Goal: Complete application form: Complete application form

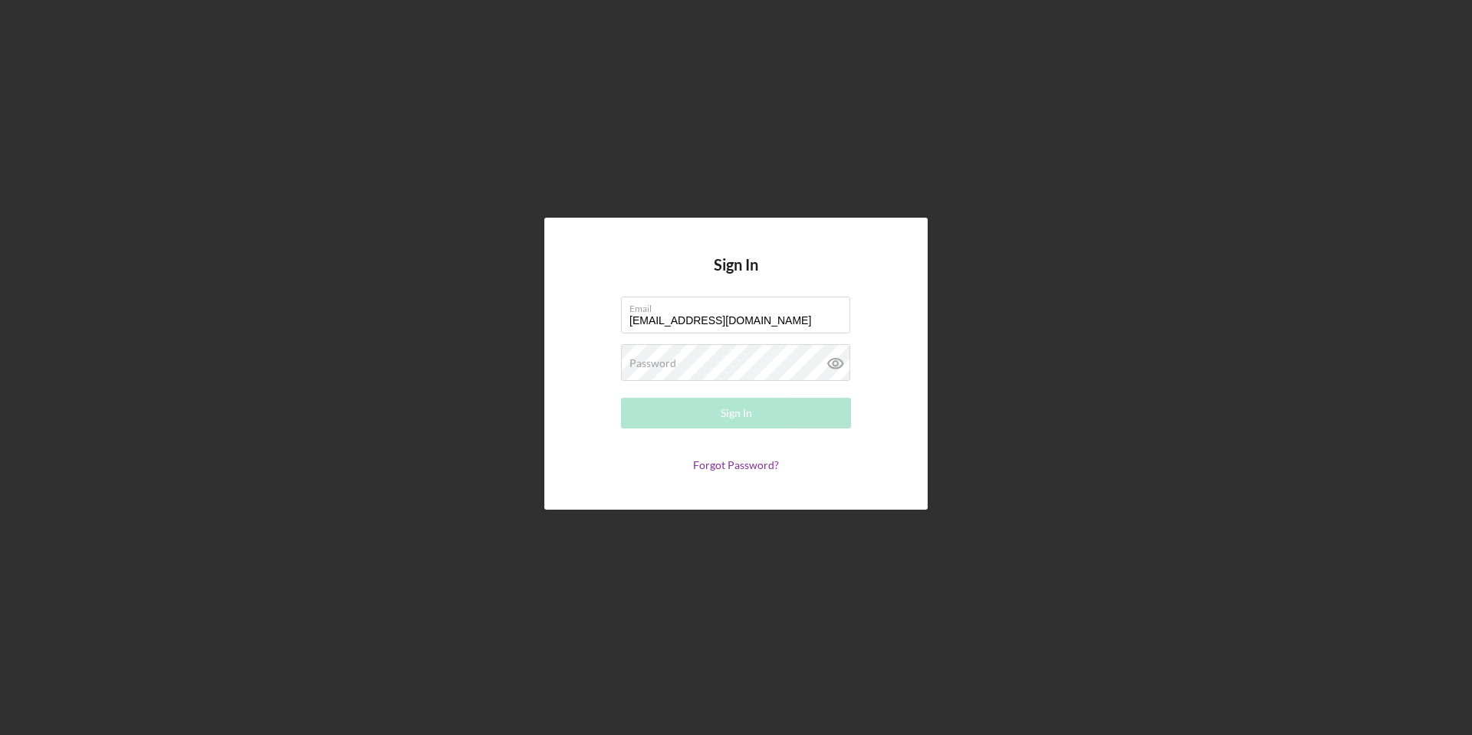
type input "[EMAIL_ADDRESS][DOMAIN_NAME]"
click at [724, 424] on div "Sign In" at bounding box center [736, 413] width 31 height 31
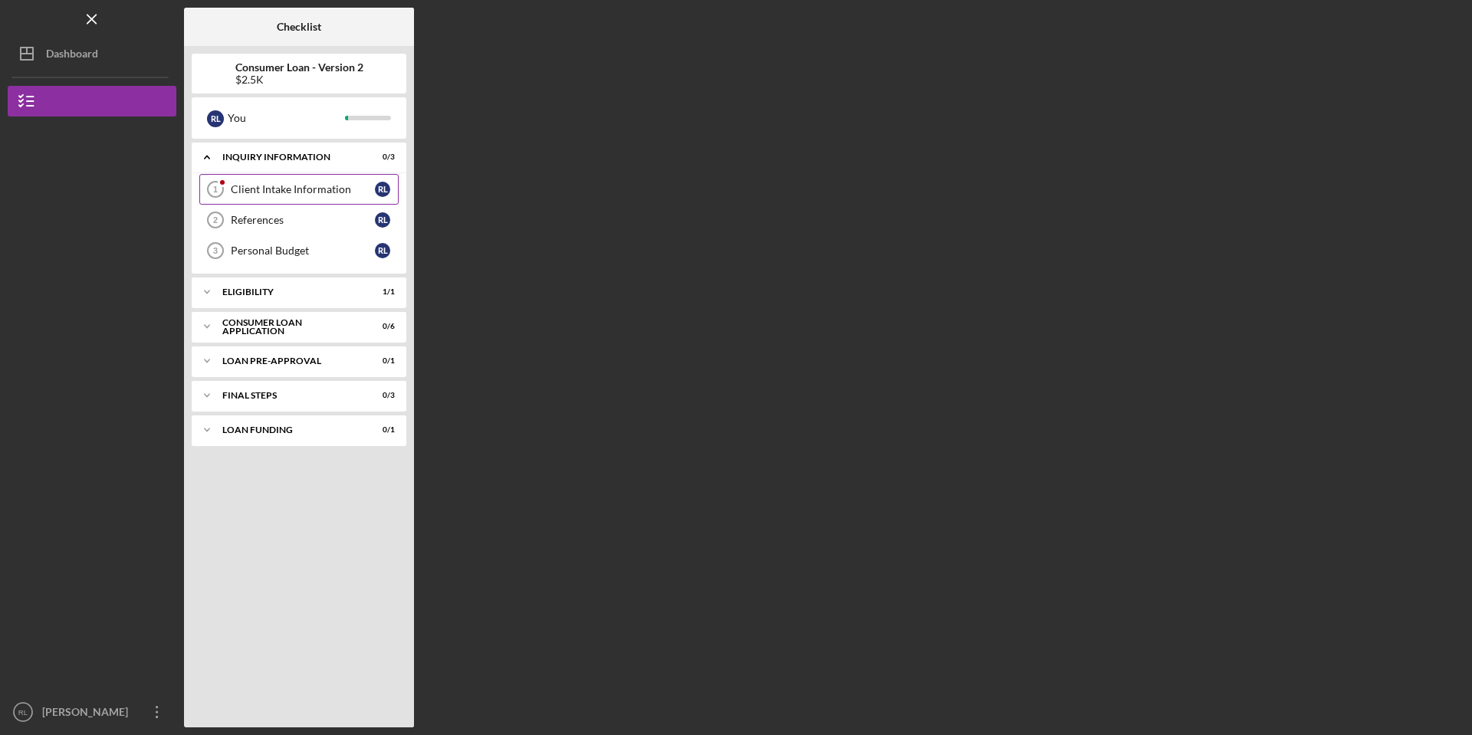
click at [307, 190] on div "Client Intake Information" at bounding box center [303, 189] width 144 height 12
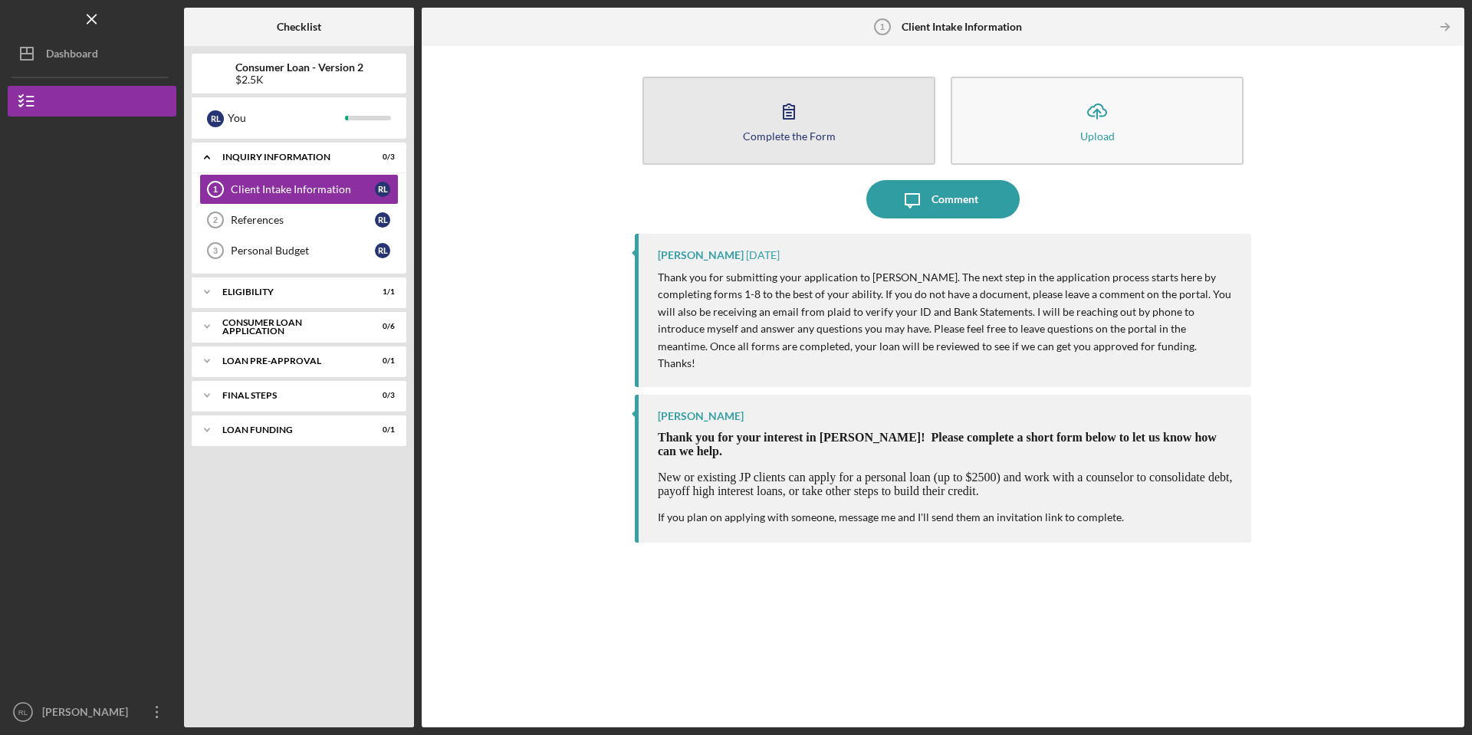
click at [787, 135] on div "Complete the Form" at bounding box center [789, 135] width 93 height 11
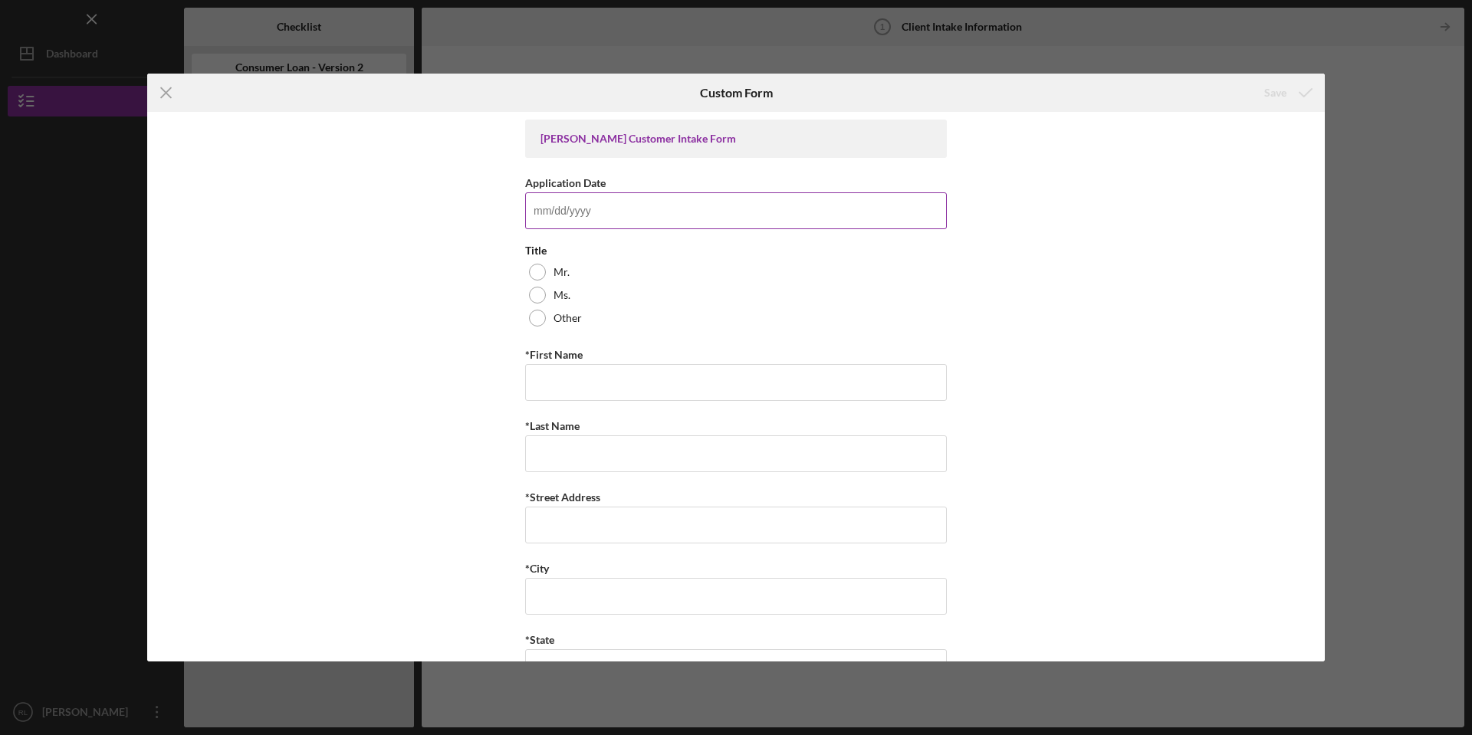
click at [639, 212] on input "Application Date" at bounding box center [736, 210] width 422 height 37
type input "[DATE]"
drag, startPoint x: 536, startPoint y: 268, endPoint x: 534, endPoint y: 314, distance: 45.3
click at [535, 268] on div at bounding box center [537, 272] width 17 height 17
click at [538, 384] on input "*First Name" at bounding box center [736, 382] width 422 height 37
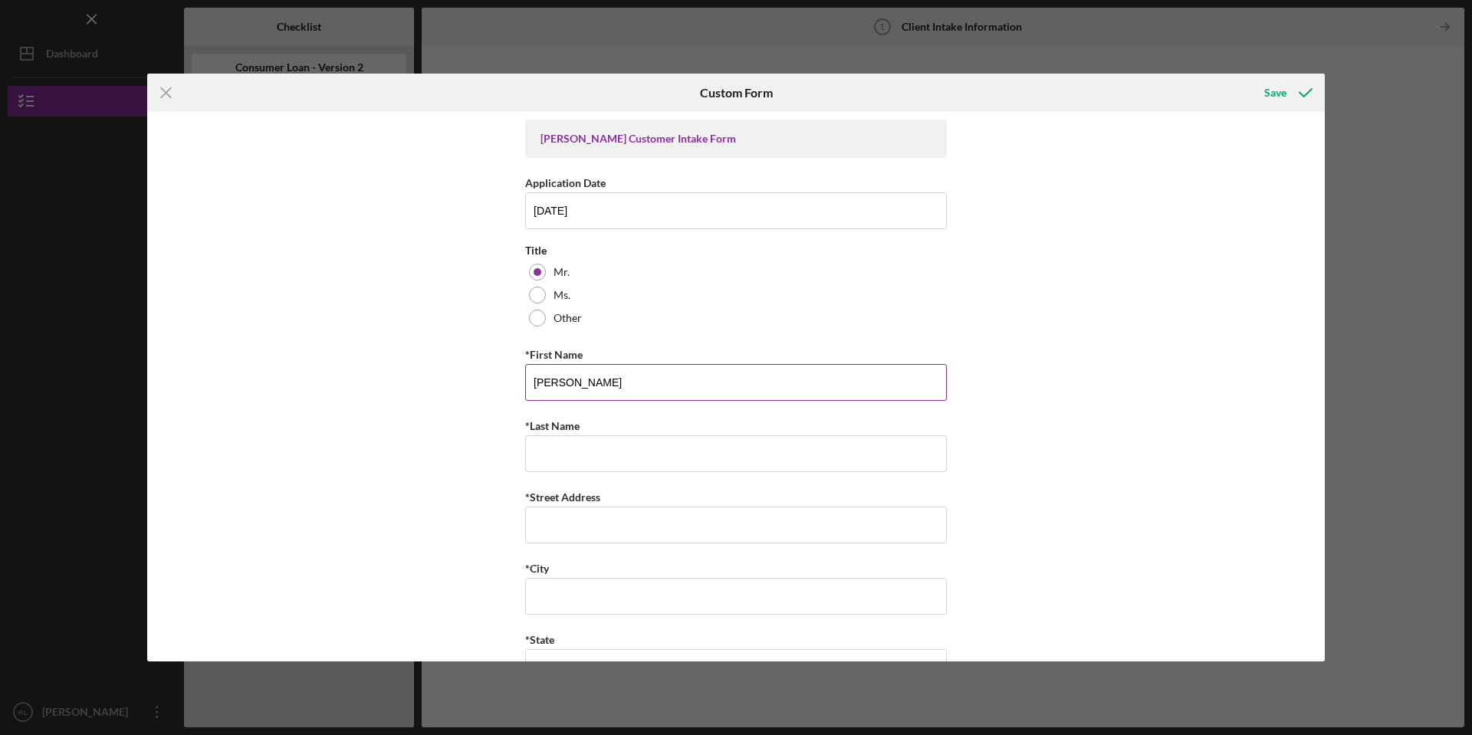
type input "[PERSON_NAME]"
type input "[STREET_ADDRESS] B"
click at [557, 590] on input "*City" at bounding box center [736, 596] width 422 height 37
type input "T"
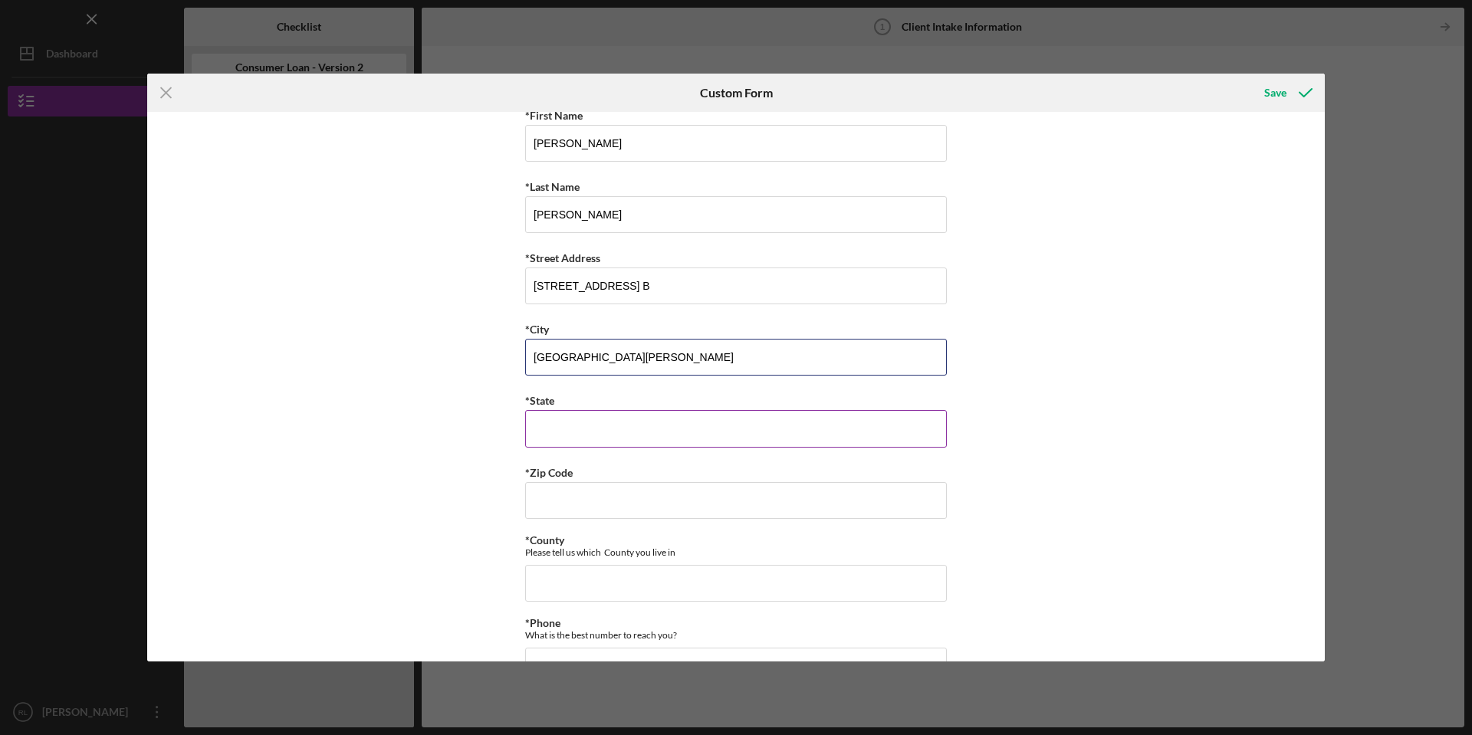
scroll to position [241, 0]
type input "S"
type input "[PERSON_NAME]"
click at [656, 428] on input "*State" at bounding box center [736, 427] width 422 height 37
type input "[US_STATE]"
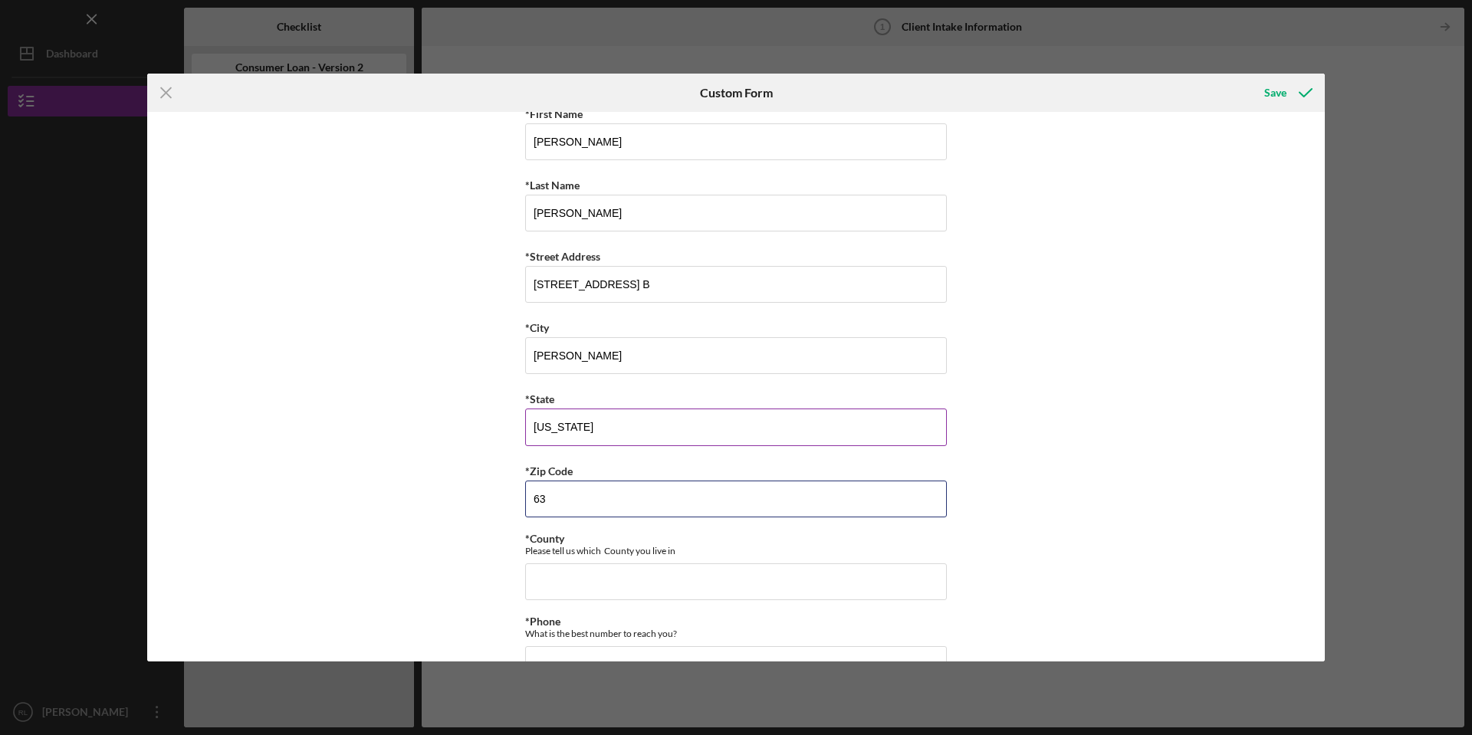
type input "6"
type input "63,125"
click at [560, 582] on input "*County" at bounding box center [736, 581] width 422 height 37
type input "[GEOGRAPHIC_DATA]"
click at [1093, 427] on div "[PERSON_NAME] Customer Intake Form Application Date [DATE] Title Mr. Ms. Other …" at bounding box center [736, 387] width 1178 height 550
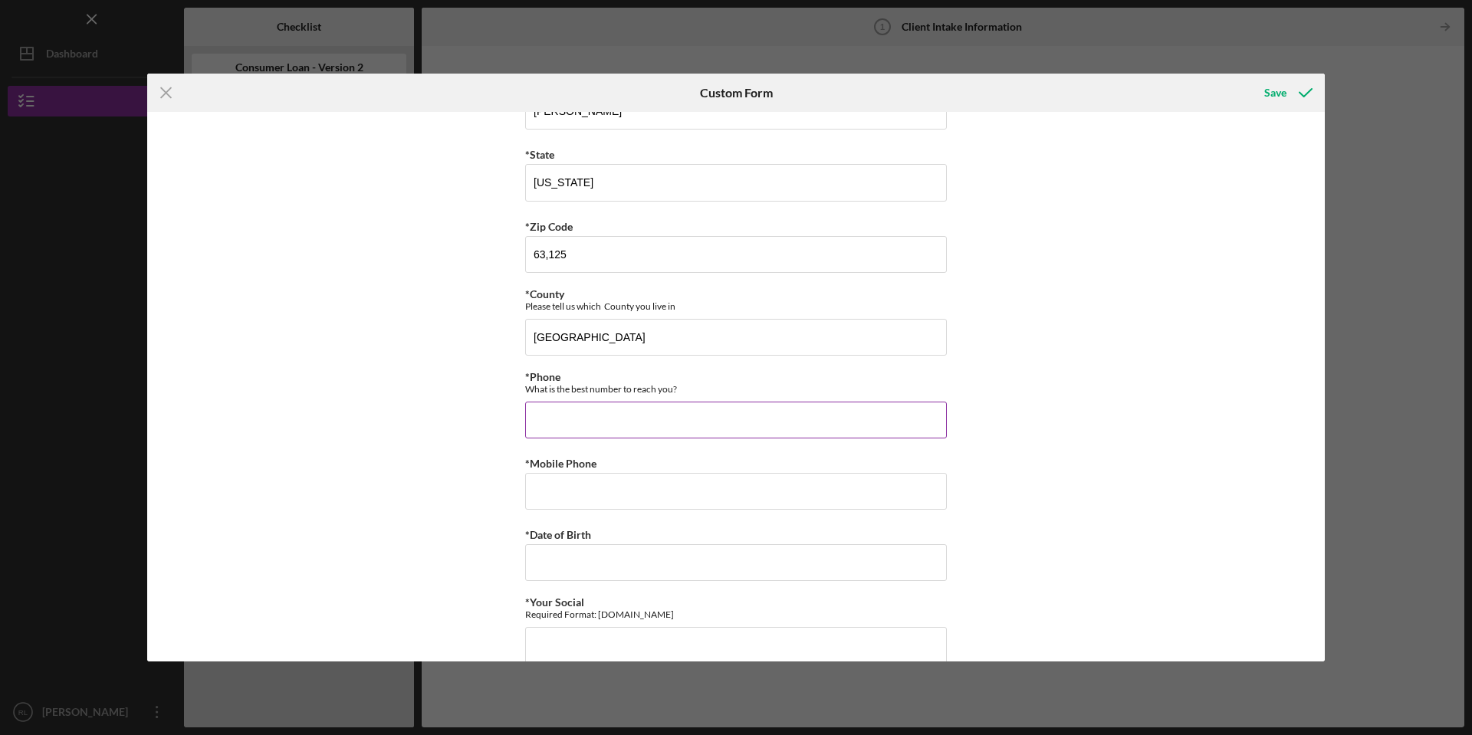
scroll to position [488, 0]
drag, startPoint x: 550, startPoint y: 481, endPoint x: 583, endPoint y: 484, distance: 33.9
click at [553, 481] on input "*Mobile Phone" at bounding box center [736, 489] width 422 height 37
type input "(314) 686-####"
click at [1138, 308] on div "[PERSON_NAME] Customer Intake Form Application Date [DATE] Title Mr. Ms. Other …" at bounding box center [736, 387] width 1178 height 550
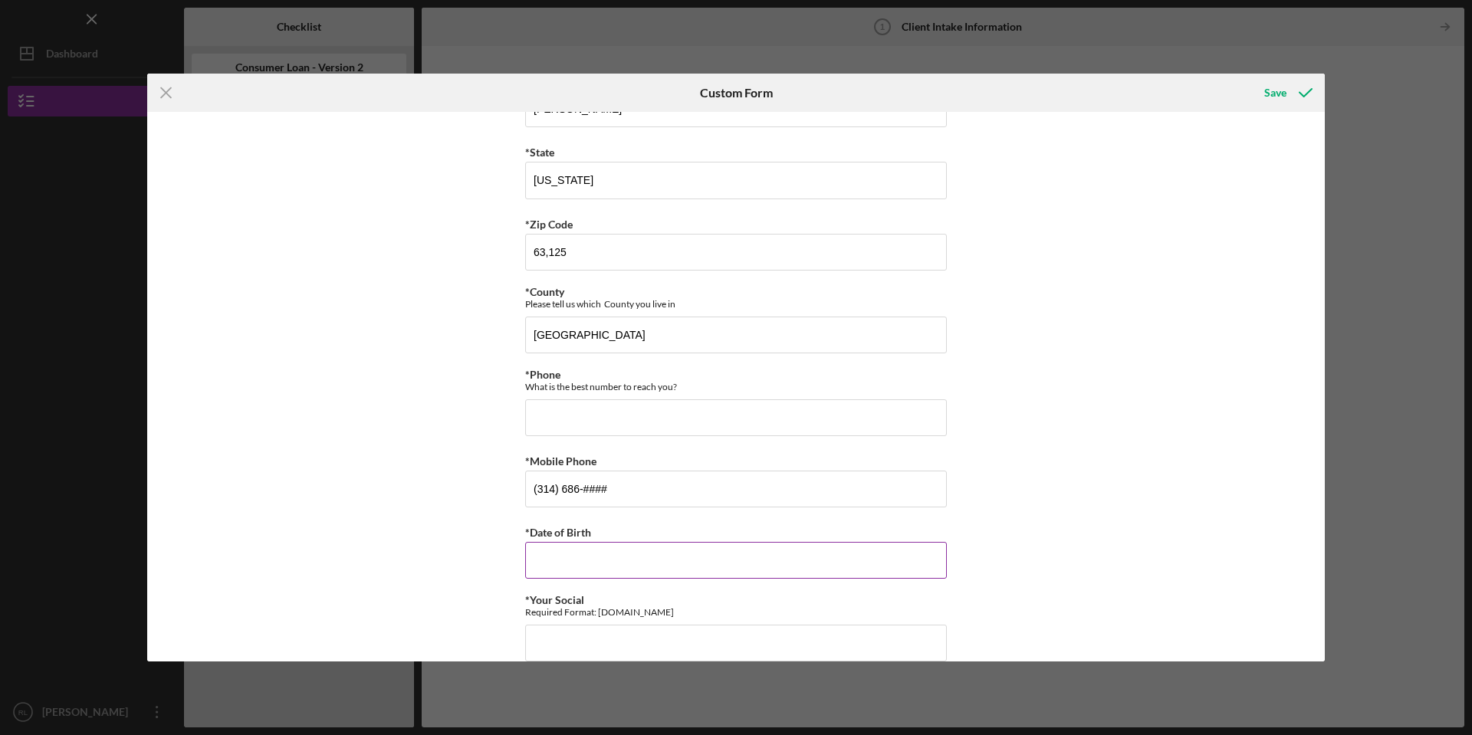
click at [740, 572] on input "*Date of Birth" at bounding box center [736, 560] width 422 height 37
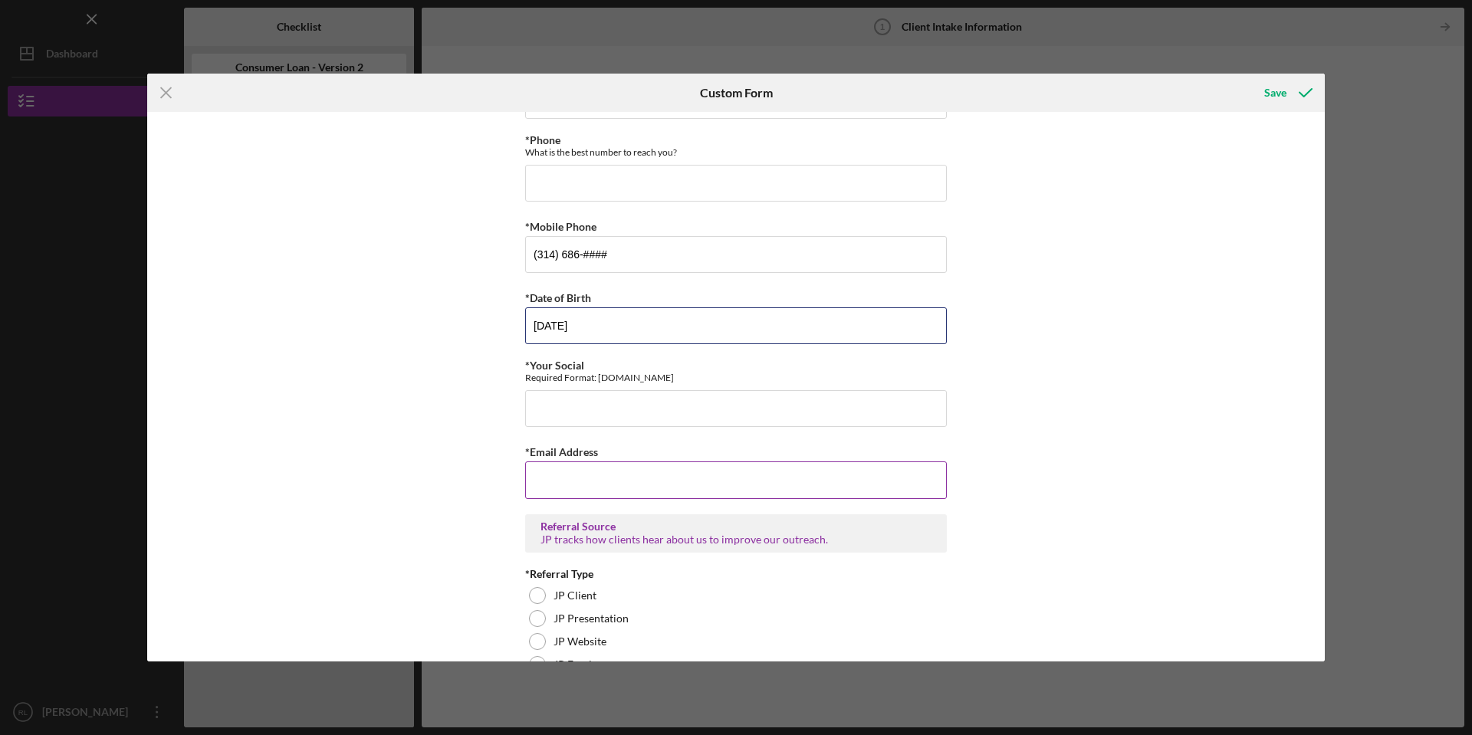
scroll to position [776, 0]
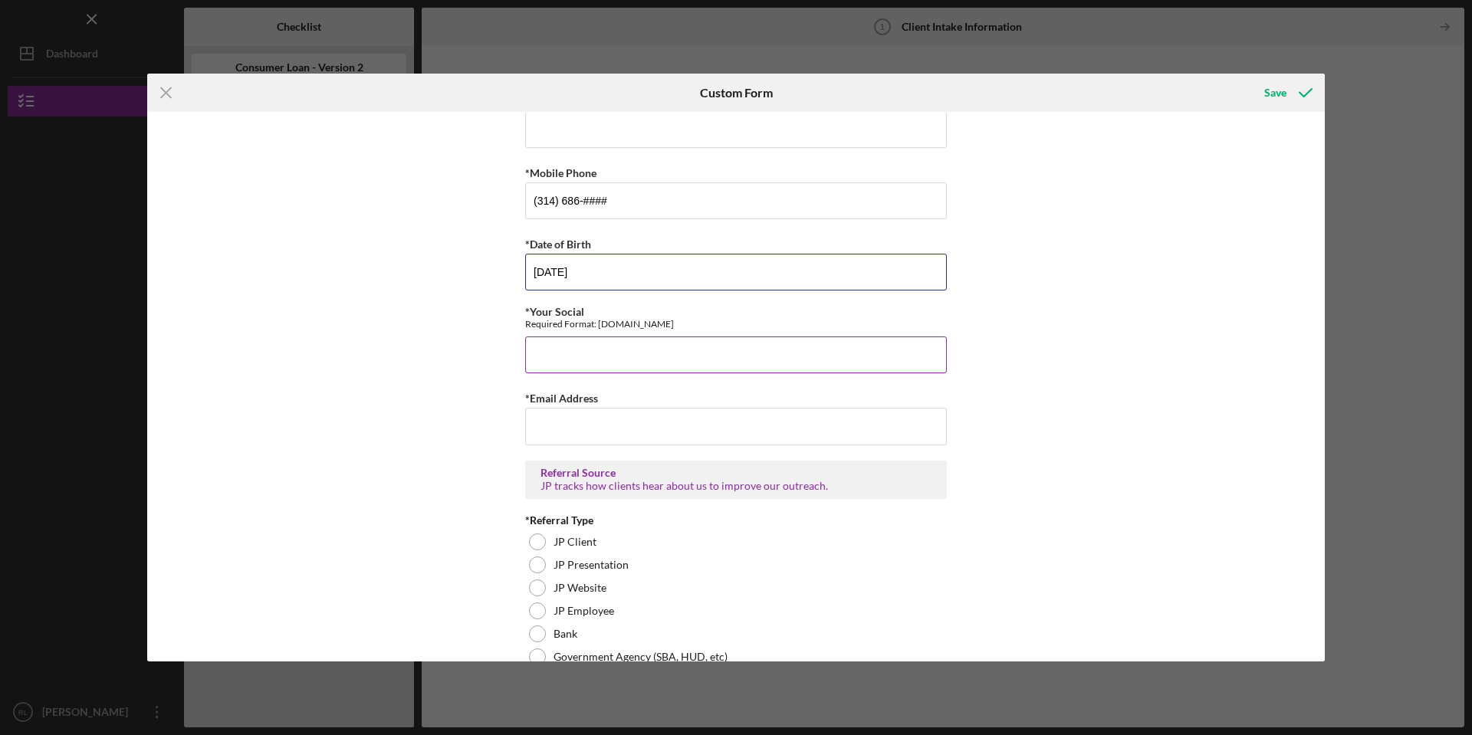
type input "[DATE]"
click at [555, 354] on input "*Your Social" at bounding box center [736, 355] width 422 height 37
type input "496828290"
click at [559, 429] on input "*Email Address" at bounding box center [736, 426] width 422 height 37
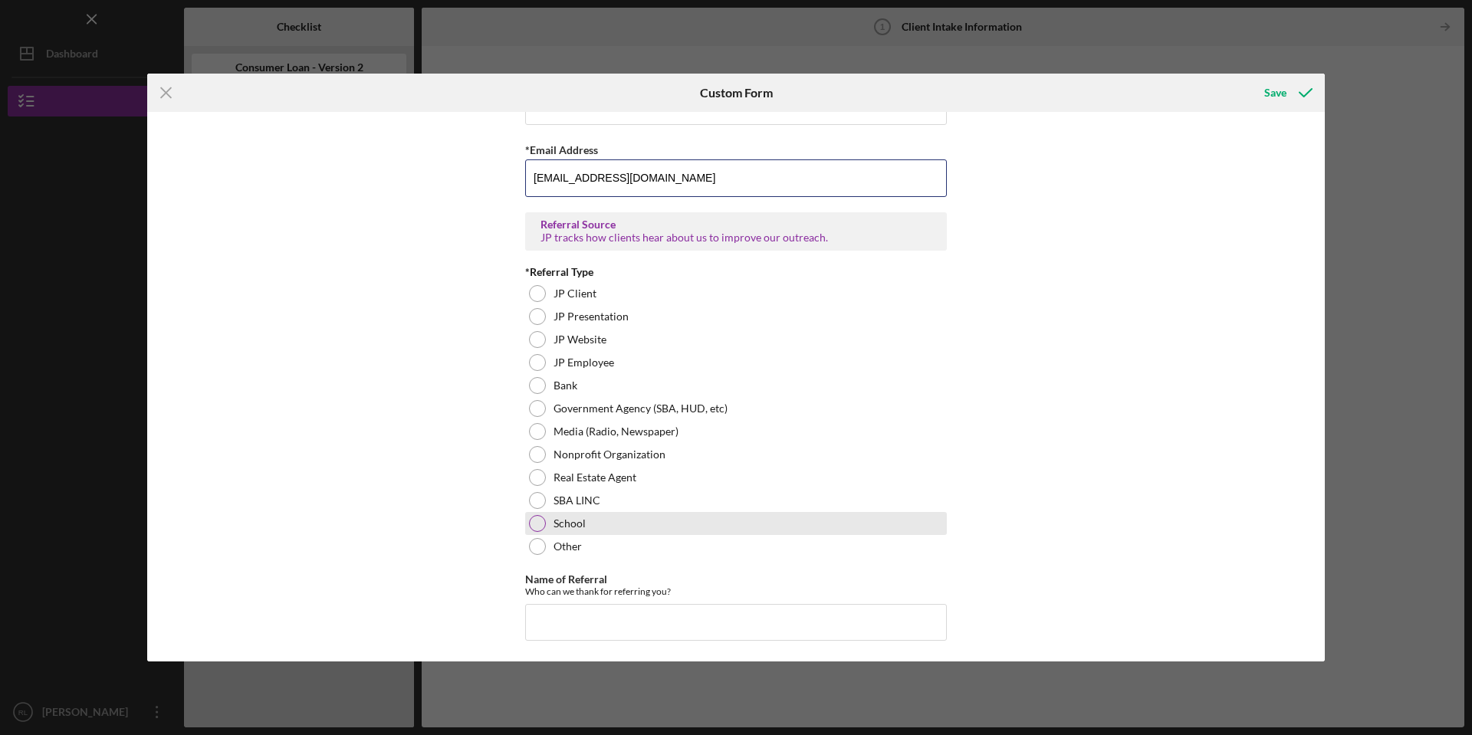
scroll to position [1026, 0]
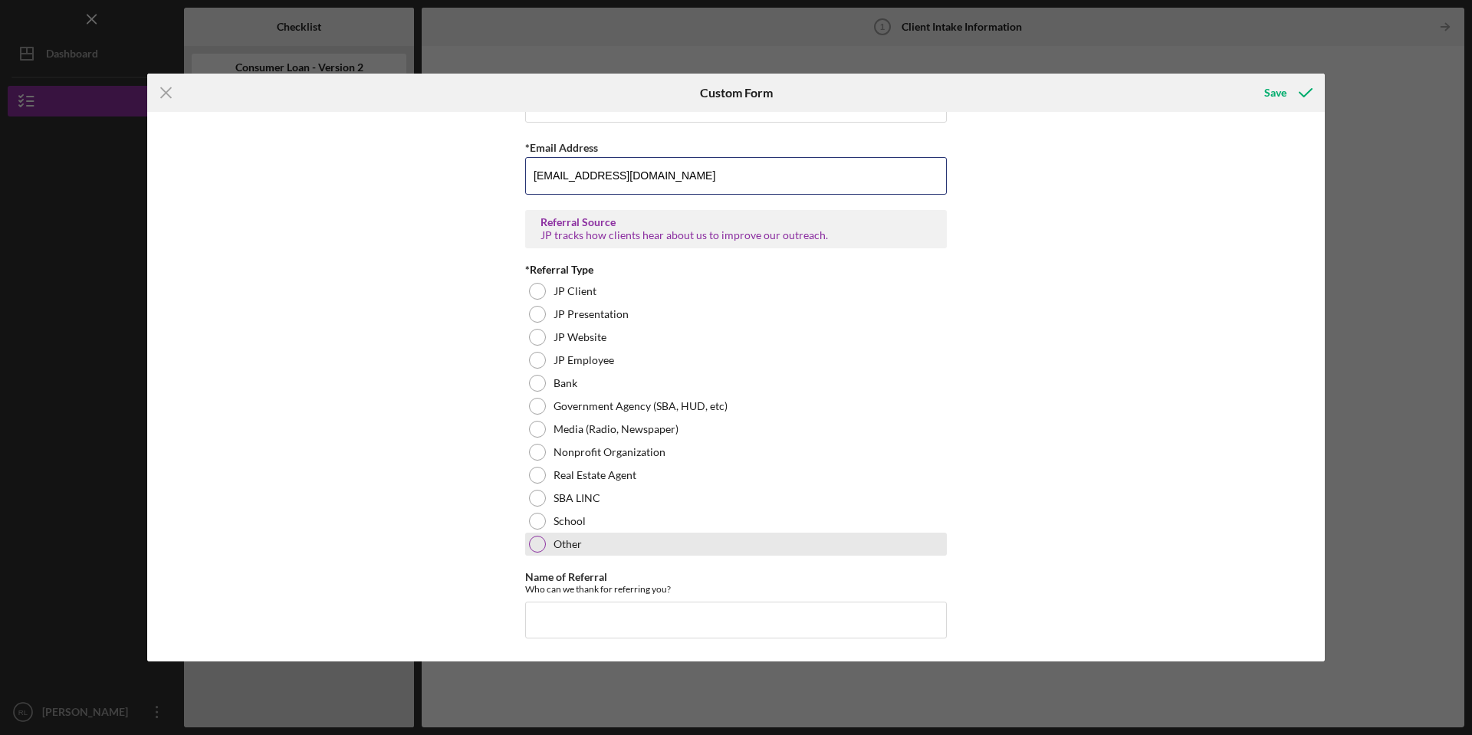
type input "[EMAIL_ADDRESS][DOMAIN_NAME]"
click at [534, 545] on div at bounding box center [537, 544] width 17 height 17
click at [540, 540] on div at bounding box center [537, 544] width 17 height 17
click at [536, 544] on div at bounding box center [538, 544] width 8 height 8
click at [556, 544] on label "Other" at bounding box center [567, 544] width 28 height 12
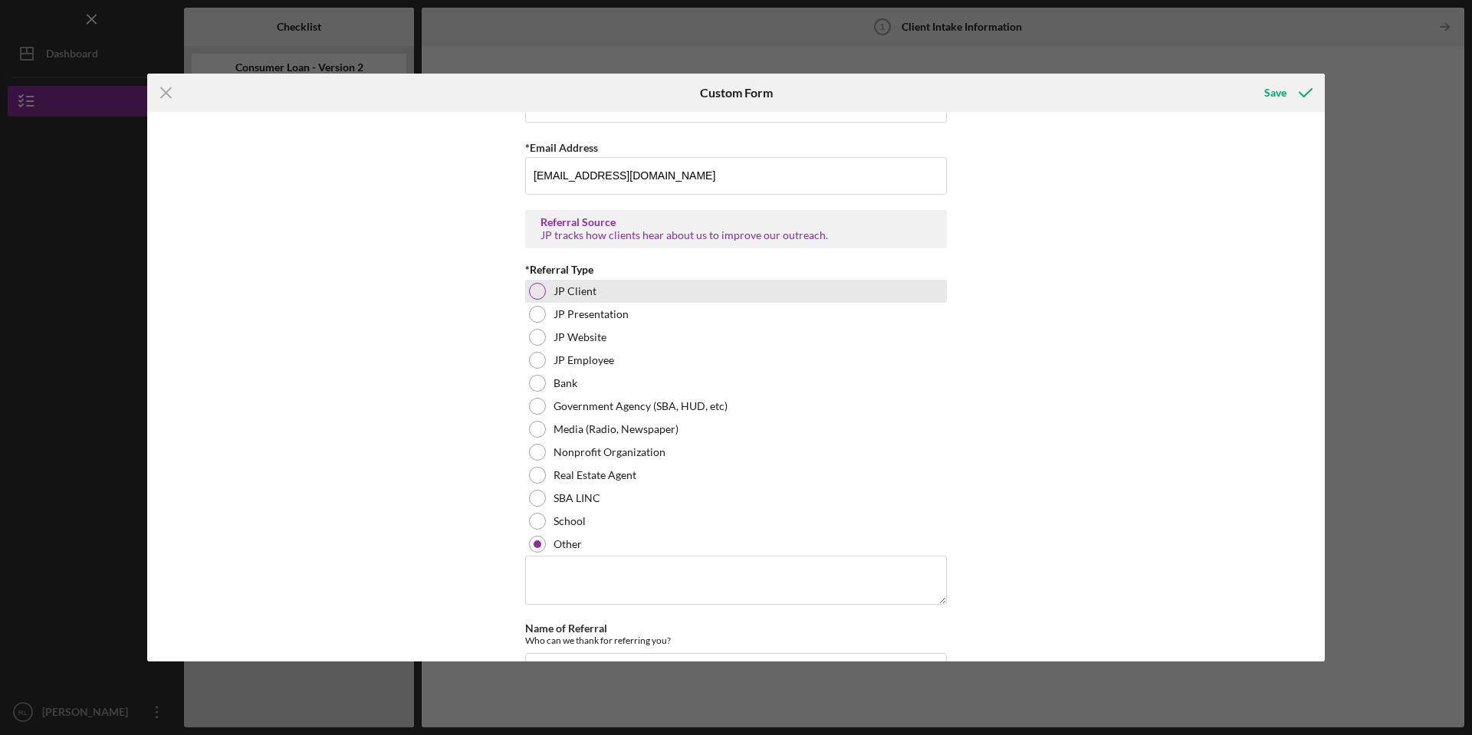
click at [530, 290] on div at bounding box center [537, 291] width 17 height 17
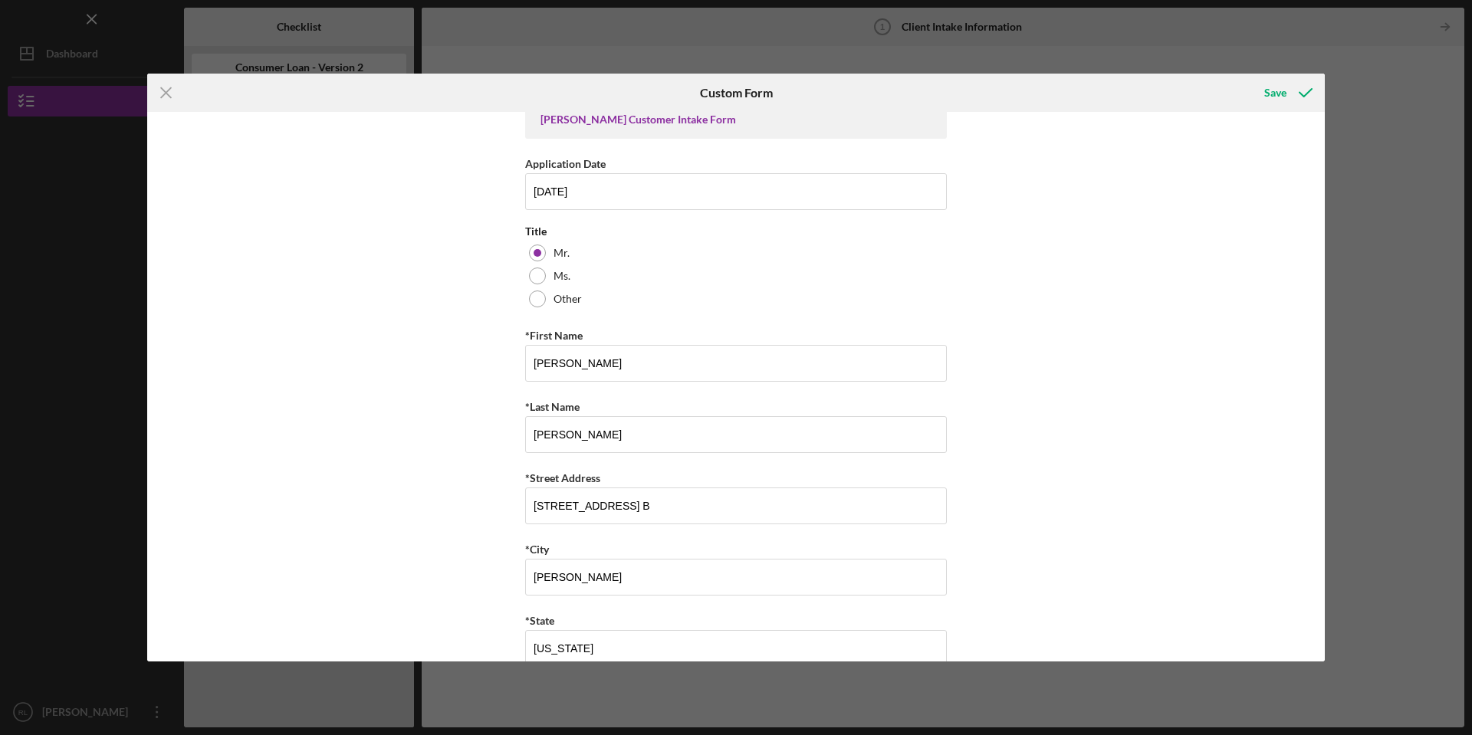
scroll to position [0, 0]
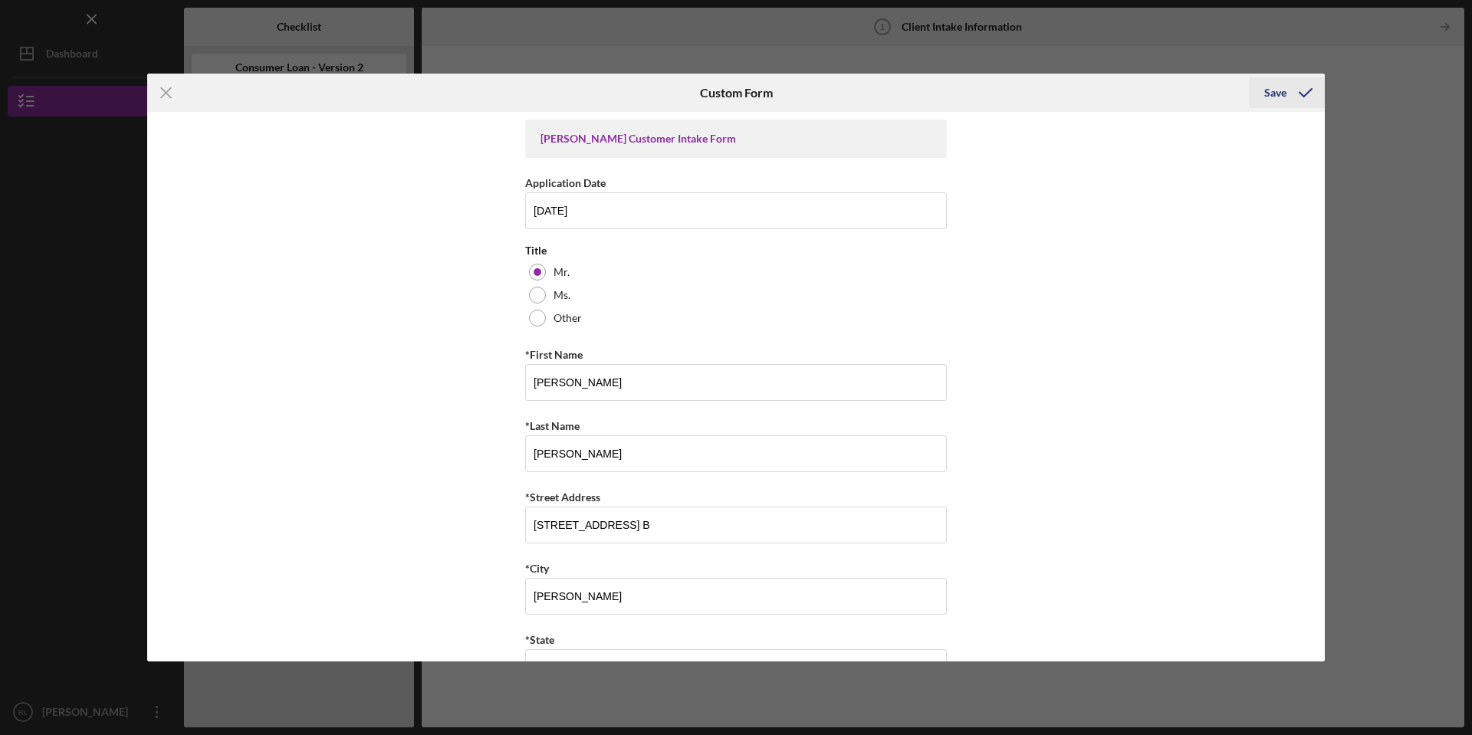
click at [1267, 93] on div "Save" at bounding box center [1275, 92] width 22 height 31
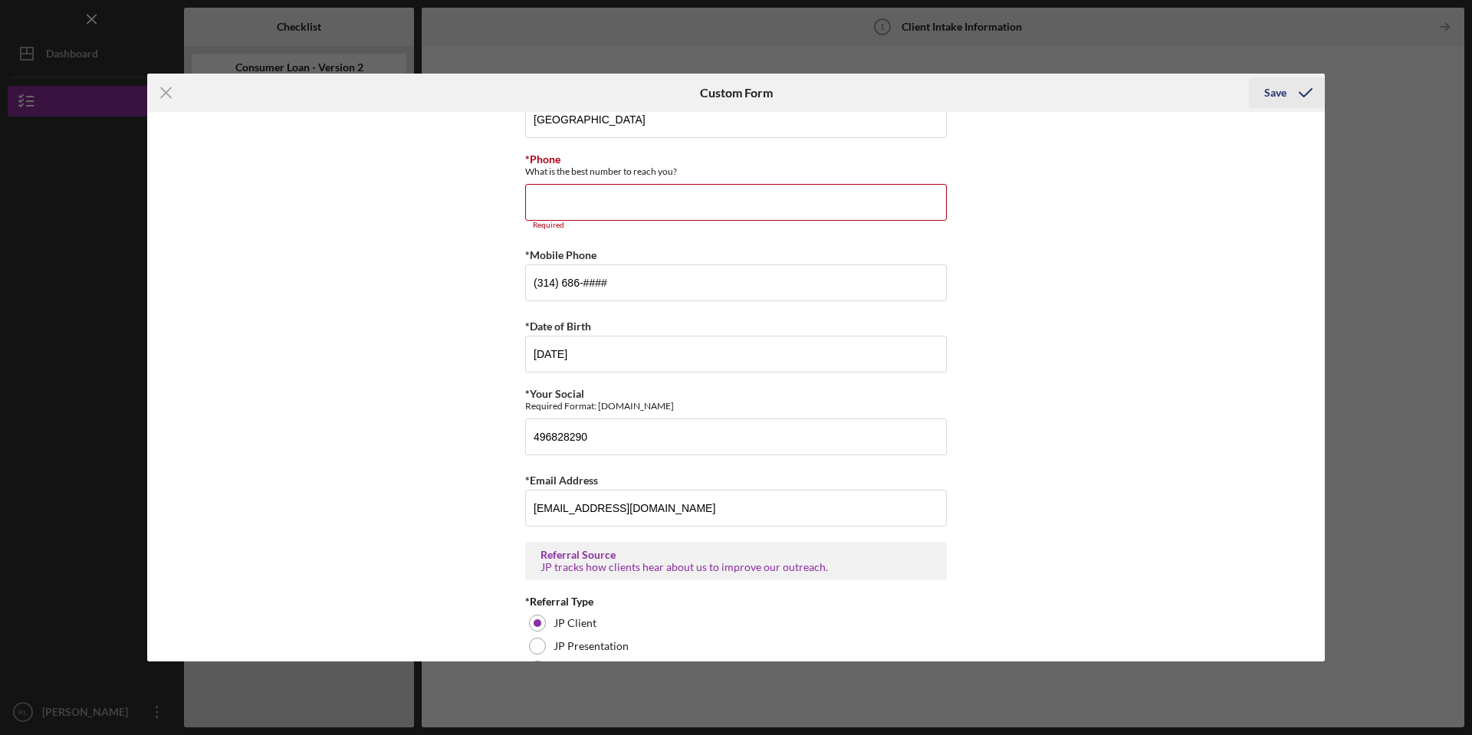
scroll to position [744, 0]
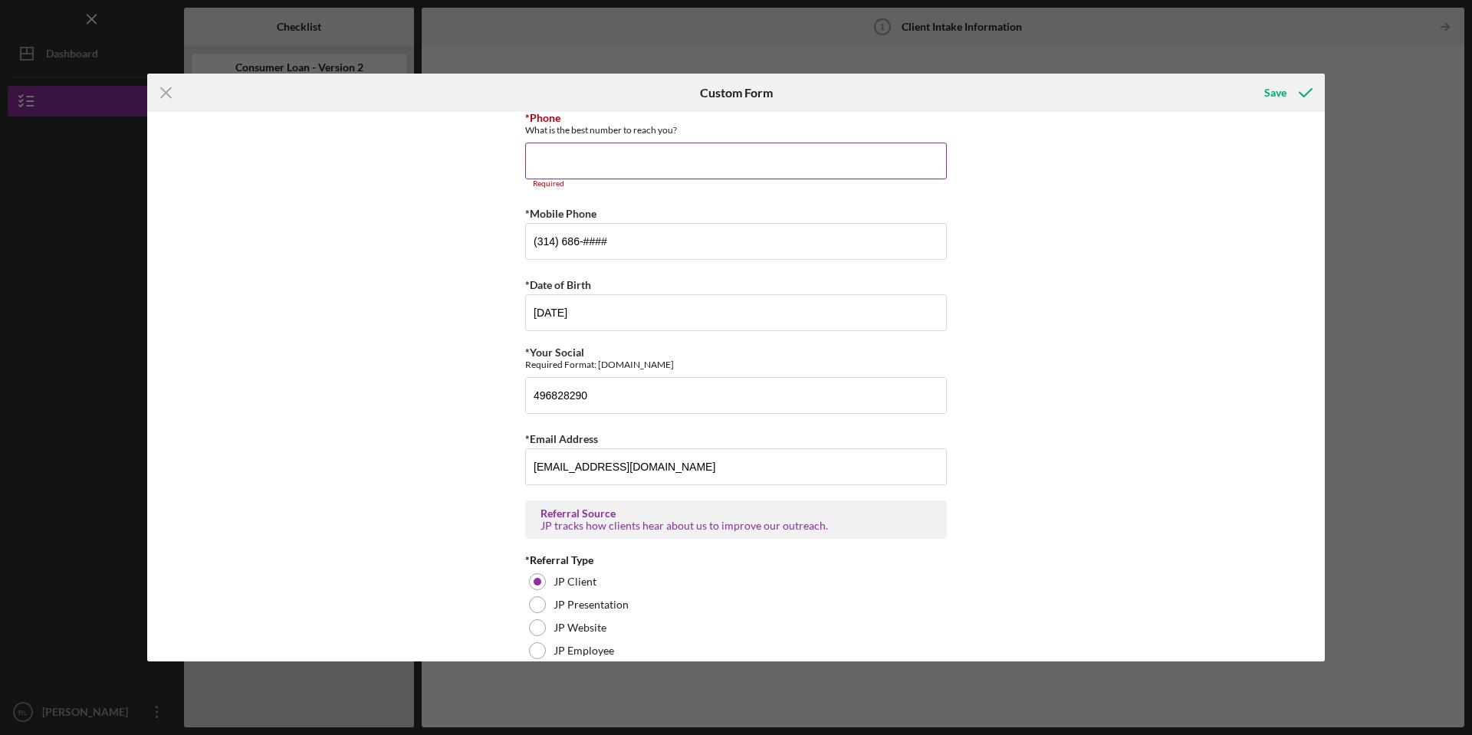
click at [741, 166] on input "*Phone" at bounding box center [736, 161] width 422 height 37
click at [764, 176] on input "*Phone" at bounding box center [736, 161] width 422 height 37
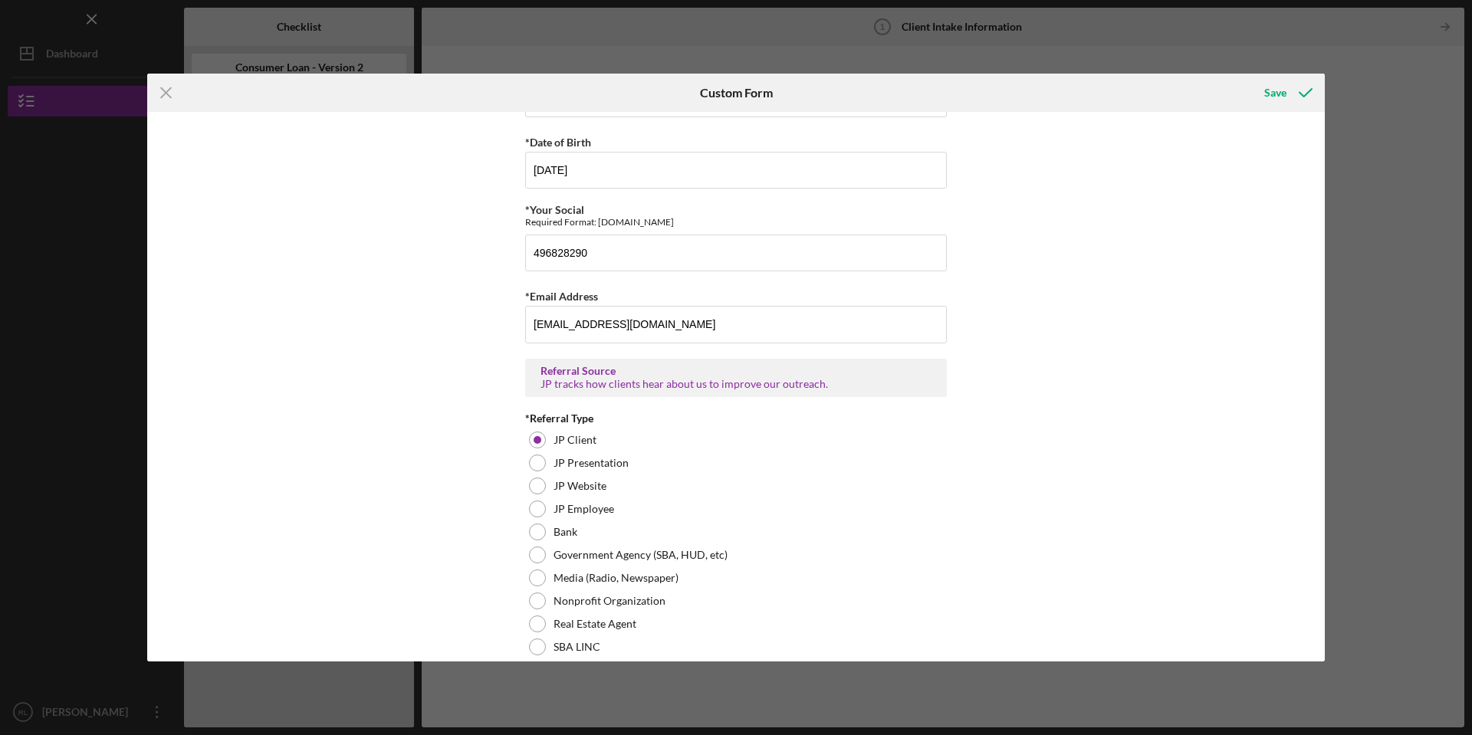
scroll to position [869, 0]
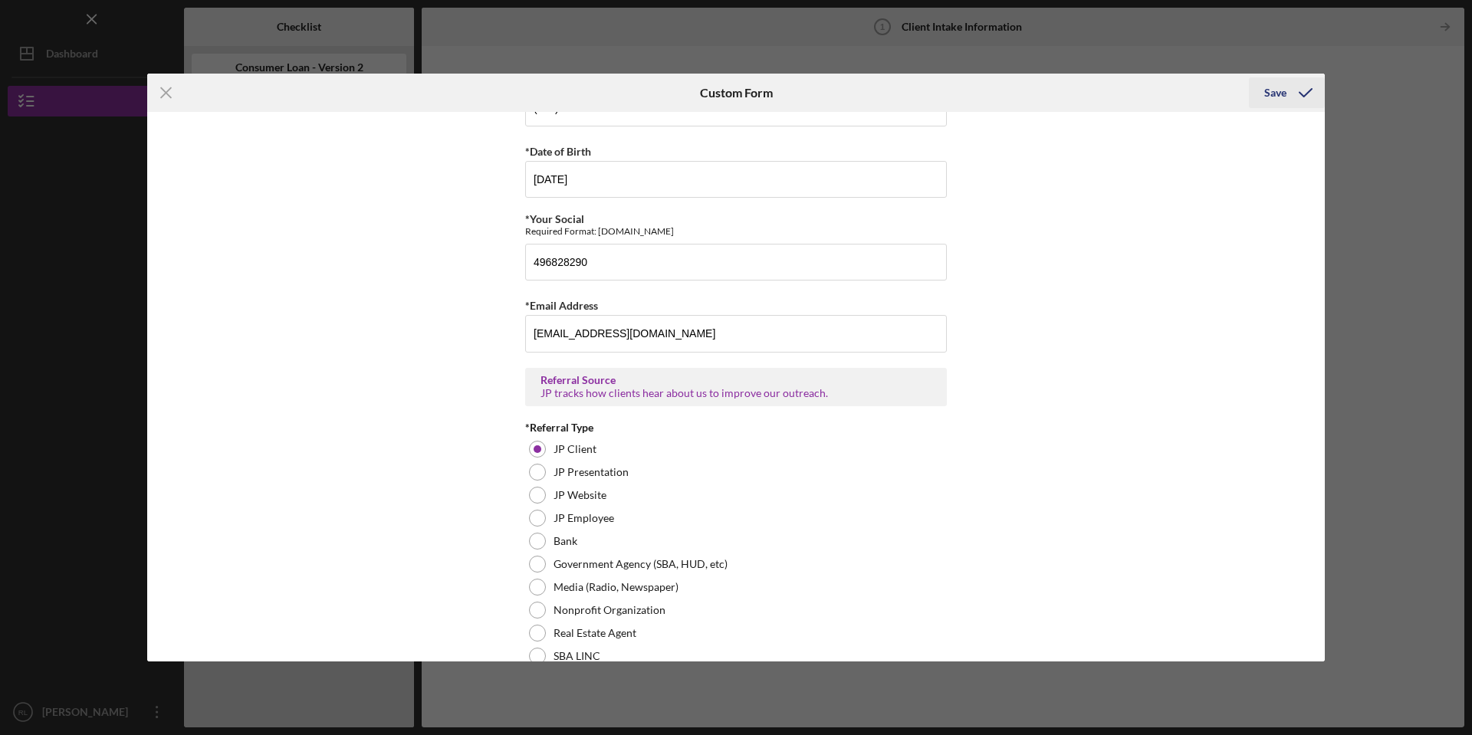
type input "[PHONE_NUMBER]"
click at [1275, 97] on div "Save" at bounding box center [1275, 92] width 22 height 31
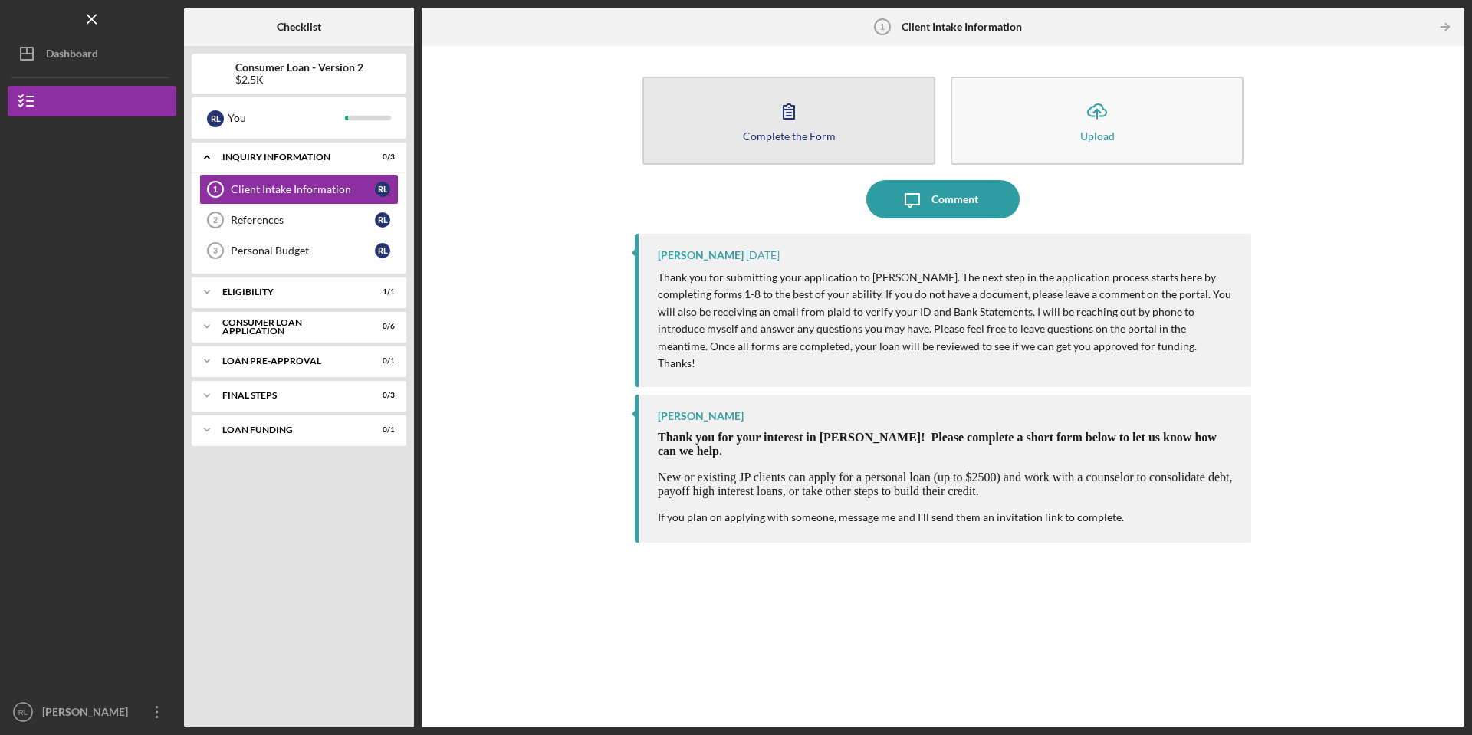
click at [841, 139] on button "Complete the Form Form" at bounding box center [788, 121] width 293 height 88
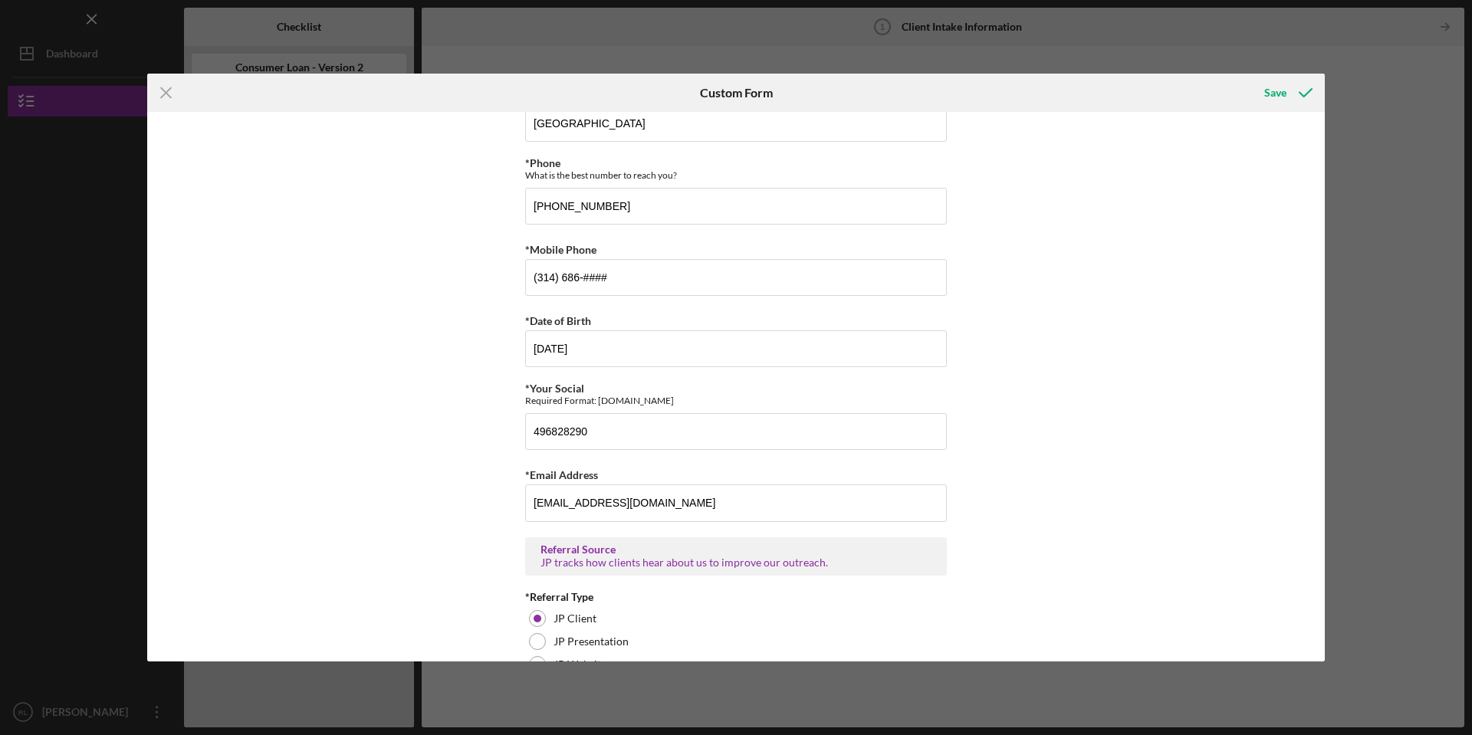
scroll to position [695, 0]
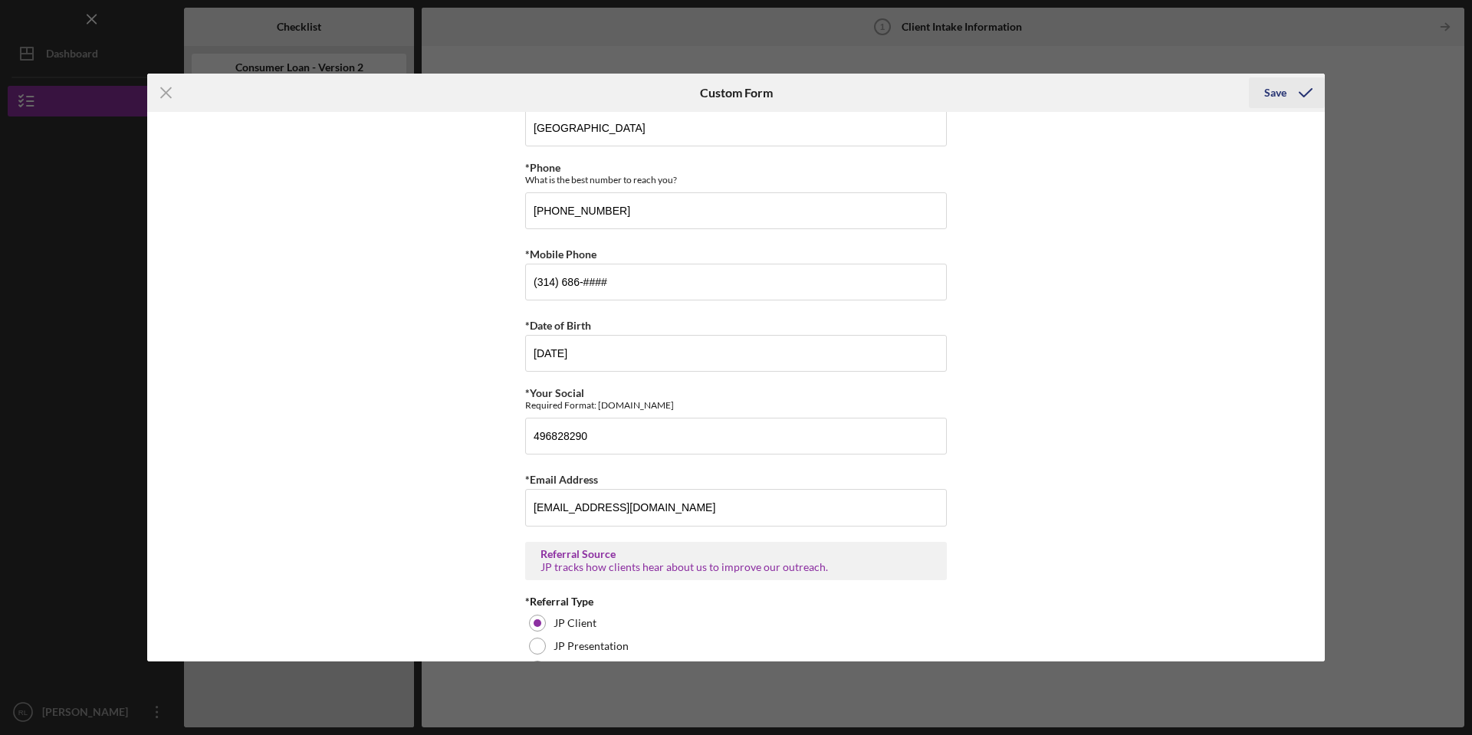
click at [1293, 91] on icon "submit" at bounding box center [1305, 93] width 38 height 38
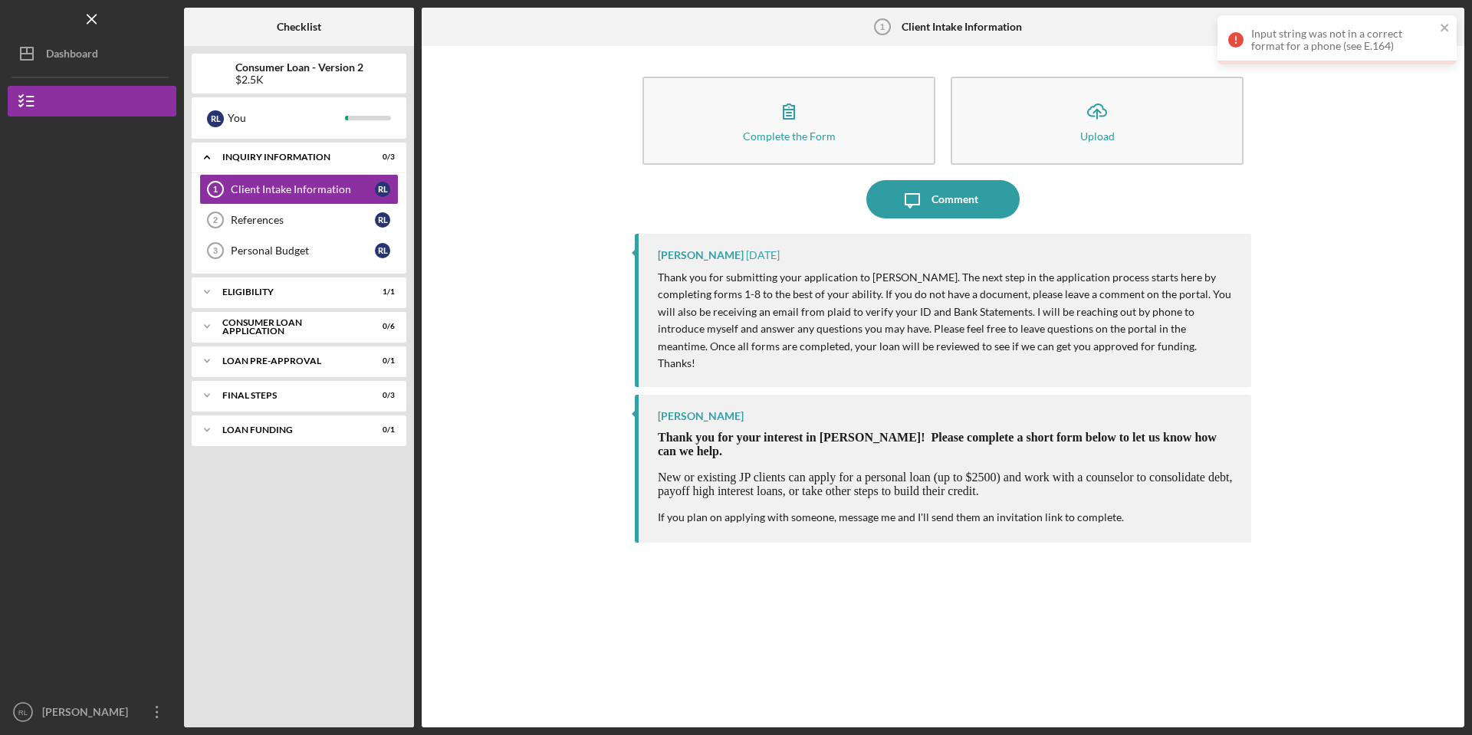
click at [1348, 48] on div "Input string was not in a correct format for a phone (see E.164)" at bounding box center [1343, 40] width 184 height 25
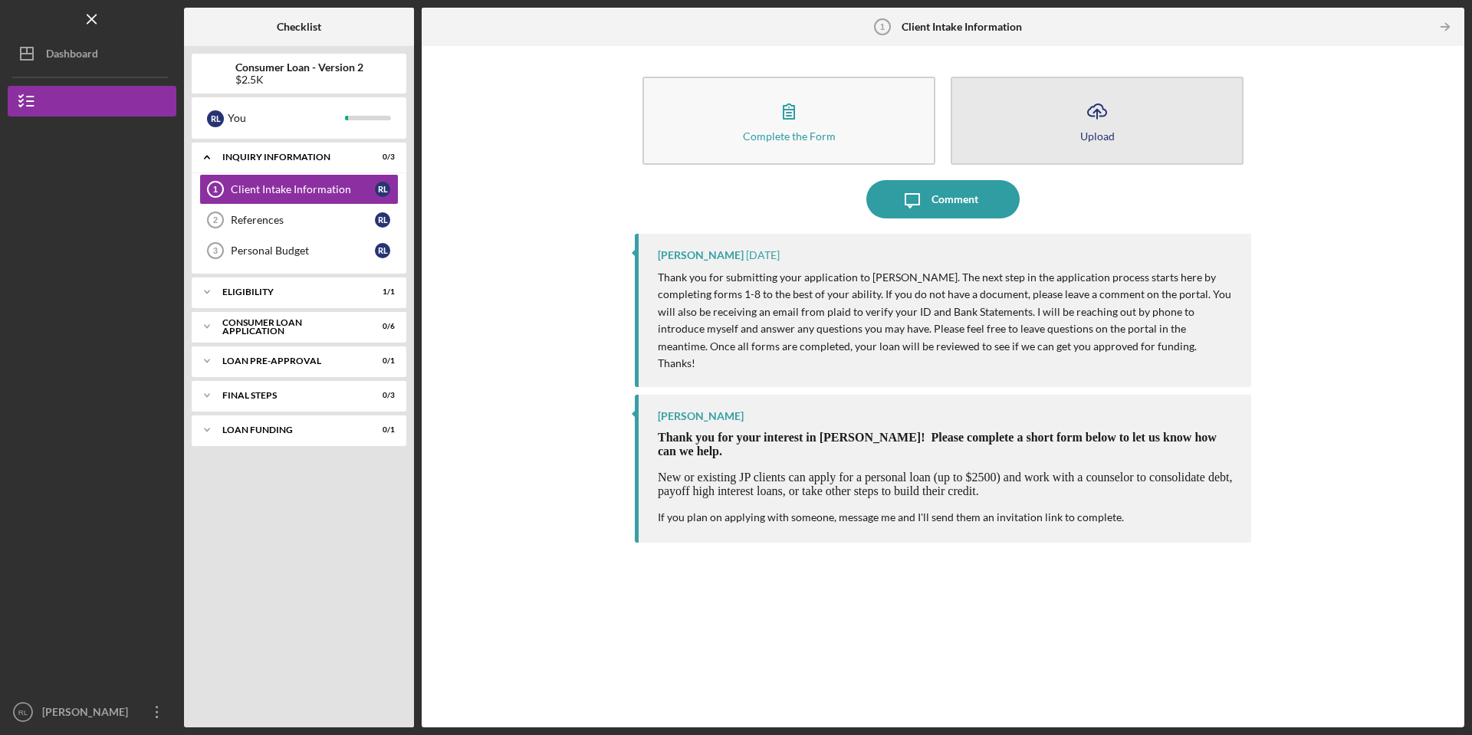
click at [1109, 136] on div "Upload" at bounding box center [1097, 135] width 34 height 11
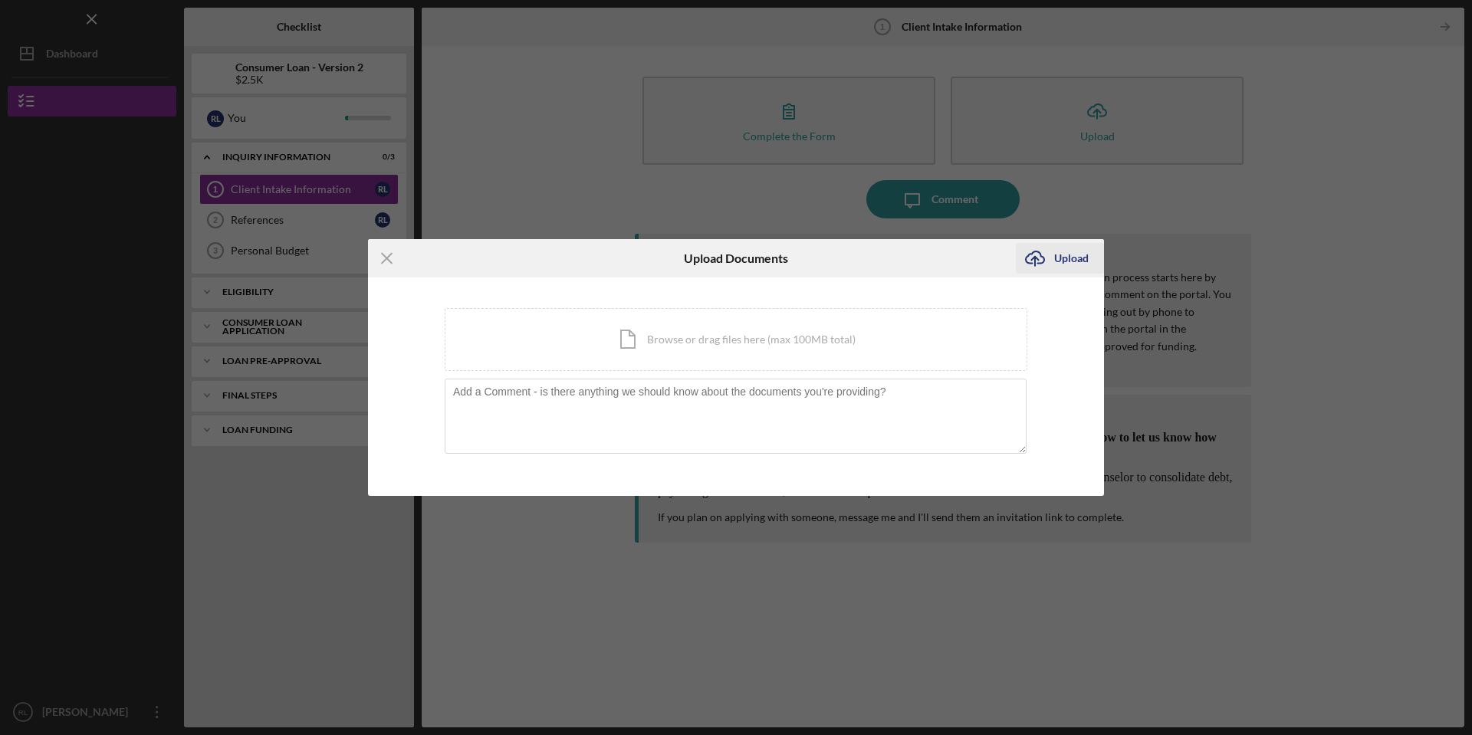
click at [1069, 257] on div "Upload" at bounding box center [1071, 258] width 34 height 31
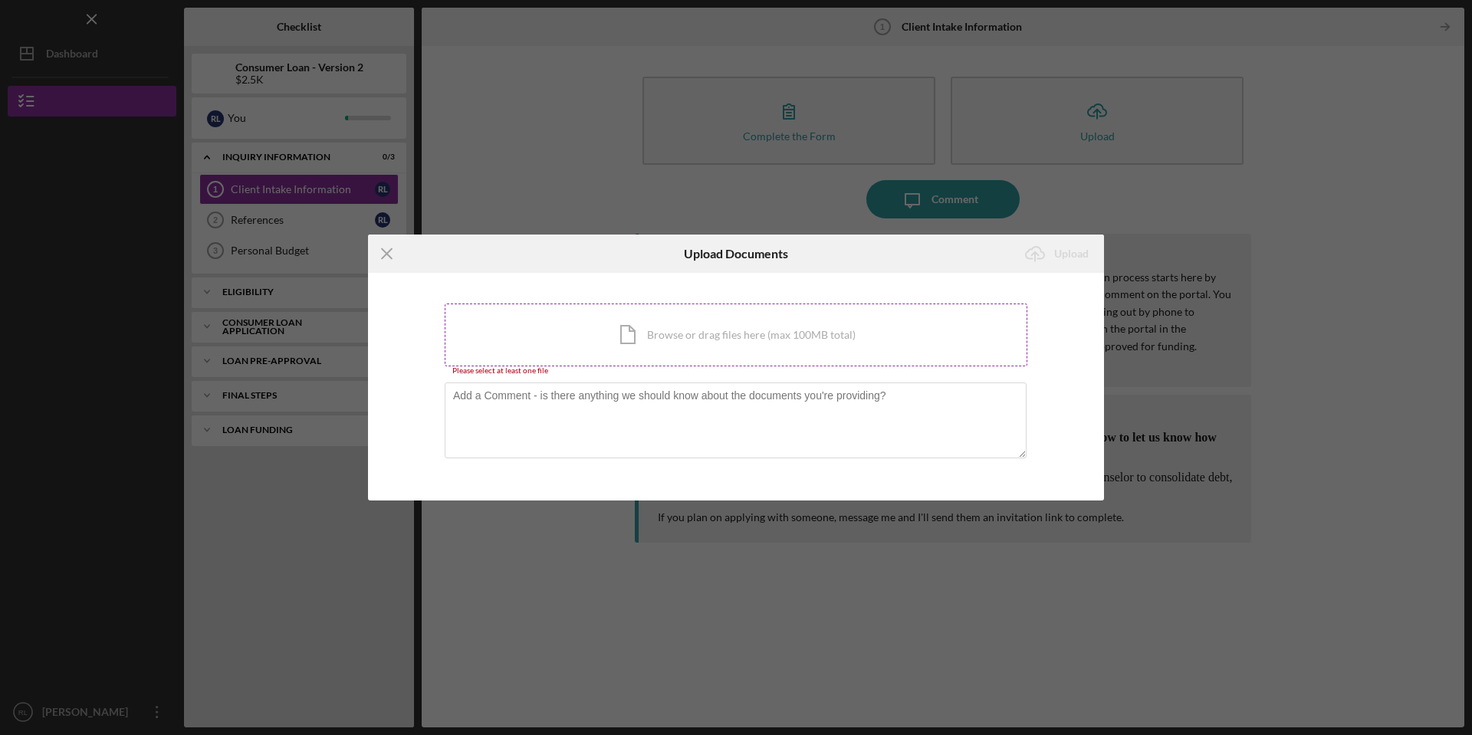
click at [741, 343] on div "Icon/Document Browse or drag files here (max 100MB total) Tap to choose files o…" at bounding box center [736, 335] width 583 height 63
click at [385, 252] on line at bounding box center [387, 254] width 10 height 10
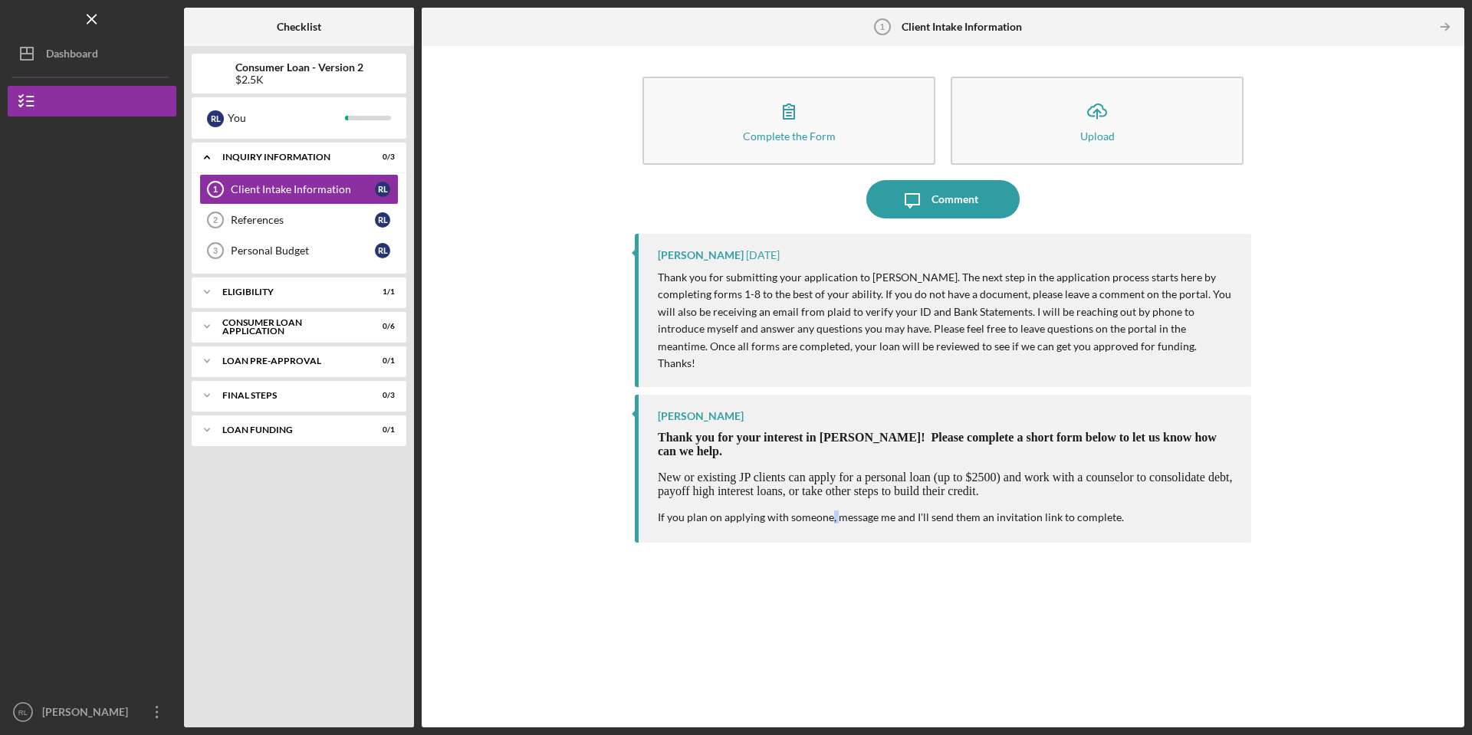
click at [826, 656] on div "[PERSON_NAME] [DATE] Thank you for submitting your application to [PERSON_NAME]…" at bounding box center [943, 469] width 616 height 471
click at [823, 648] on div "[PERSON_NAME] [DATE] Thank you for submitting your application to [PERSON_NAME]…" at bounding box center [943, 469] width 616 height 471
click at [888, 28] on icon "Client Intake Information 1" at bounding box center [882, 27] width 38 height 38
click at [1426, 460] on div "Complete the Form Form Icon/Upload Upload Icon/Message Comment [PERSON_NAME] [D…" at bounding box center [942, 387] width 1027 height 666
click at [73, 105] on button "Consumer Loan - Version 2" at bounding box center [92, 101] width 169 height 31
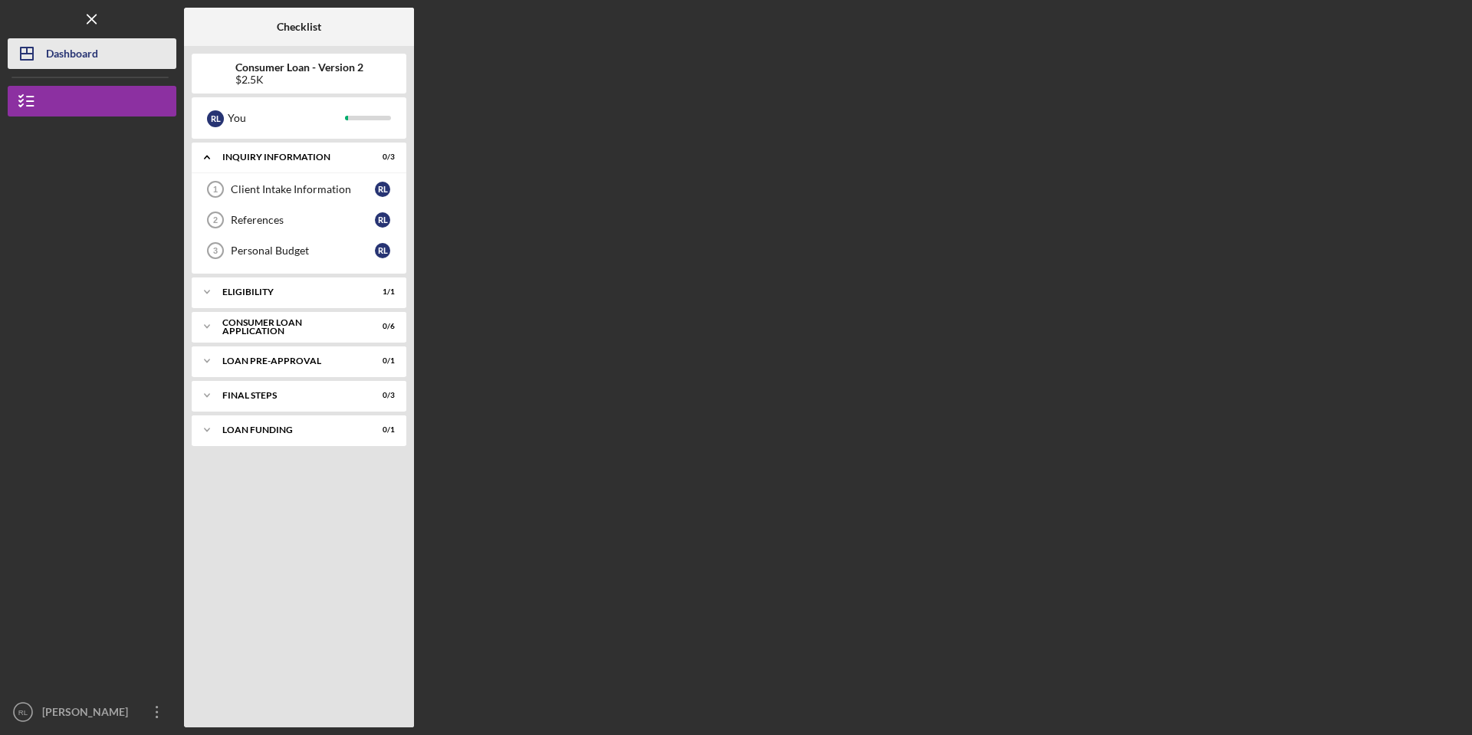
drag, startPoint x: 70, startPoint y: 54, endPoint x: 74, endPoint y: 61, distance: 8.3
click at [71, 56] on div "Dashboard" at bounding box center [72, 55] width 52 height 34
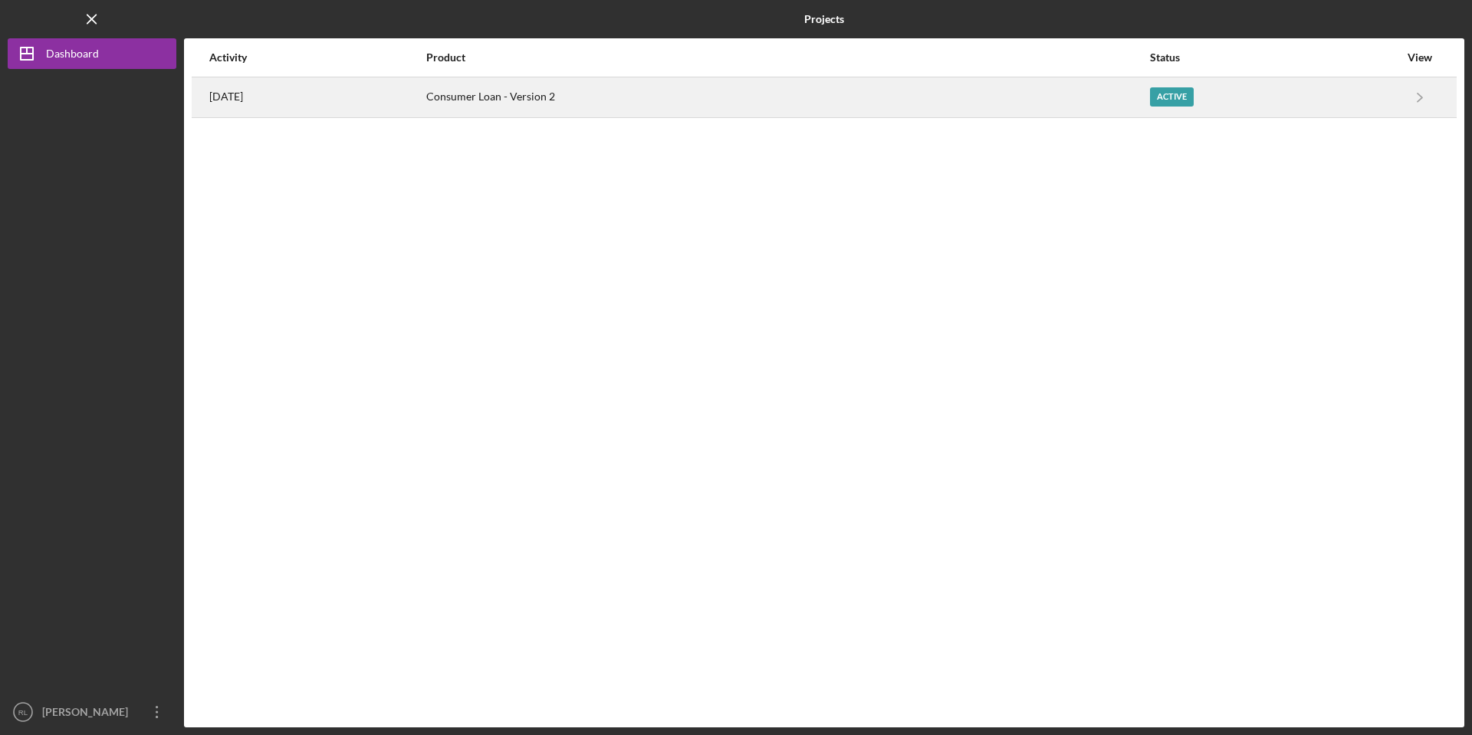
click at [1009, 84] on div "Consumer Loan - Version 2" at bounding box center [787, 97] width 722 height 38
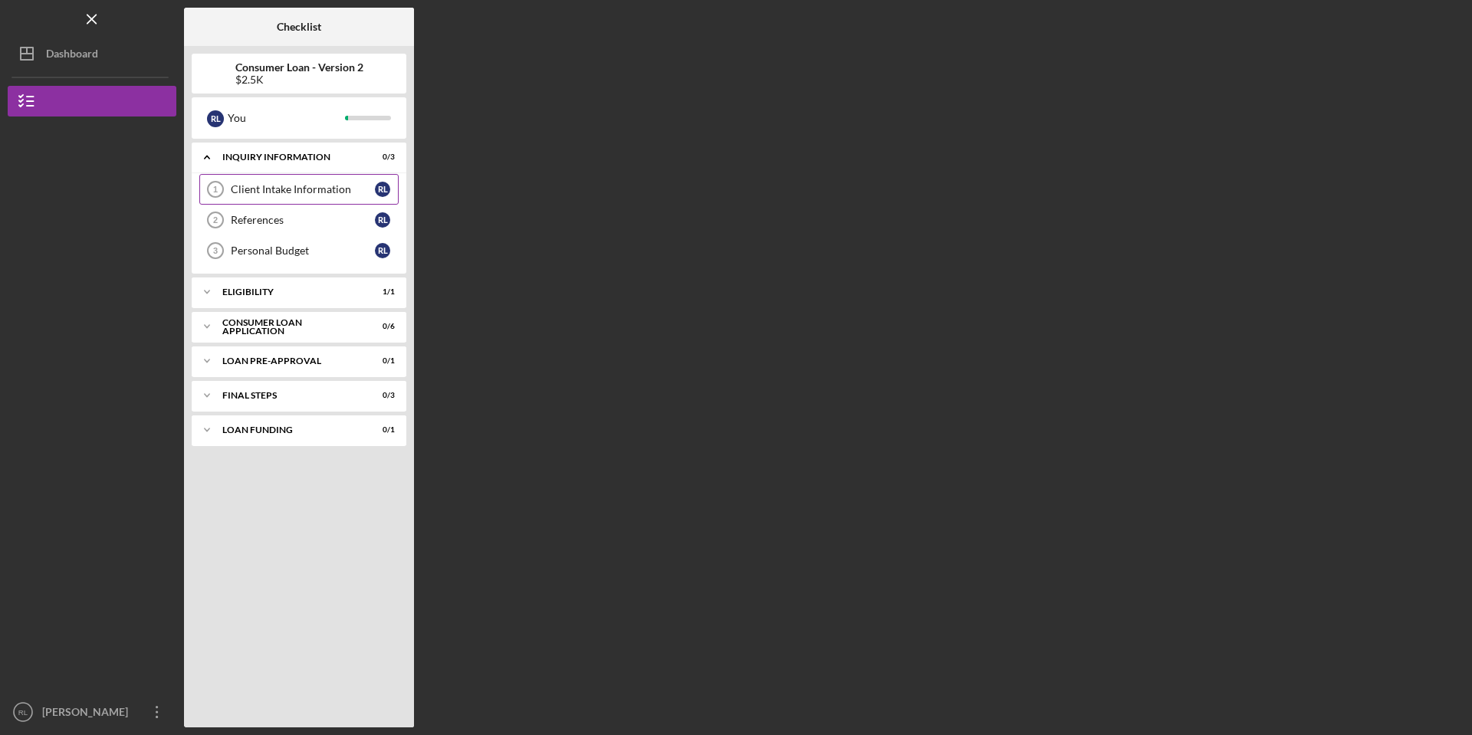
click at [332, 191] on div "Client Intake Information" at bounding box center [303, 189] width 144 height 12
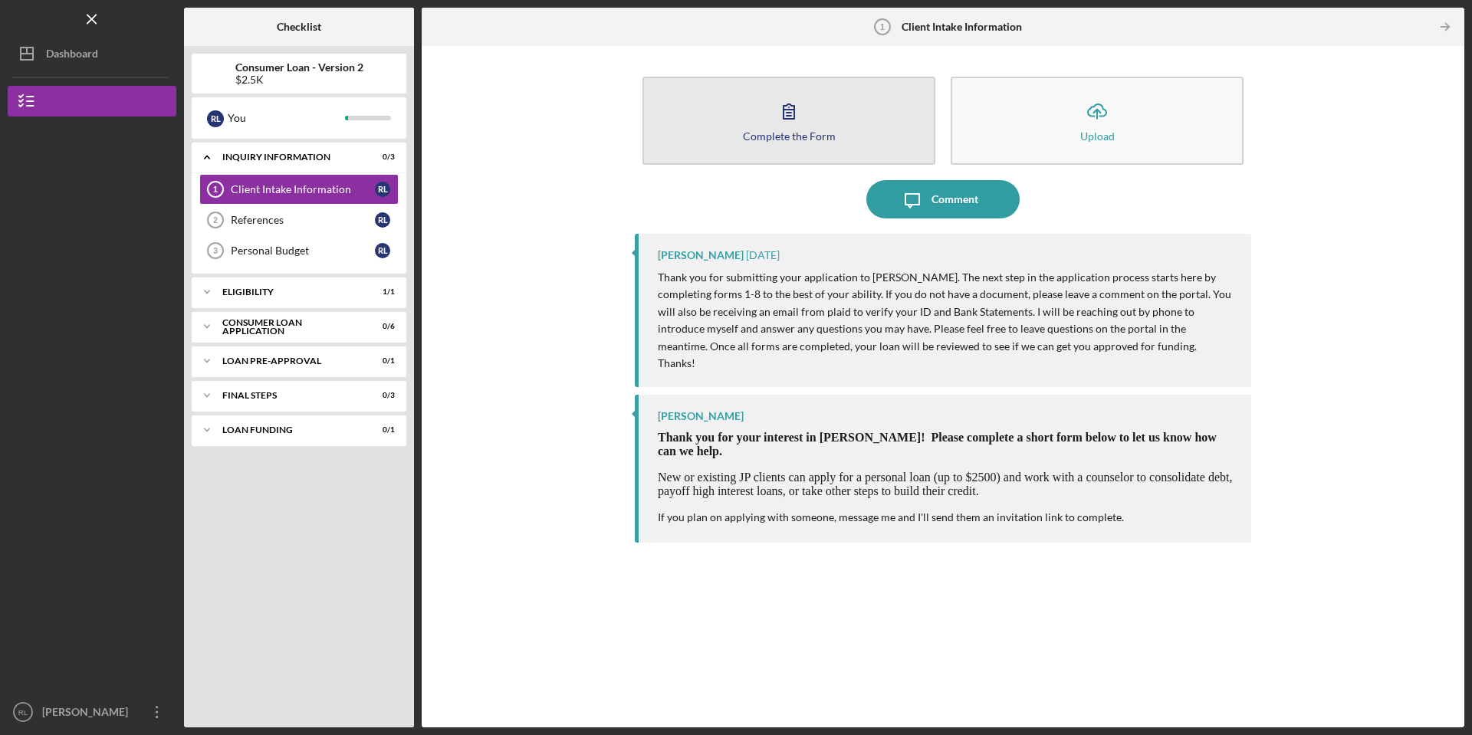
click at [882, 115] on button "Complete the Form Form" at bounding box center [788, 121] width 293 height 88
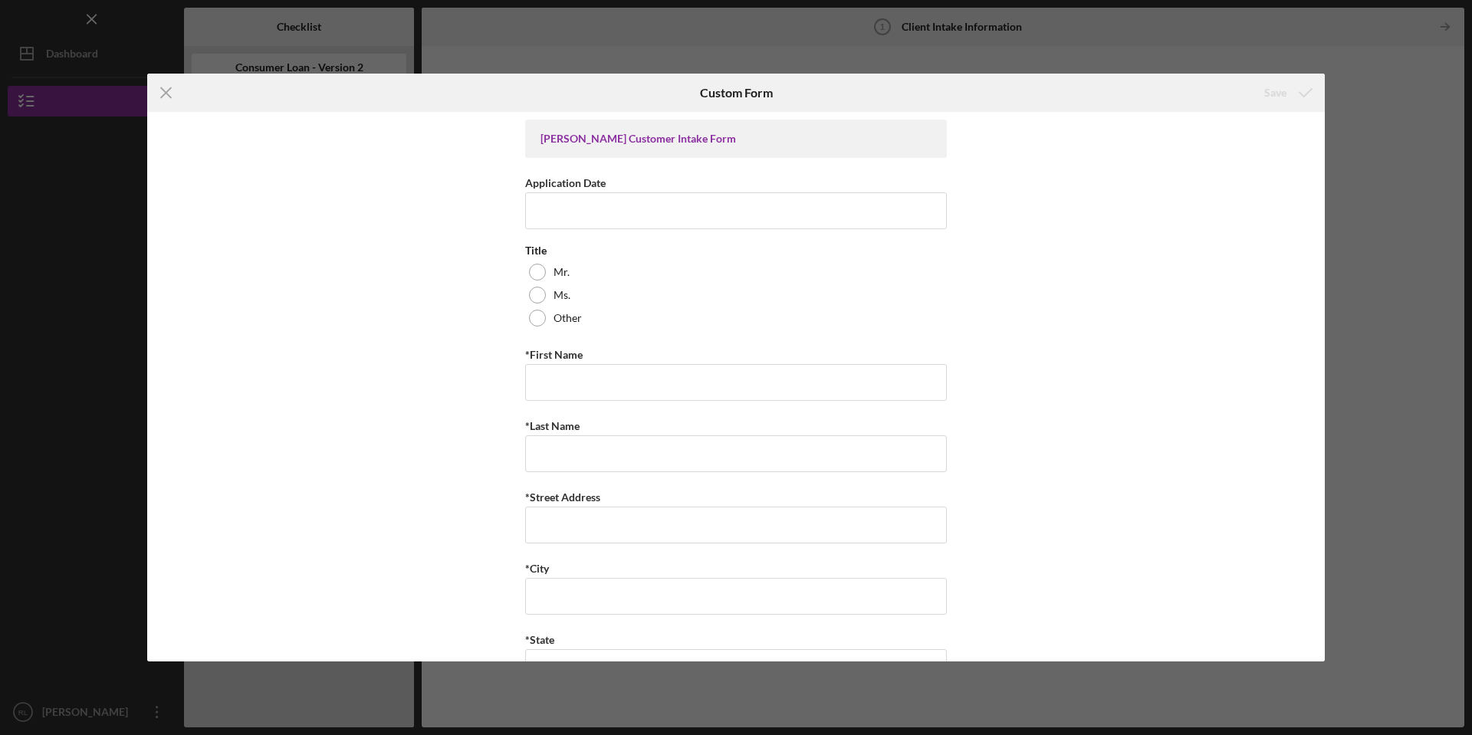
click at [733, 141] on div "[PERSON_NAME] Customer Intake Form" at bounding box center [735, 139] width 391 height 12
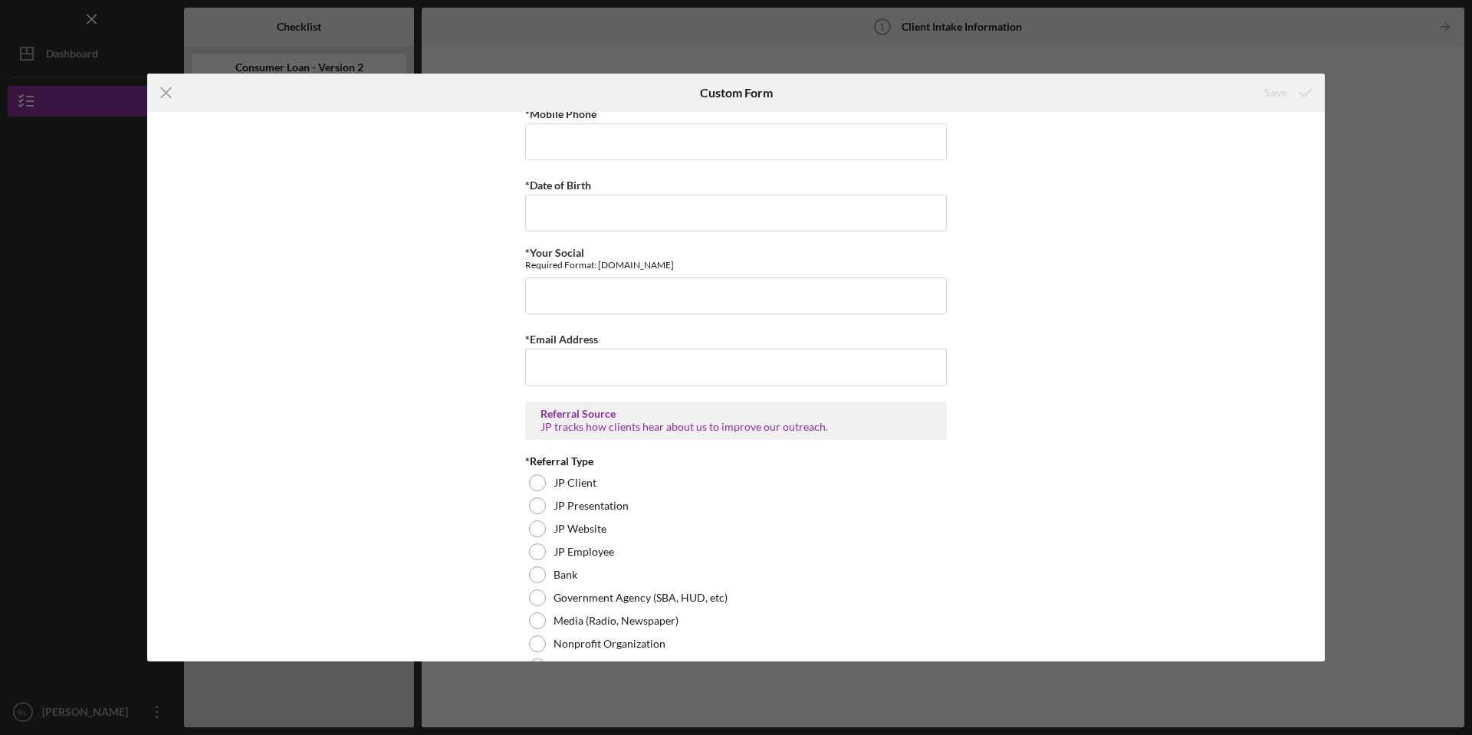
scroll to position [820, 0]
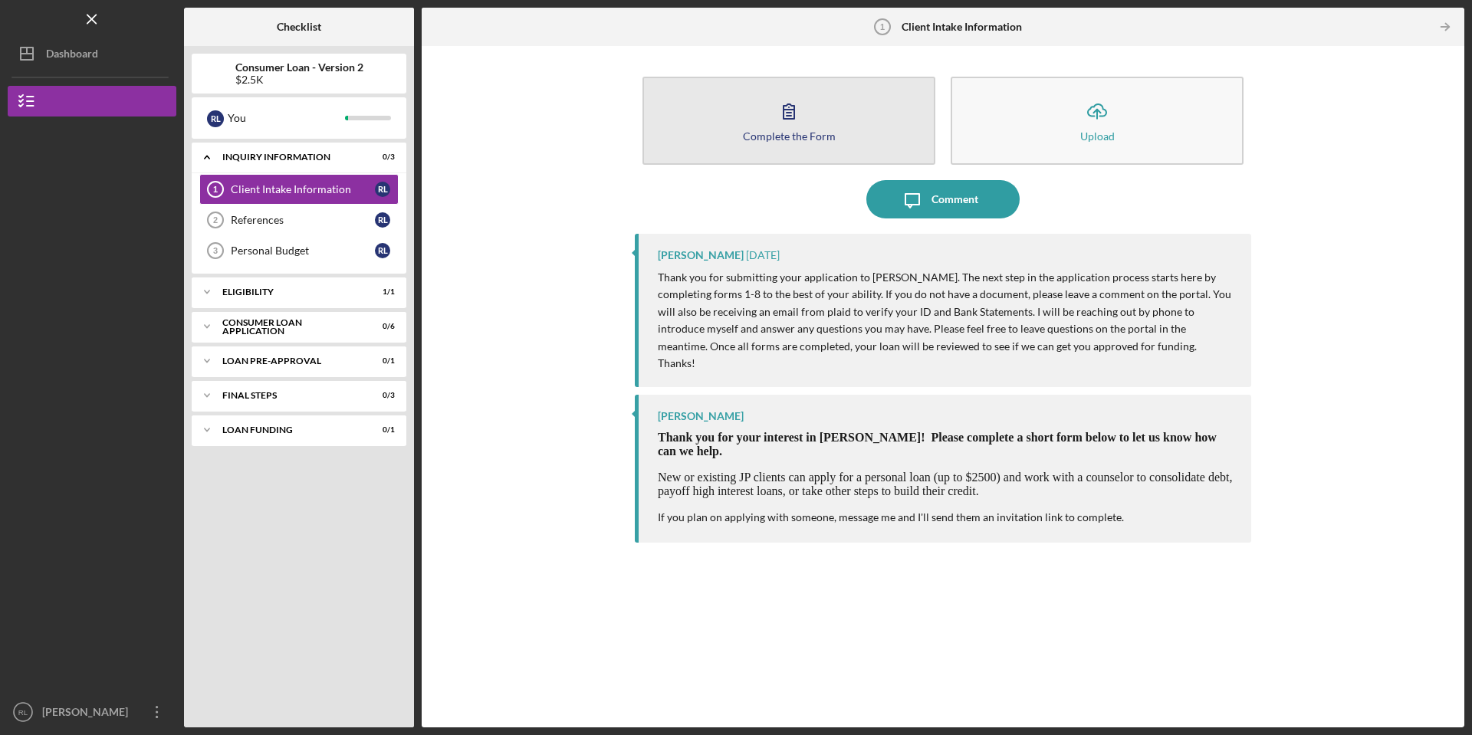
click at [789, 135] on div "Complete the Form" at bounding box center [789, 135] width 93 height 11
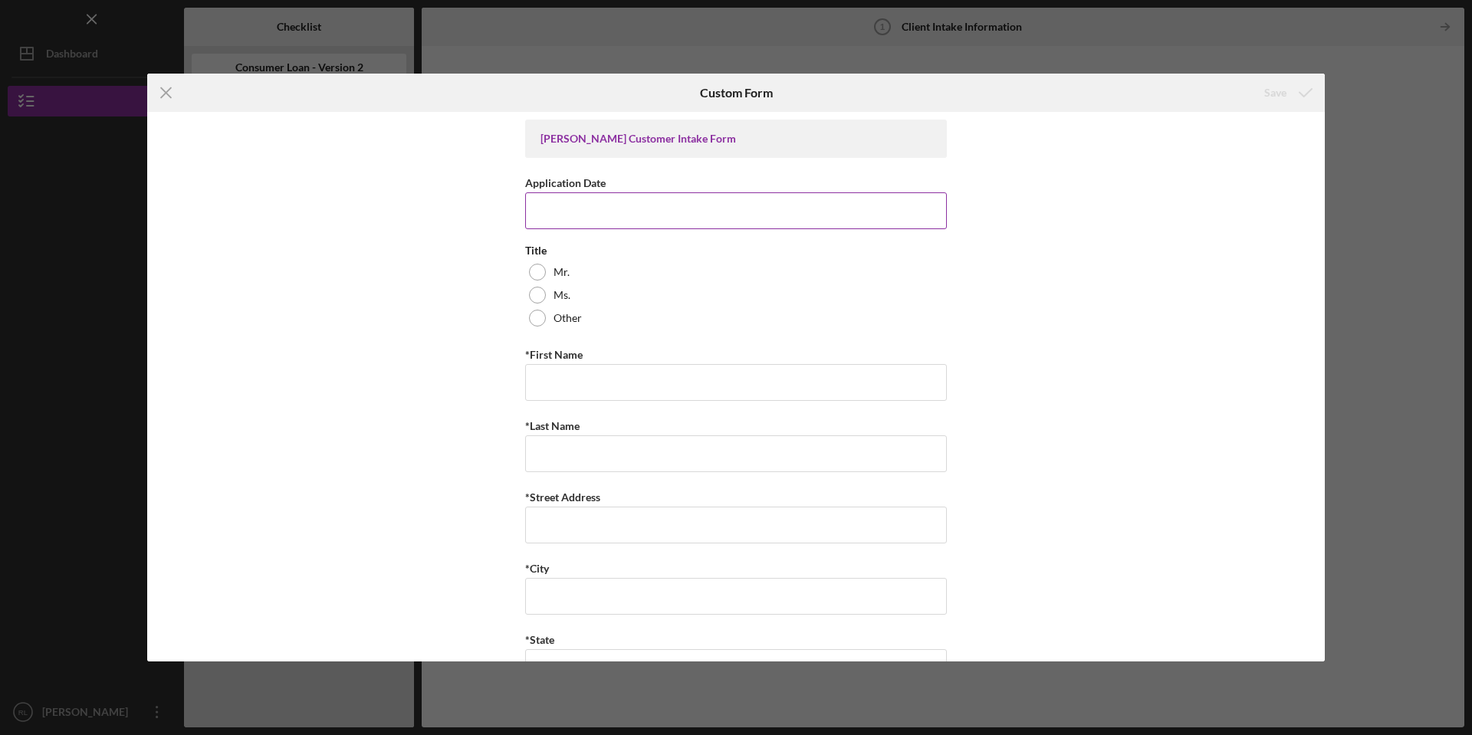
click at [593, 214] on input "Application Date" at bounding box center [736, 210] width 422 height 37
click at [595, 217] on input "Application Date" at bounding box center [736, 210] width 422 height 37
type input "[DATE]"
click at [530, 266] on div at bounding box center [537, 272] width 17 height 17
click at [553, 397] on input "*First Name" at bounding box center [736, 382] width 422 height 37
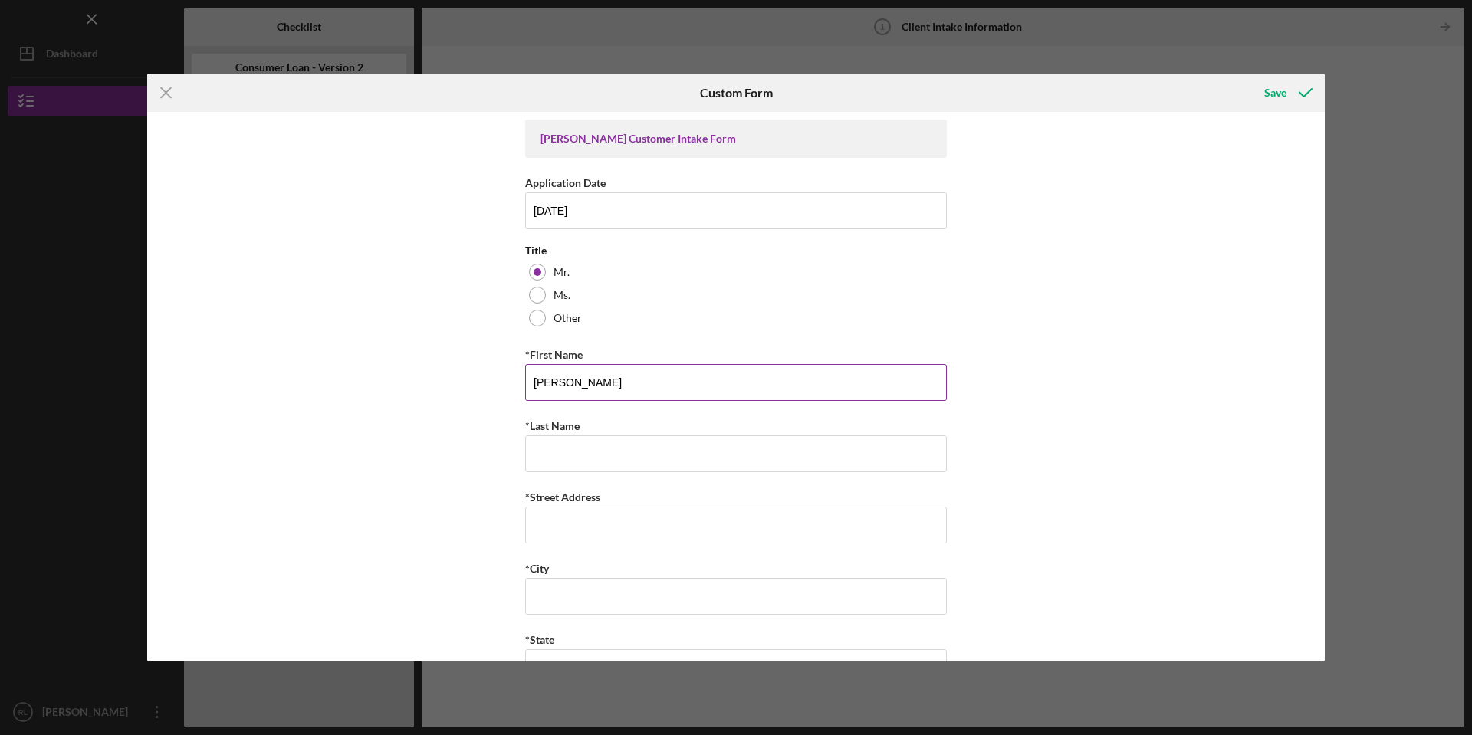
type input "[PERSON_NAME]"
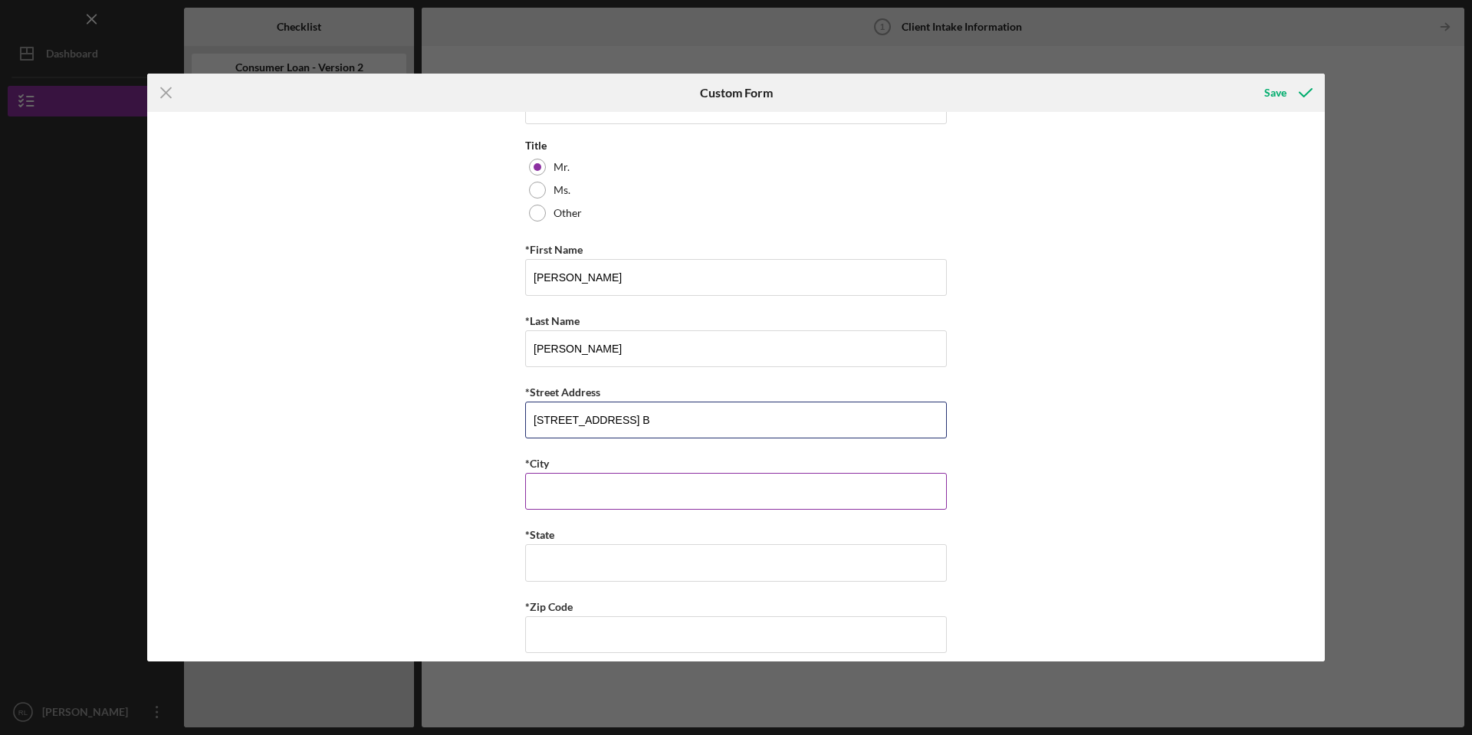
scroll to position [117, 0]
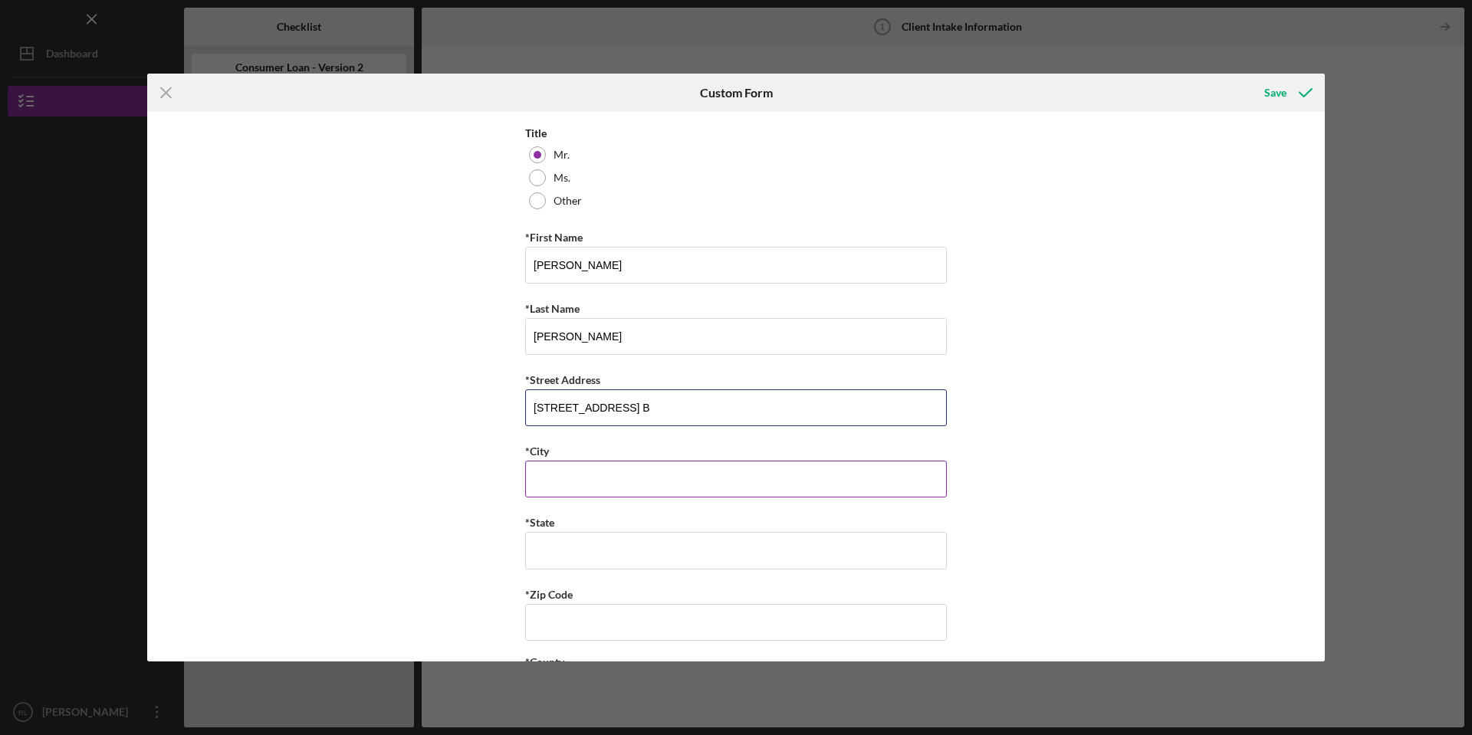
type input "212 Kingston Drive, Apt. B"
click at [636, 475] on input "*City" at bounding box center [736, 479] width 422 height 37
type input "[GEOGRAPHIC_DATA][PERSON_NAME]"
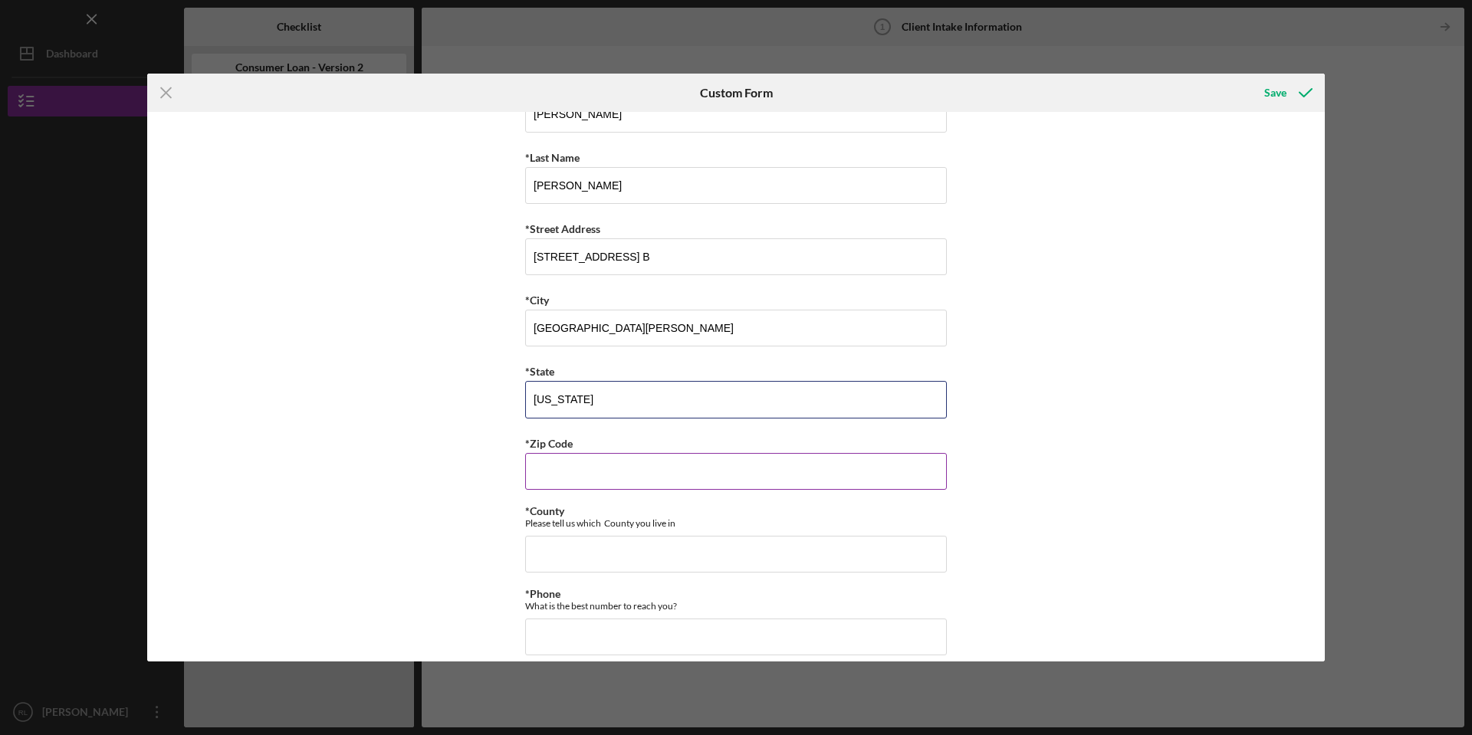
type input "[US_STATE]"
click at [630, 468] on input "*Zip Code" at bounding box center [736, 471] width 422 height 37
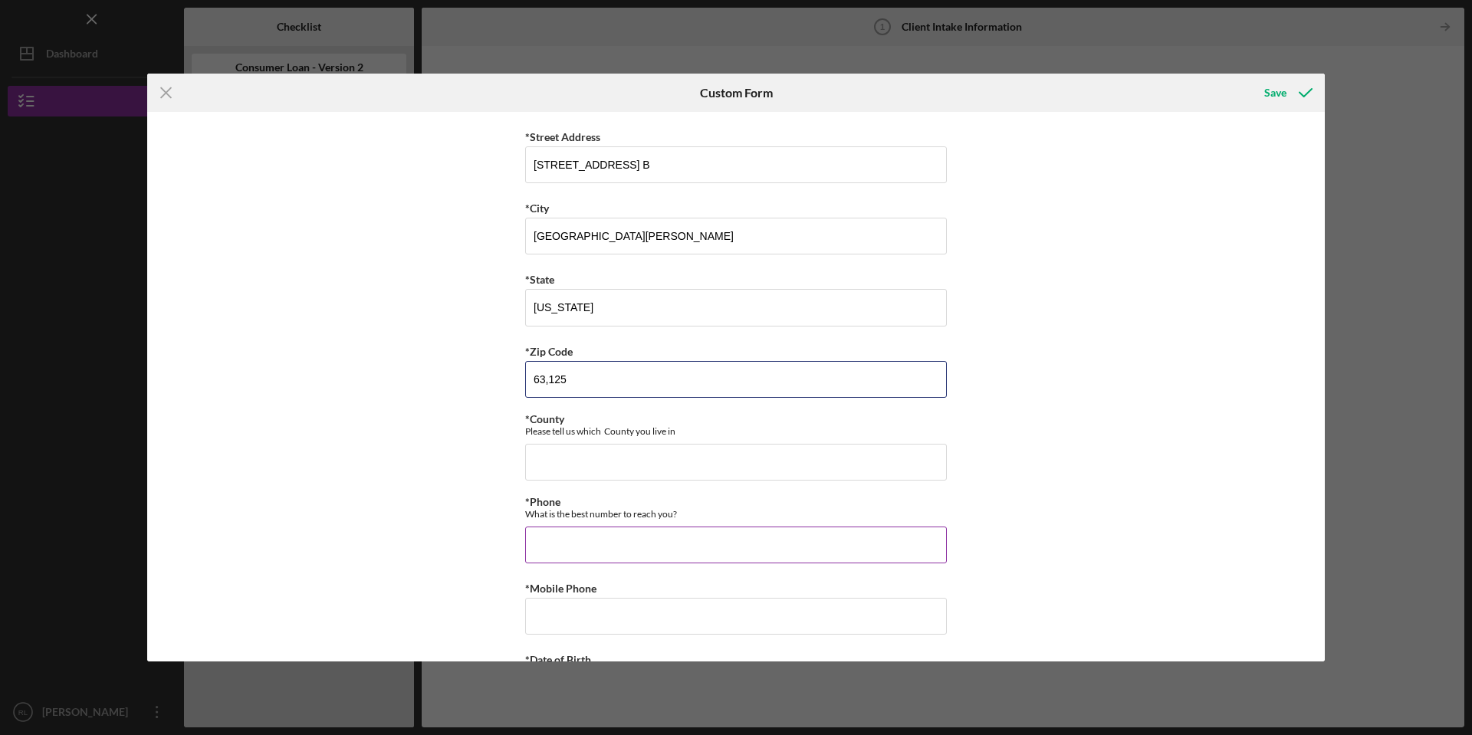
scroll to position [364, 0]
type input "63,125"
click at [655, 461] on input "*County" at bounding box center [736, 458] width 422 height 37
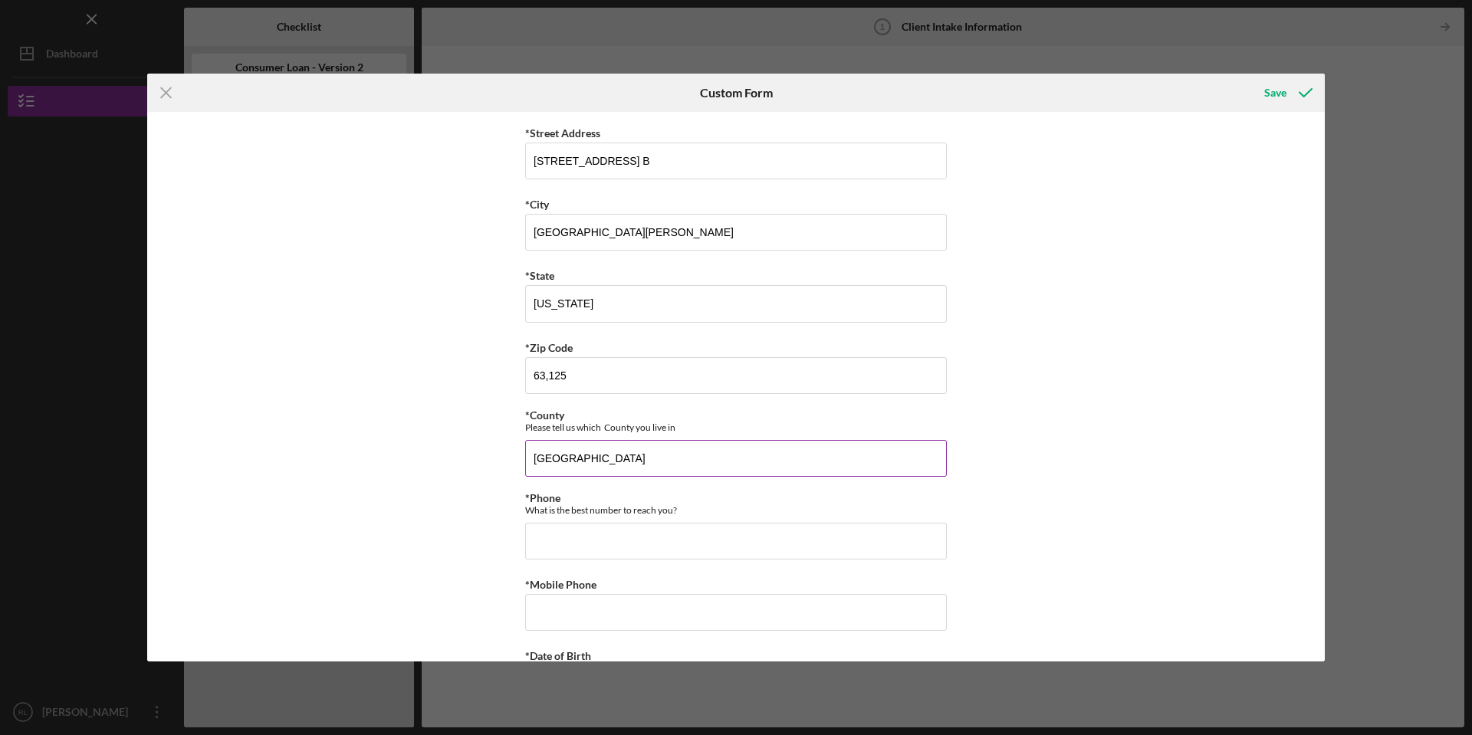
type input "[GEOGRAPHIC_DATA]"
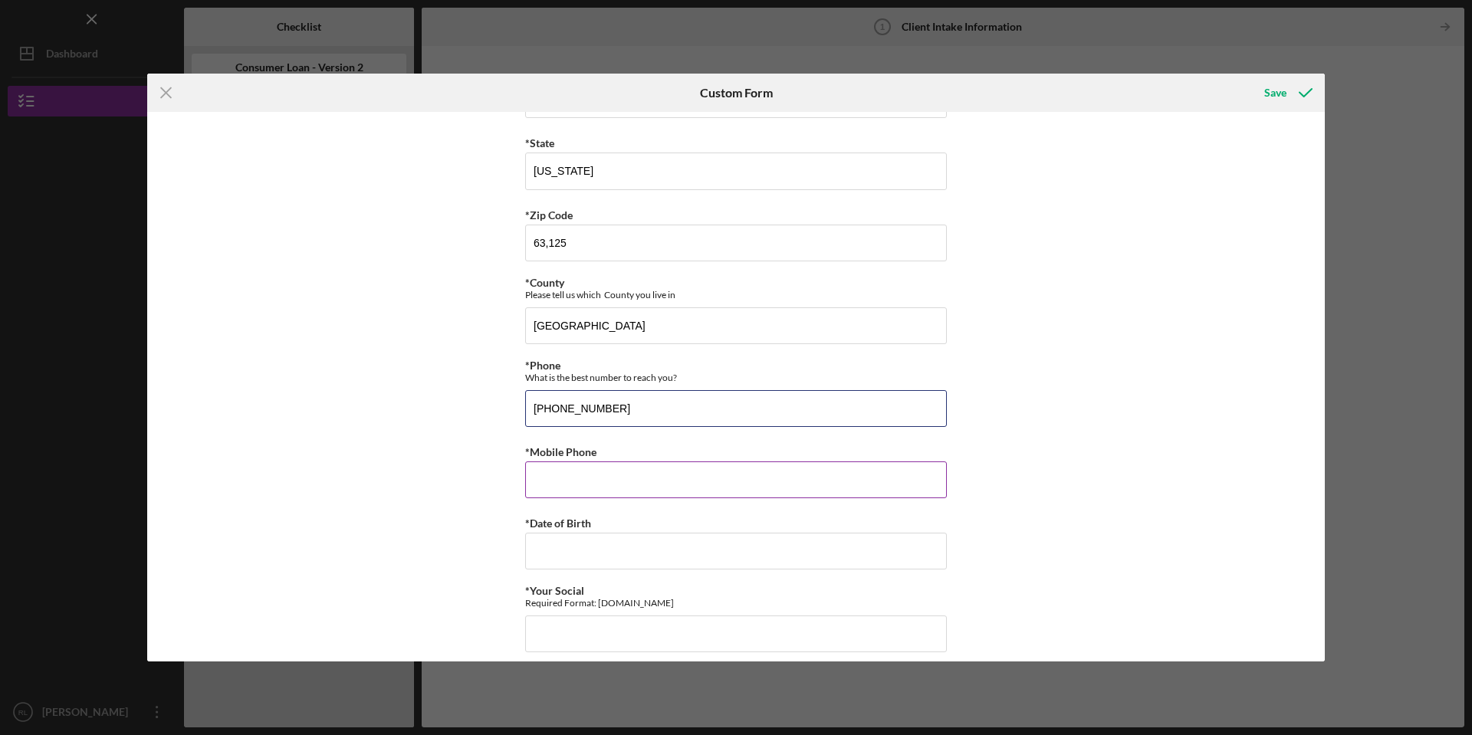
scroll to position [501, 0]
type input "[PHONE_NUMBER]"
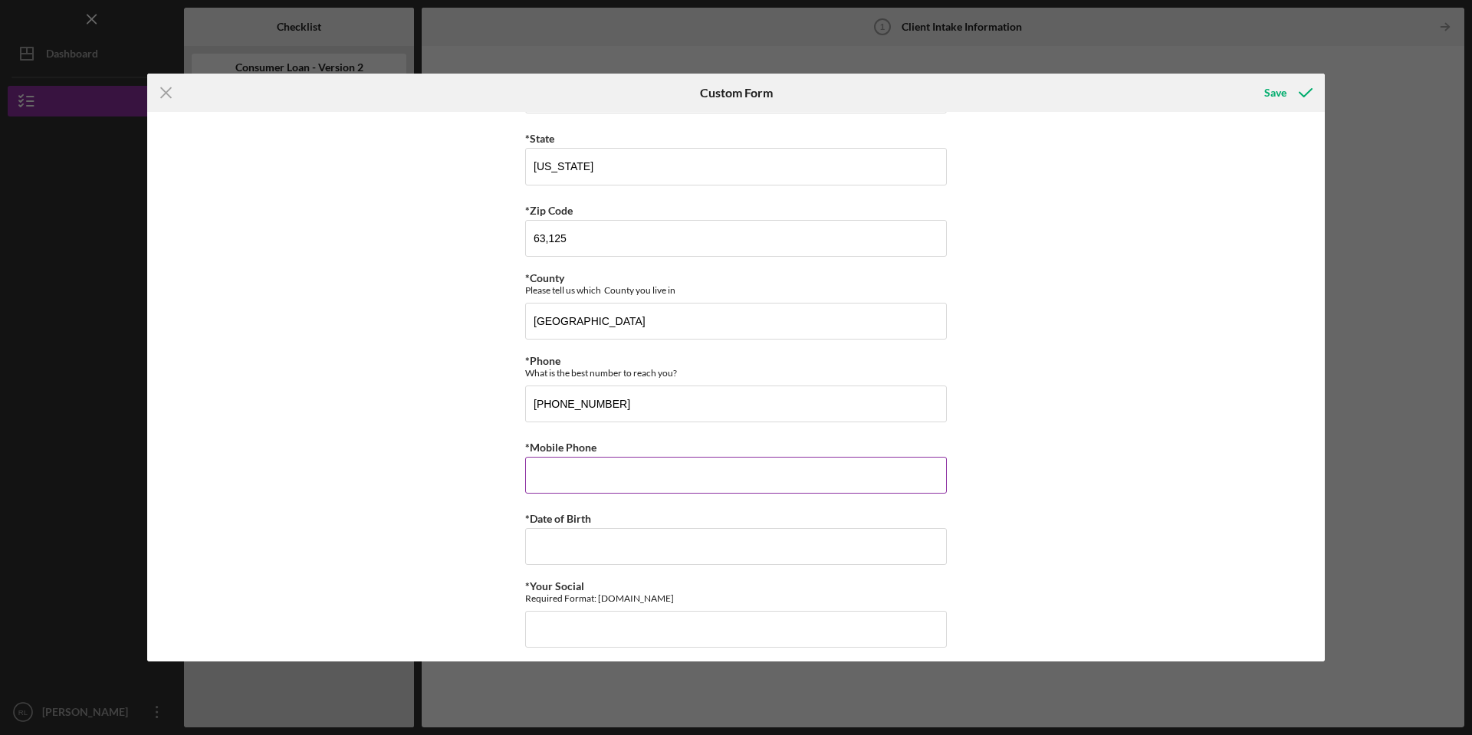
click at [575, 484] on input "*Mobile Phone" at bounding box center [736, 475] width 422 height 37
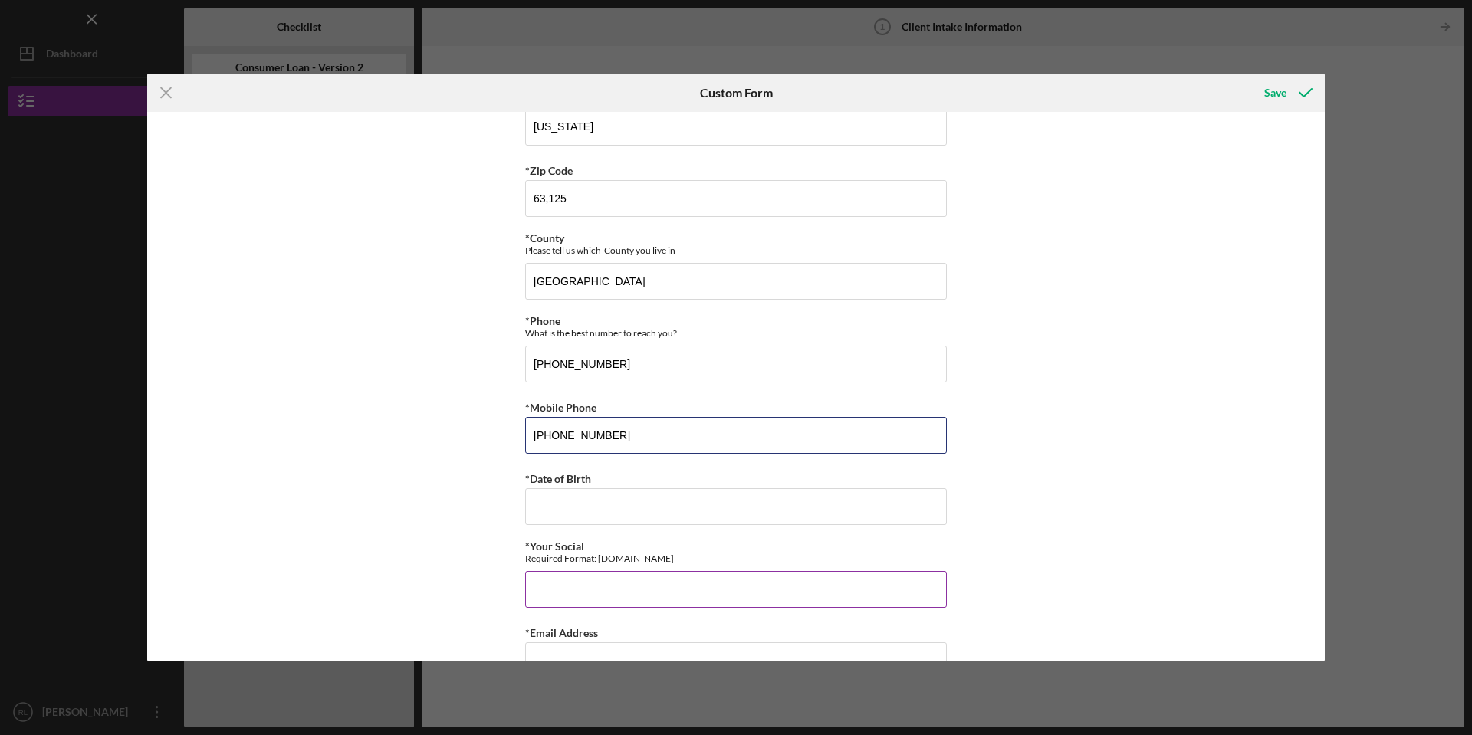
scroll to position [564, 0]
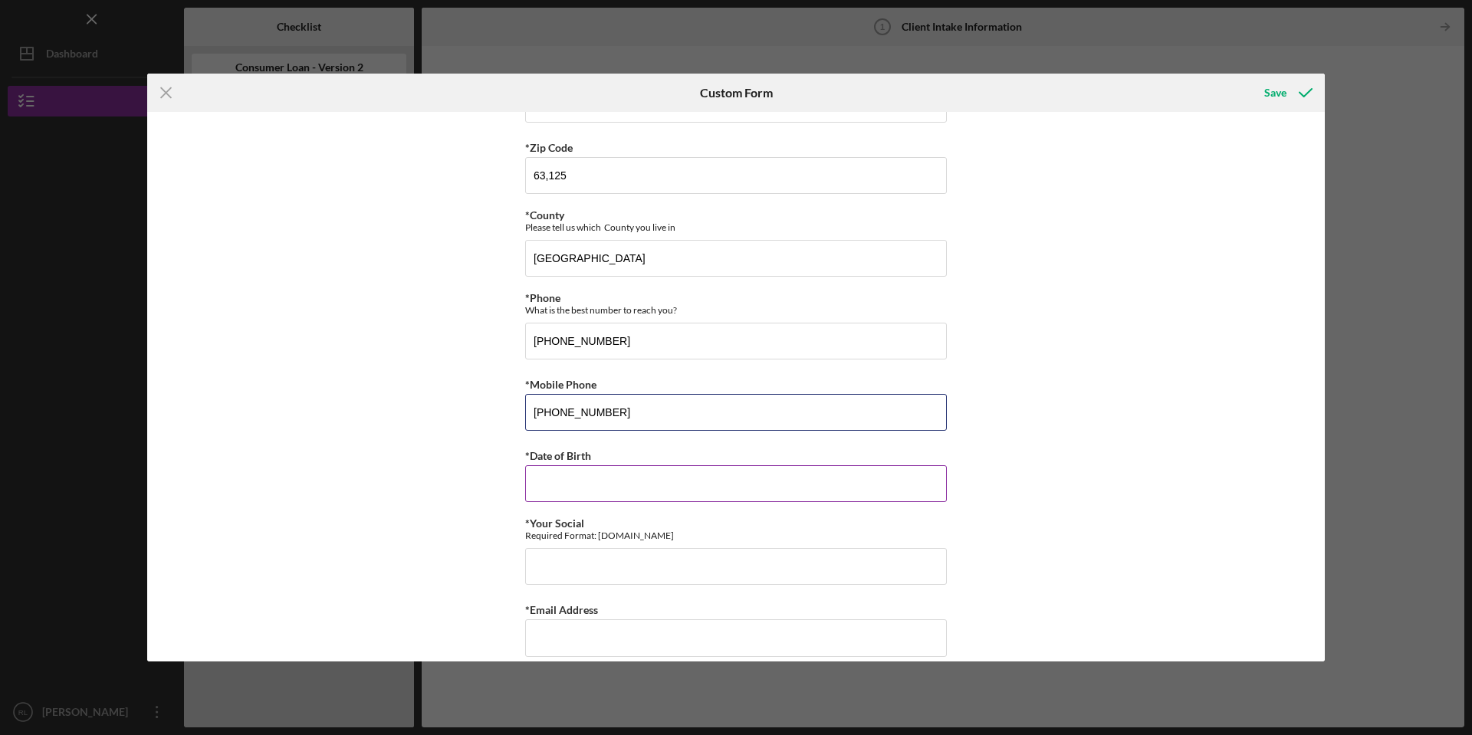
type input "[PHONE_NUMBER]"
click at [709, 490] on input "*Date of Birth" at bounding box center [736, 483] width 422 height 37
type input "1"
type input "O"
type input "[DATE]"
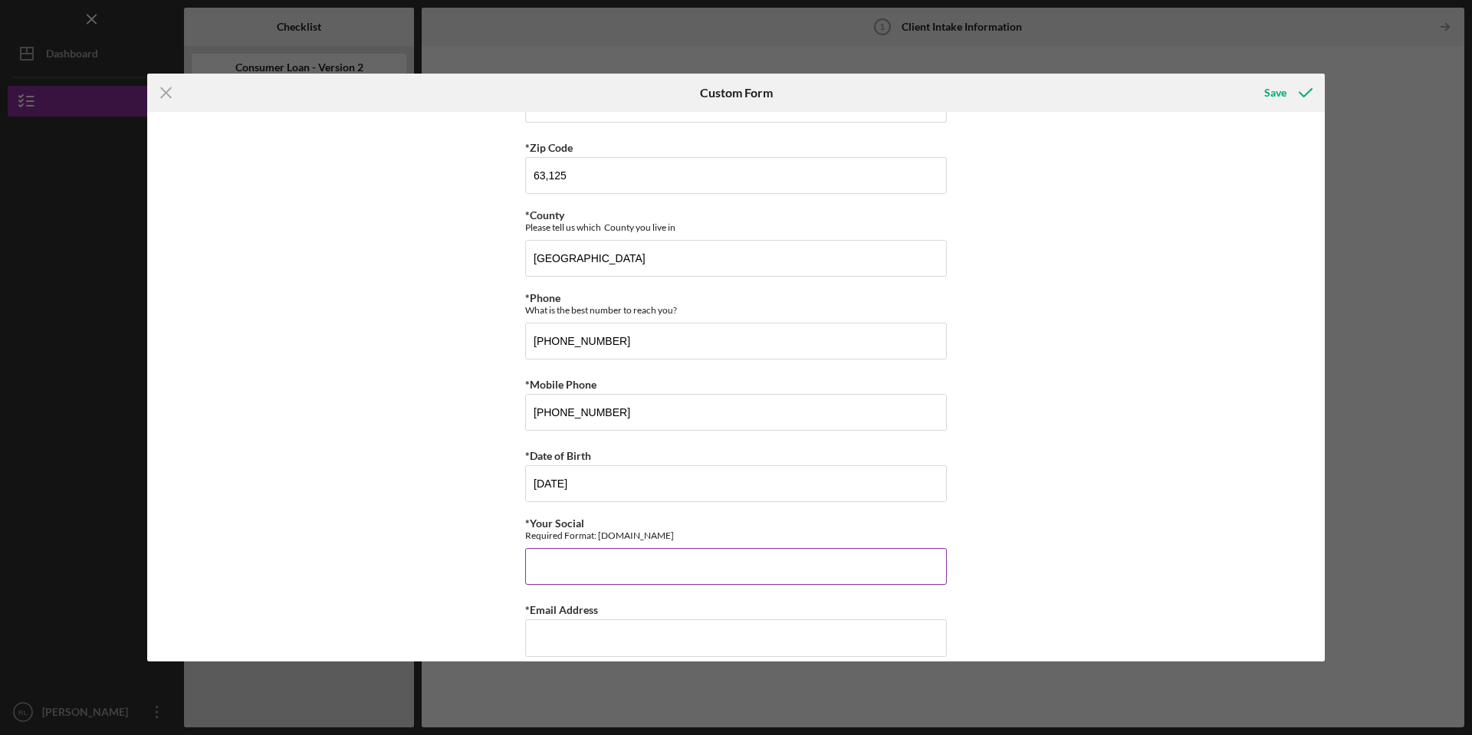
click at [581, 561] on input "*Your Social" at bounding box center [736, 566] width 422 height 37
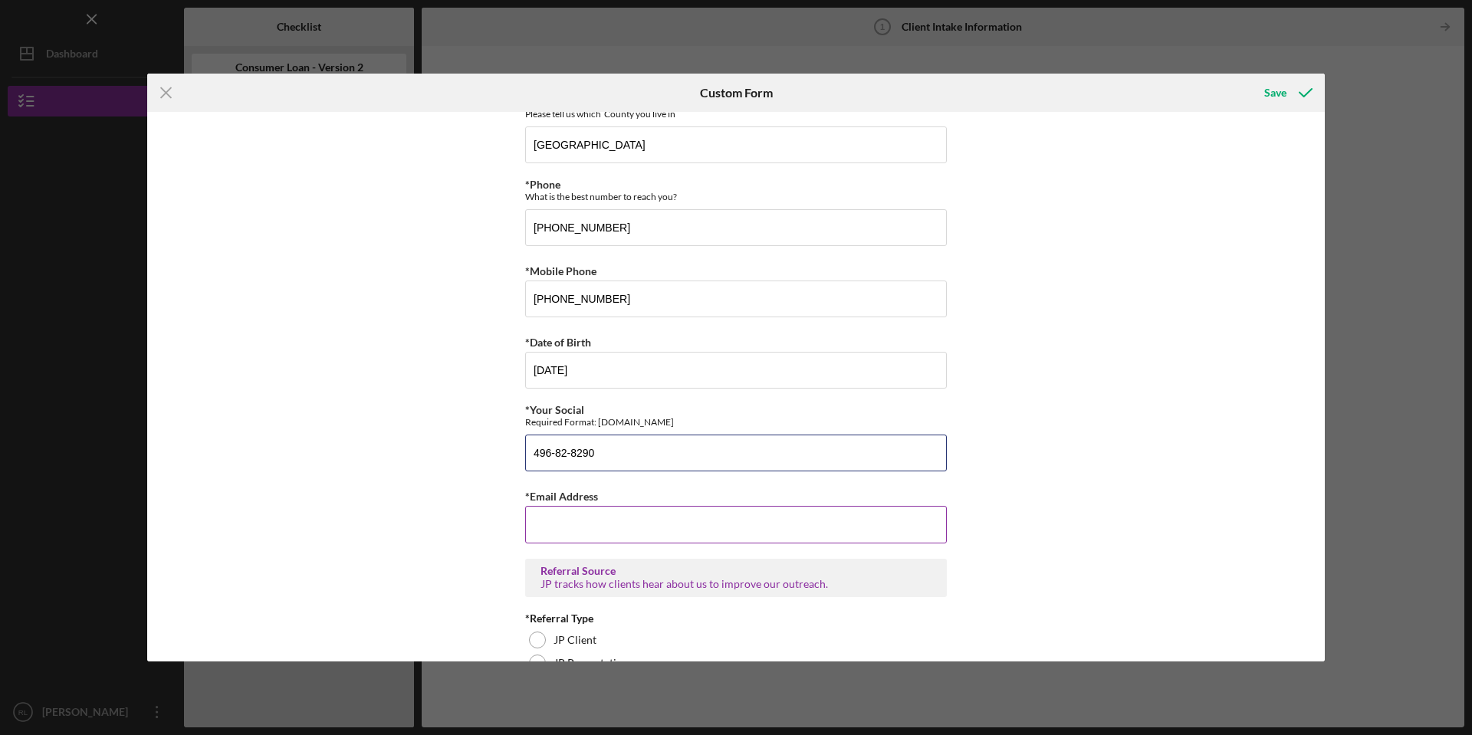
scroll to position [685, 0]
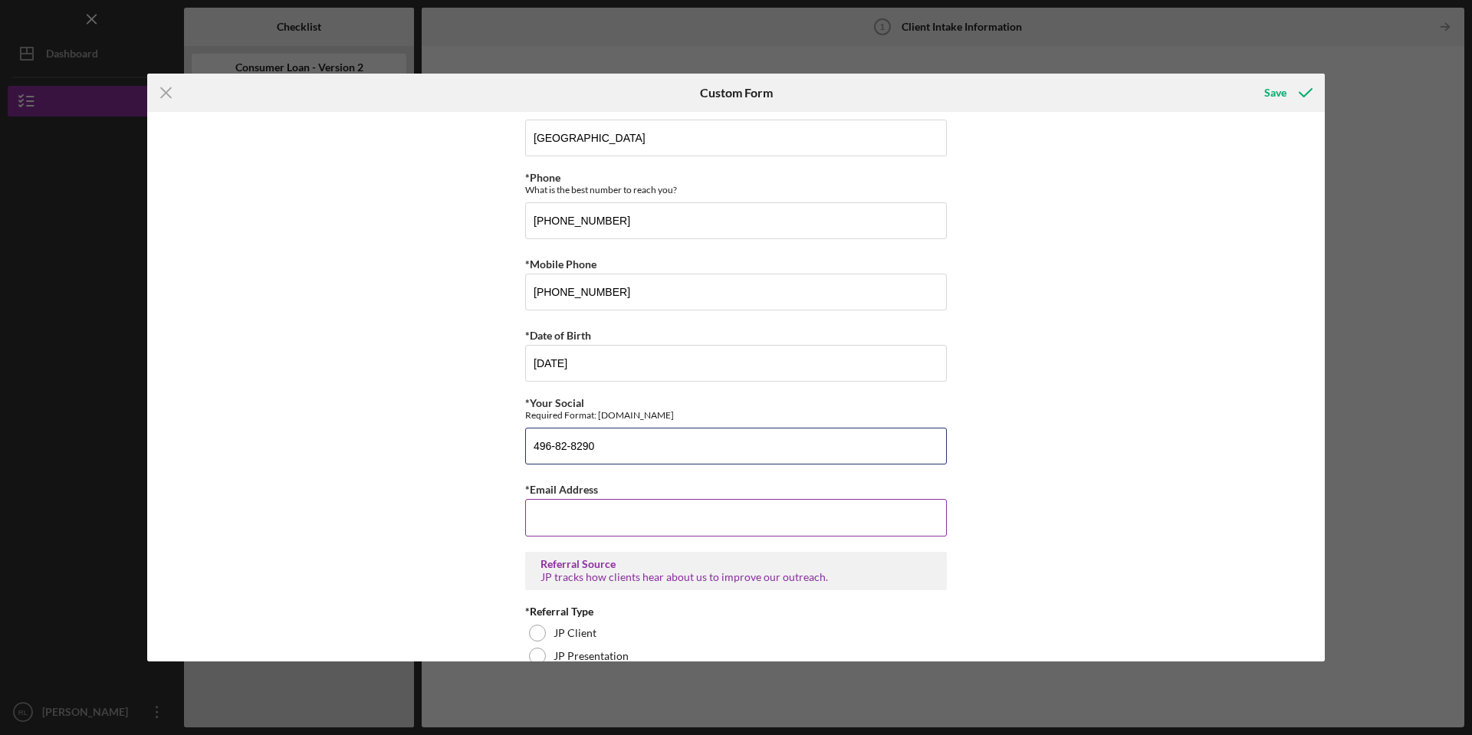
type input "496-82-8290"
click at [664, 521] on input "*Email Address" at bounding box center [736, 517] width 422 height 37
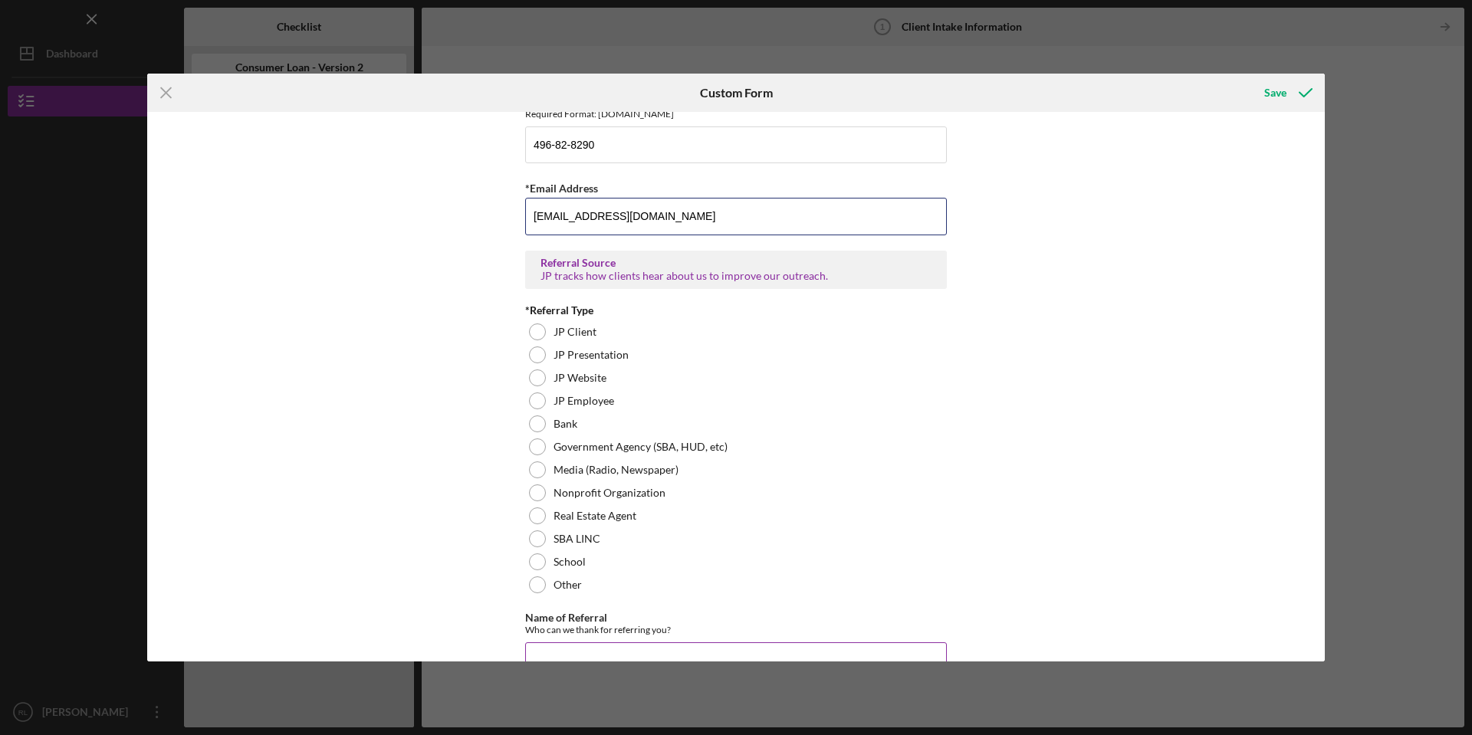
scroll to position [994, 0]
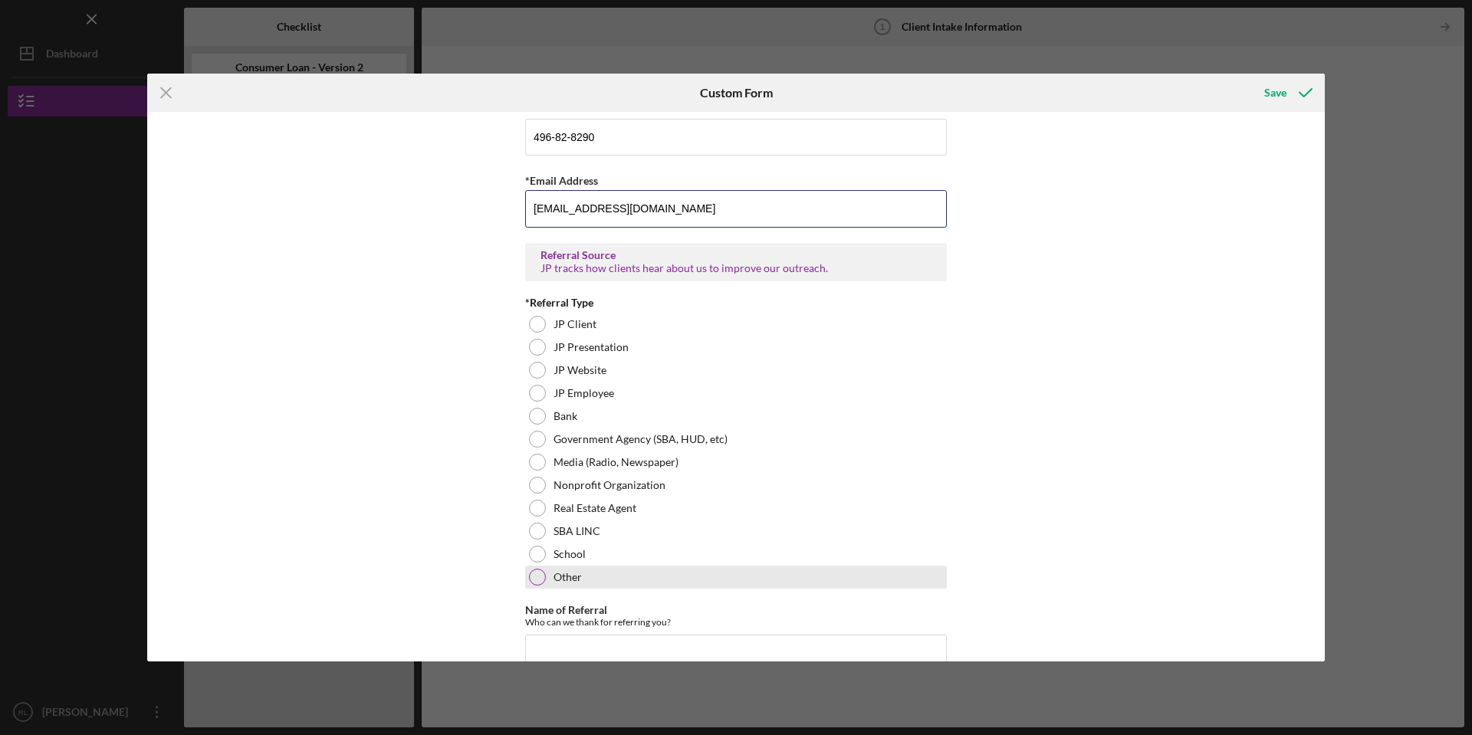
type input "[EMAIL_ADDRESS][DOMAIN_NAME]"
drag, startPoint x: 536, startPoint y: 576, endPoint x: 560, endPoint y: 577, distance: 23.8
click at [537, 576] on div at bounding box center [537, 577] width 17 height 17
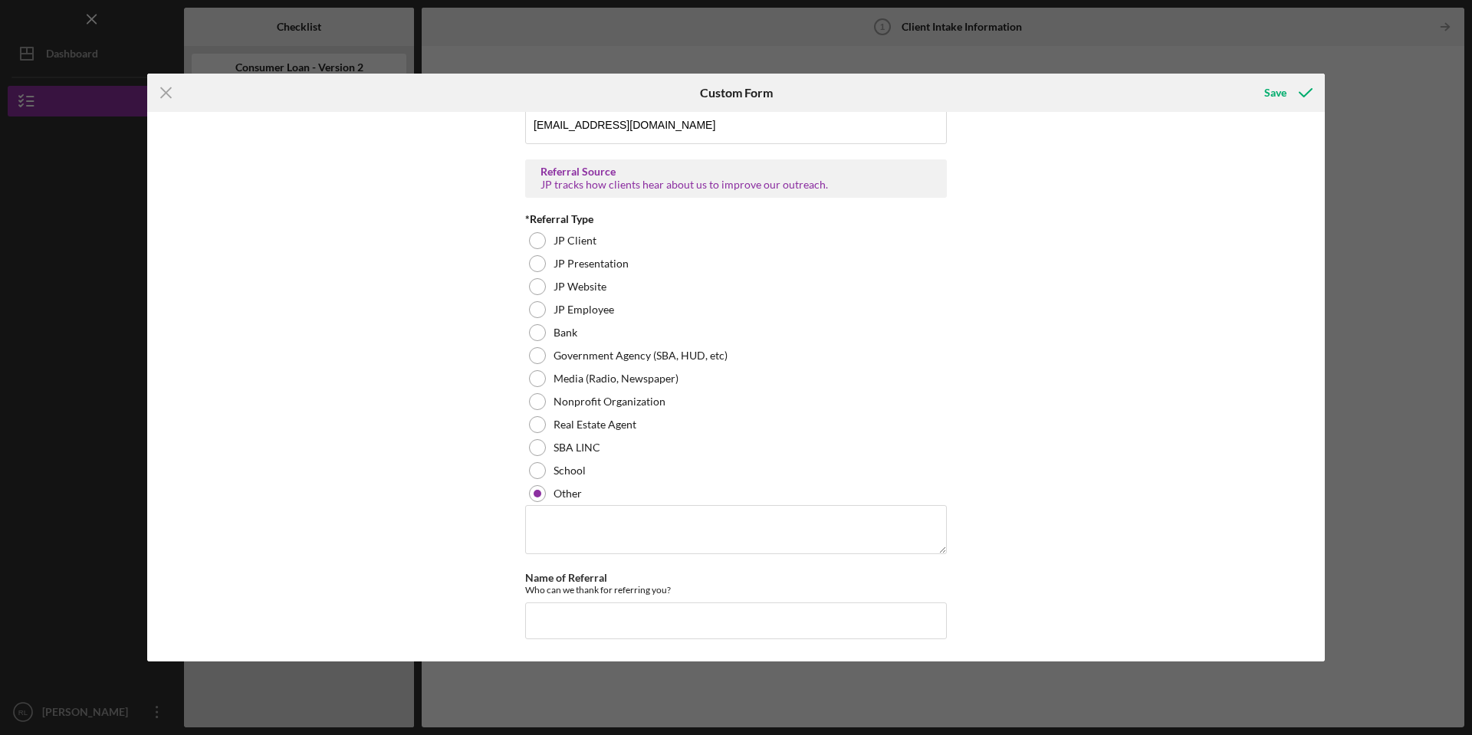
scroll to position [1078, 0]
click at [539, 491] on div at bounding box center [537, 492] width 17 height 17
click at [536, 235] on div at bounding box center [537, 240] width 17 height 17
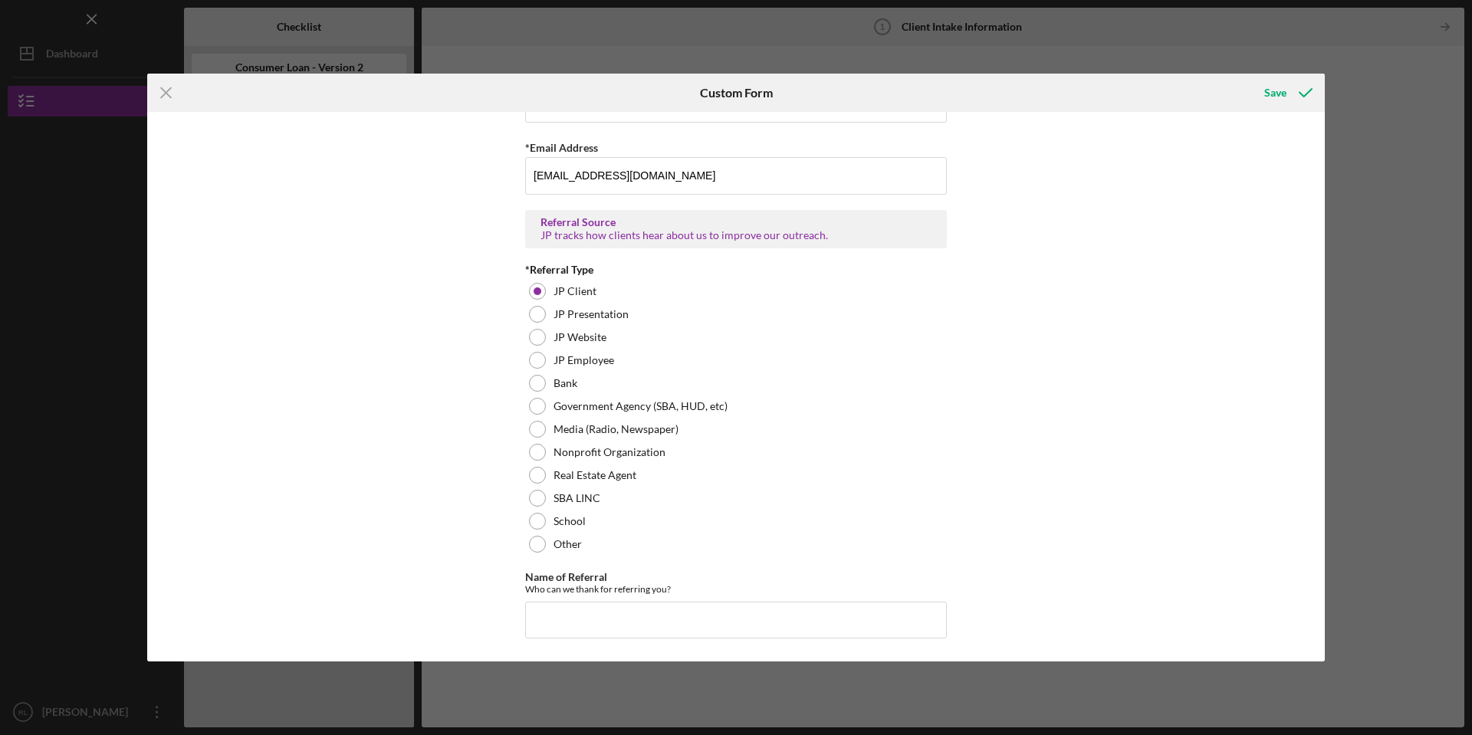
scroll to position [1026, 0]
click at [1286, 97] on icon "submit" at bounding box center [1305, 93] width 38 height 38
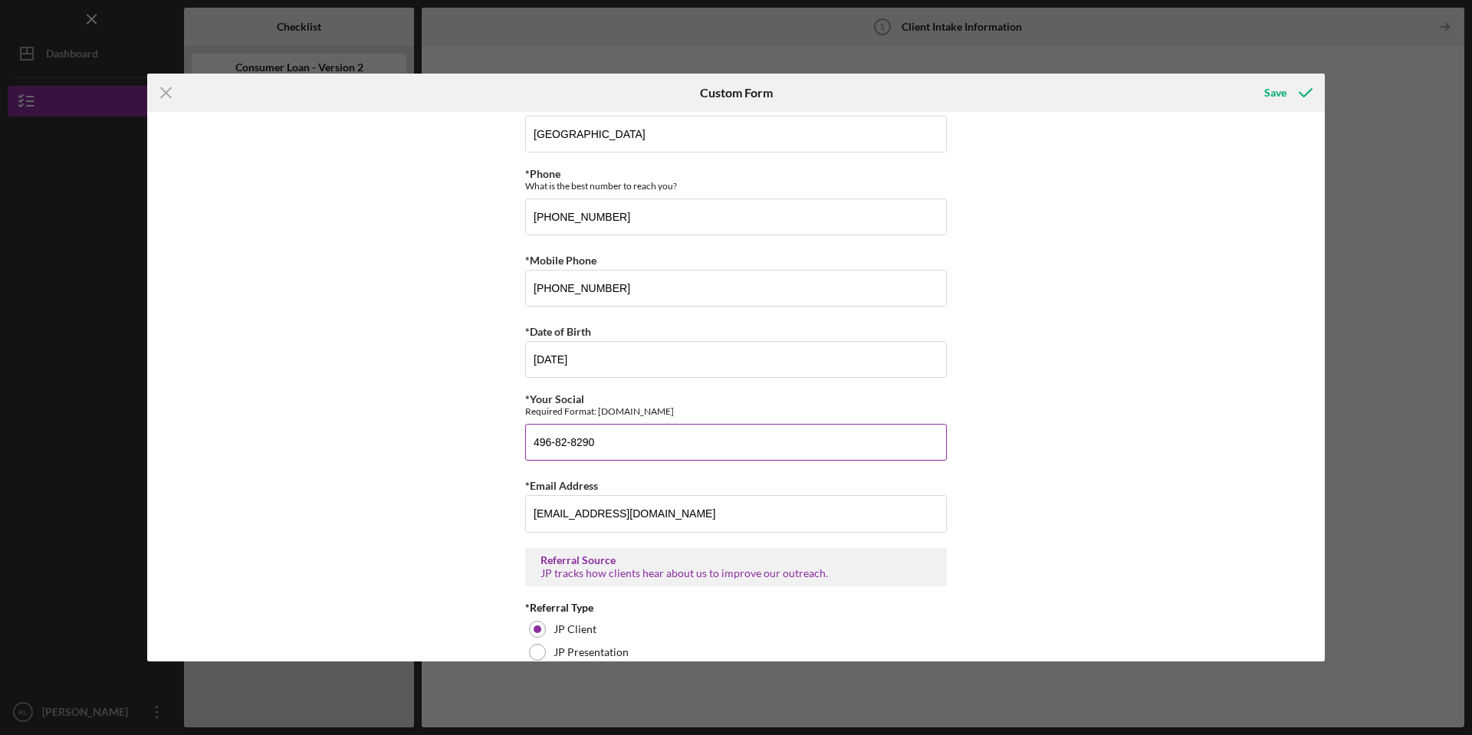
scroll to position [691, 0]
click at [553, 438] on input "496-82-8290" at bounding box center [736, 440] width 422 height 37
type input "496828290"
click at [1288, 97] on icon "submit" at bounding box center [1305, 93] width 38 height 38
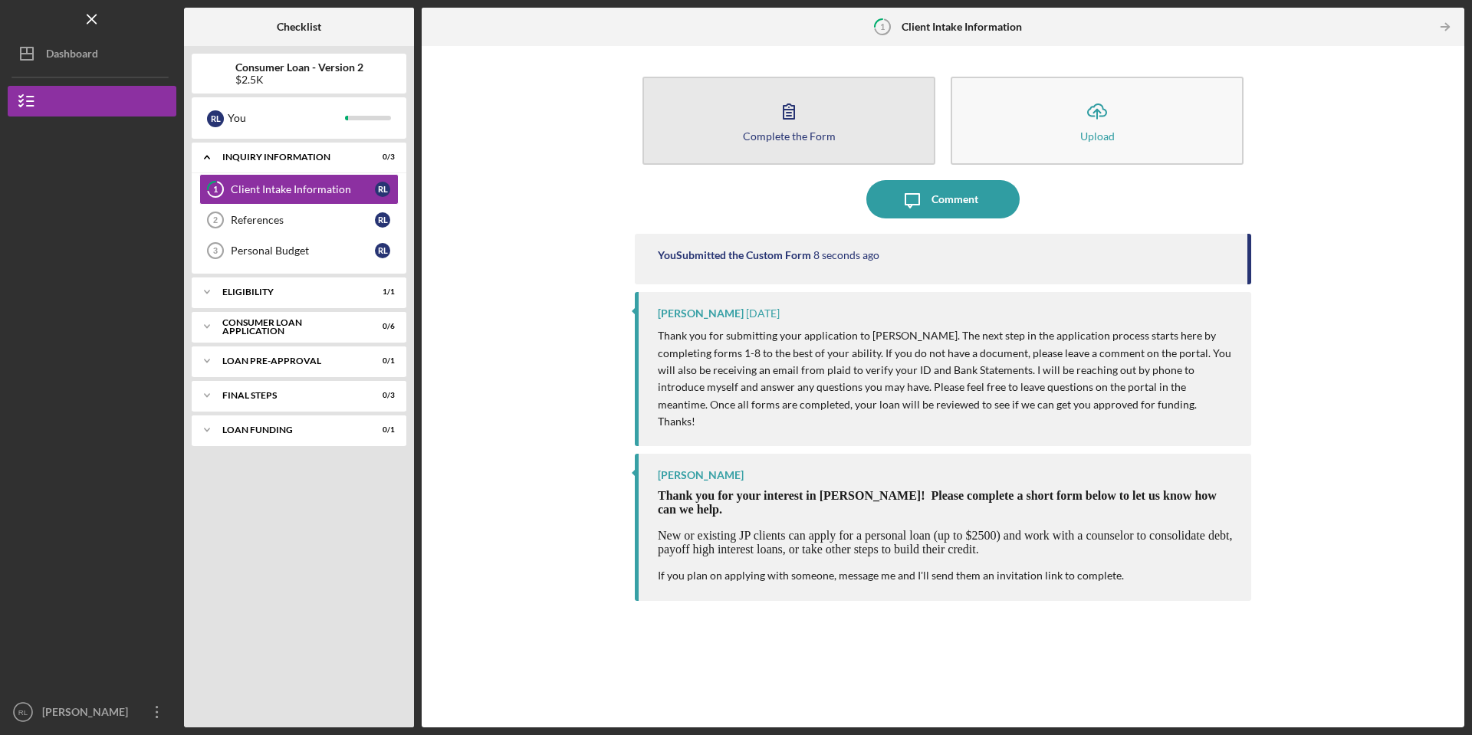
click at [872, 136] on button "Complete the Form Form" at bounding box center [788, 121] width 293 height 88
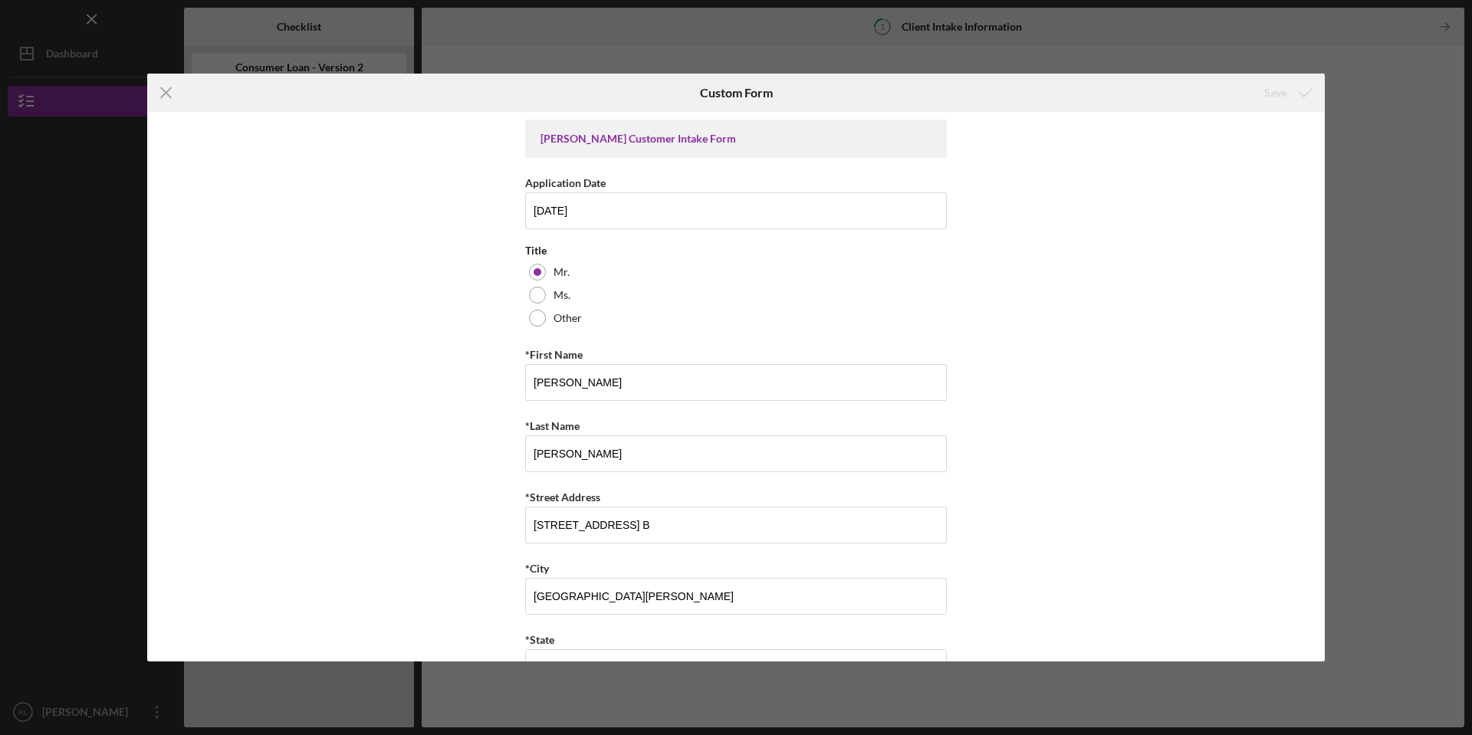
click at [1374, 82] on div "Icon/Menu Close Custom Form Save Justine PETERSEN Customer Intake Form Applicat…" at bounding box center [736, 367] width 1472 height 735
drag, startPoint x: 163, startPoint y: 89, endPoint x: 171, endPoint y: 98, distance: 12.5
click at [164, 91] on line at bounding box center [166, 93] width 10 height 10
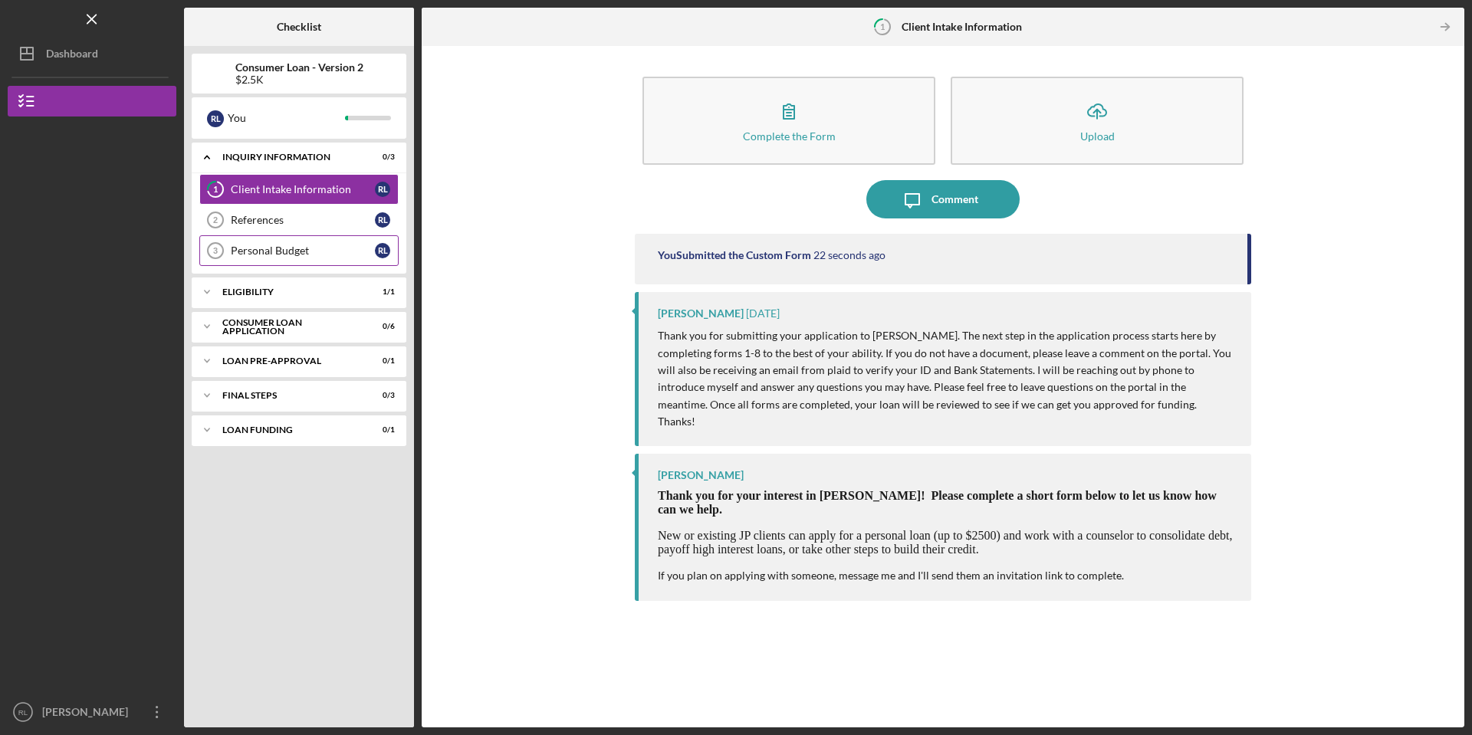
click at [317, 248] on div "Personal Budget" at bounding box center [303, 251] width 144 height 12
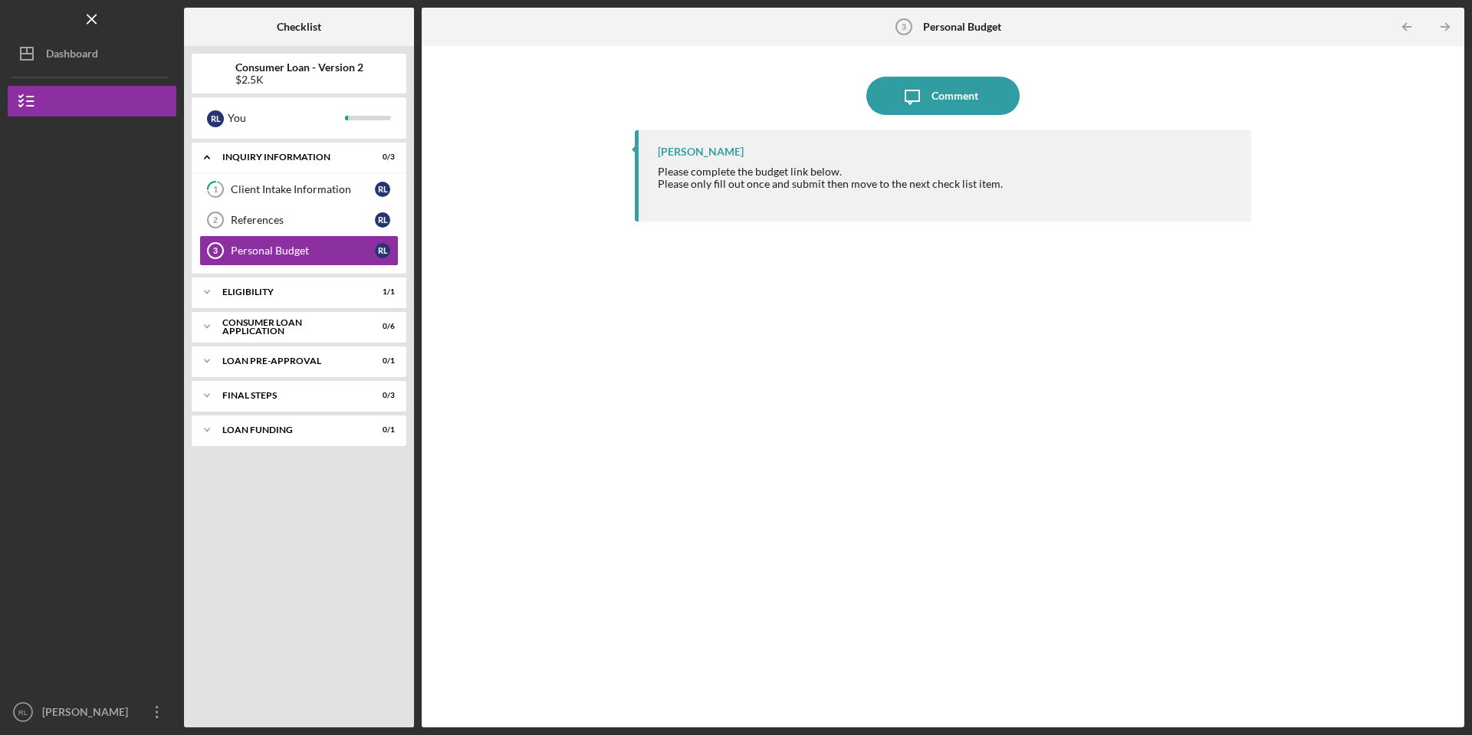
click at [1056, 475] on div "Jon Pettigrew Please complete the budget link below. Please only fill out once …" at bounding box center [943, 417] width 616 height 574
click at [944, 85] on div "Comment" at bounding box center [954, 96] width 47 height 38
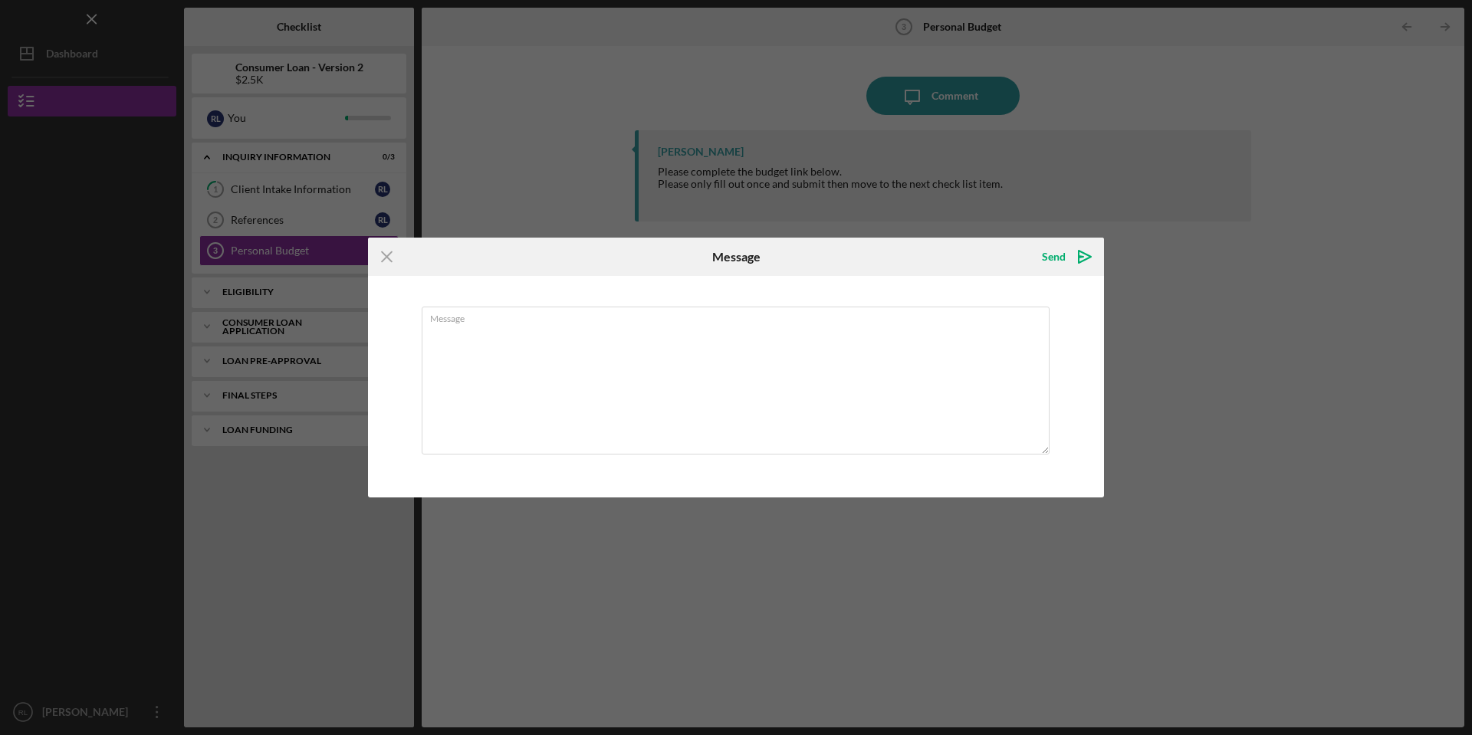
drag, startPoint x: 777, startPoint y: 106, endPoint x: 803, endPoint y: 104, distance: 26.1
click at [779, 106] on div "Icon/Menu Close Message Send Icon/icon-invite-send Message Cancel Send Icon/ico…" at bounding box center [736, 367] width 1472 height 735
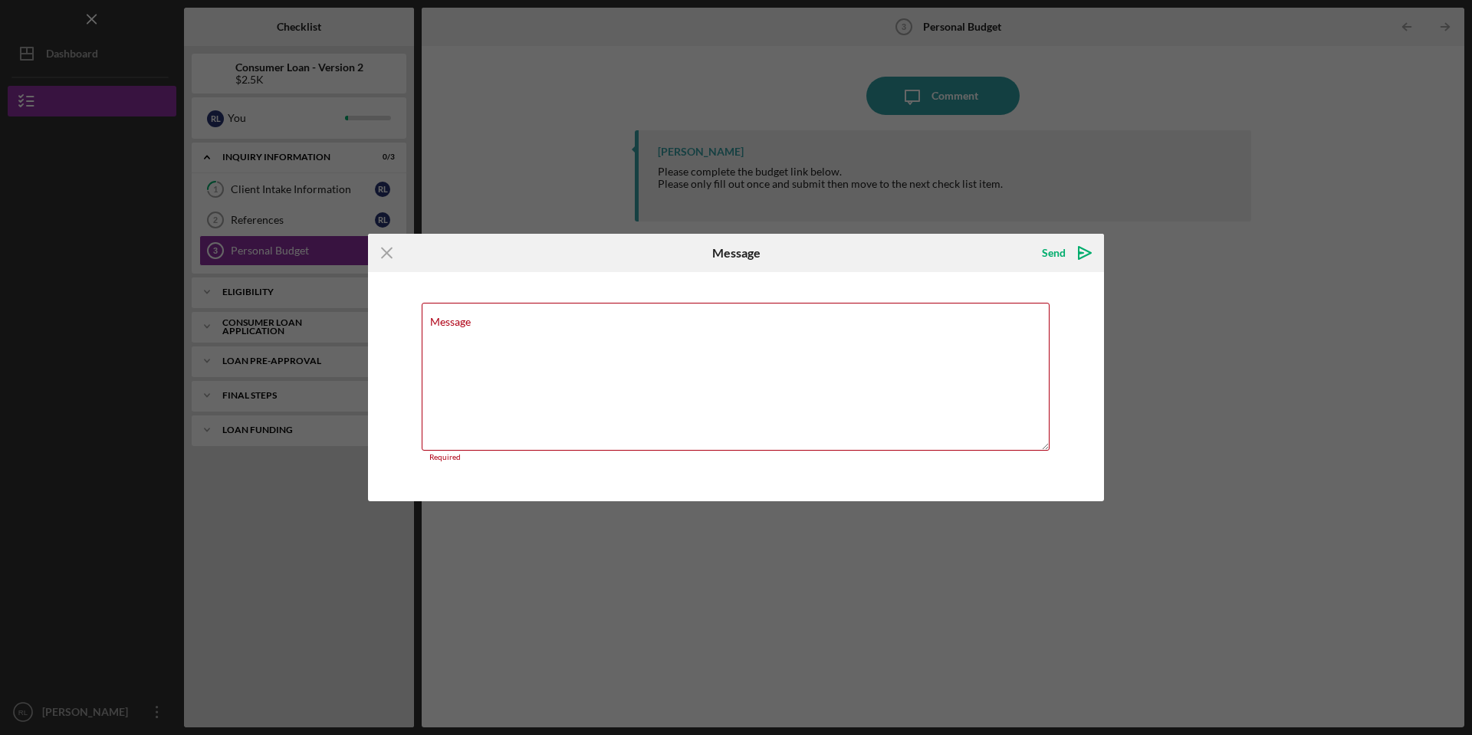
drag, startPoint x: 386, startPoint y: 250, endPoint x: 445, endPoint y: 224, distance: 64.5
click at [386, 251] on icon "Icon/Menu Close" at bounding box center [387, 253] width 38 height 38
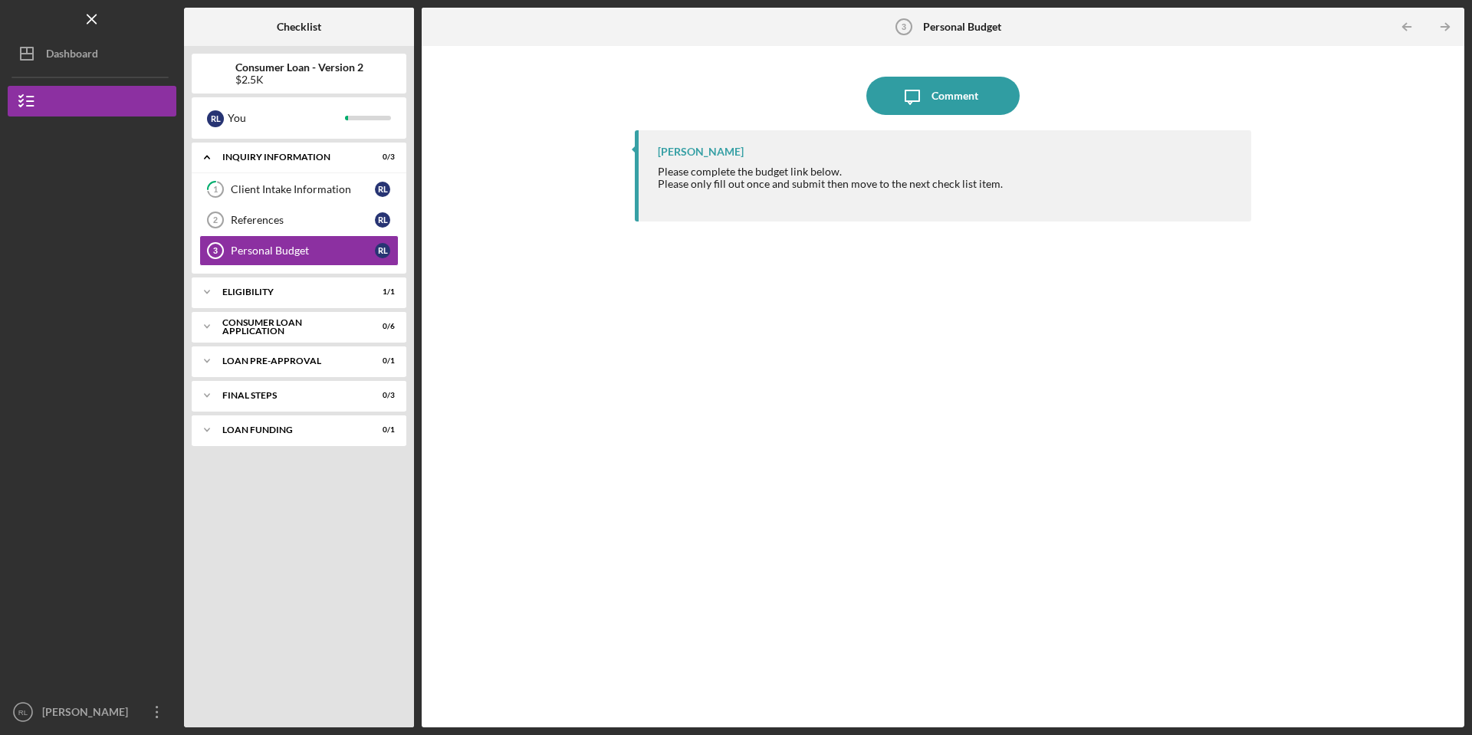
click at [1296, 212] on div "Icon/Message Comment Jon Pettigrew Please complete the budget link below. Pleas…" at bounding box center [942, 387] width 1027 height 666
drag, startPoint x: 950, startPoint y: 97, endPoint x: 930, endPoint y: 124, distance: 33.4
drag, startPoint x: 253, startPoint y: 253, endPoint x: 261, endPoint y: 245, distance: 11.4
click at [250, 251] on div "Personal Budget" at bounding box center [303, 251] width 144 height 12
click at [258, 245] on link "Personal Budget 3 Personal Budget R L" at bounding box center [298, 250] width 199 height 31
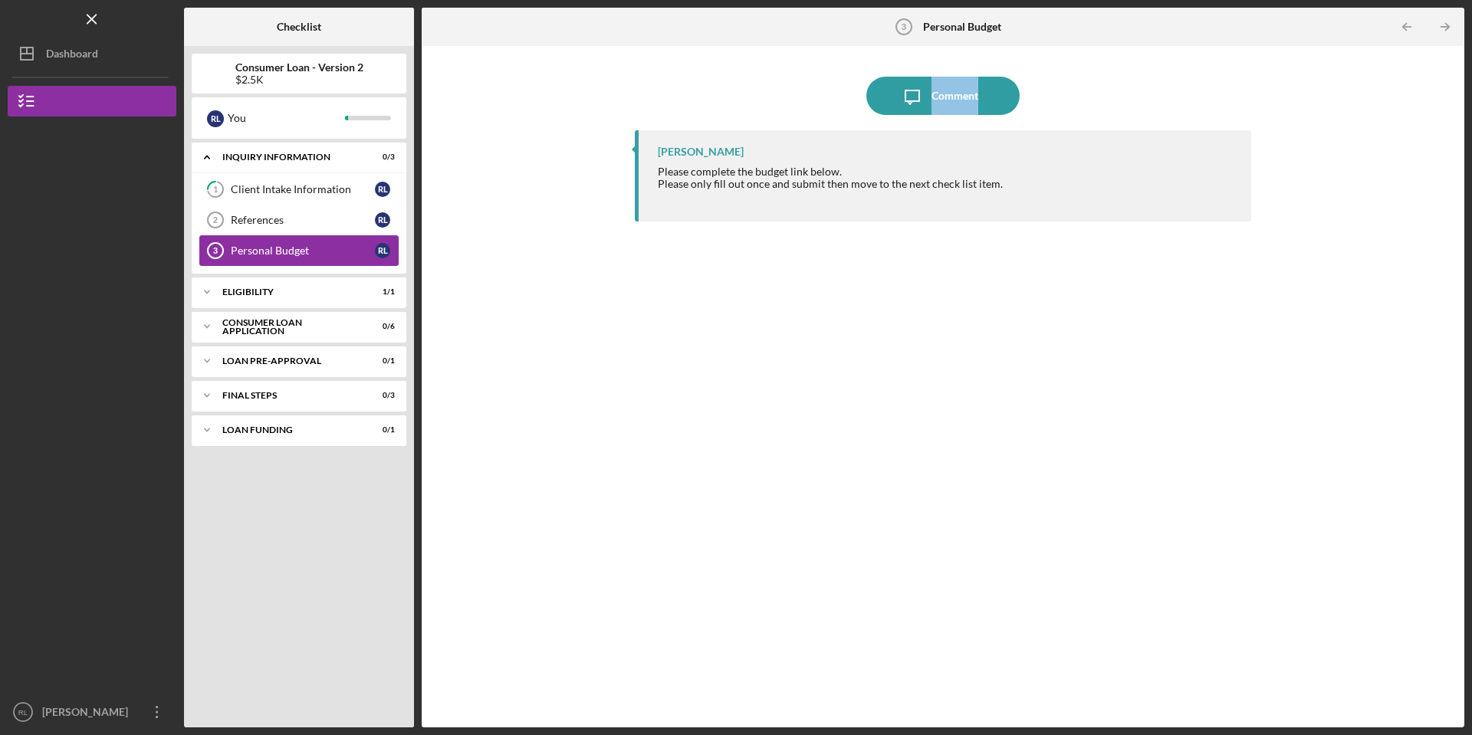
click at [255, 243] on link "Personal Budget 3 Personal Budget R L" at bounding box center [298, 250] width 199 height 31
click at [261, 215] on div "References" at bounding box center [303, 220] width 144 height 12
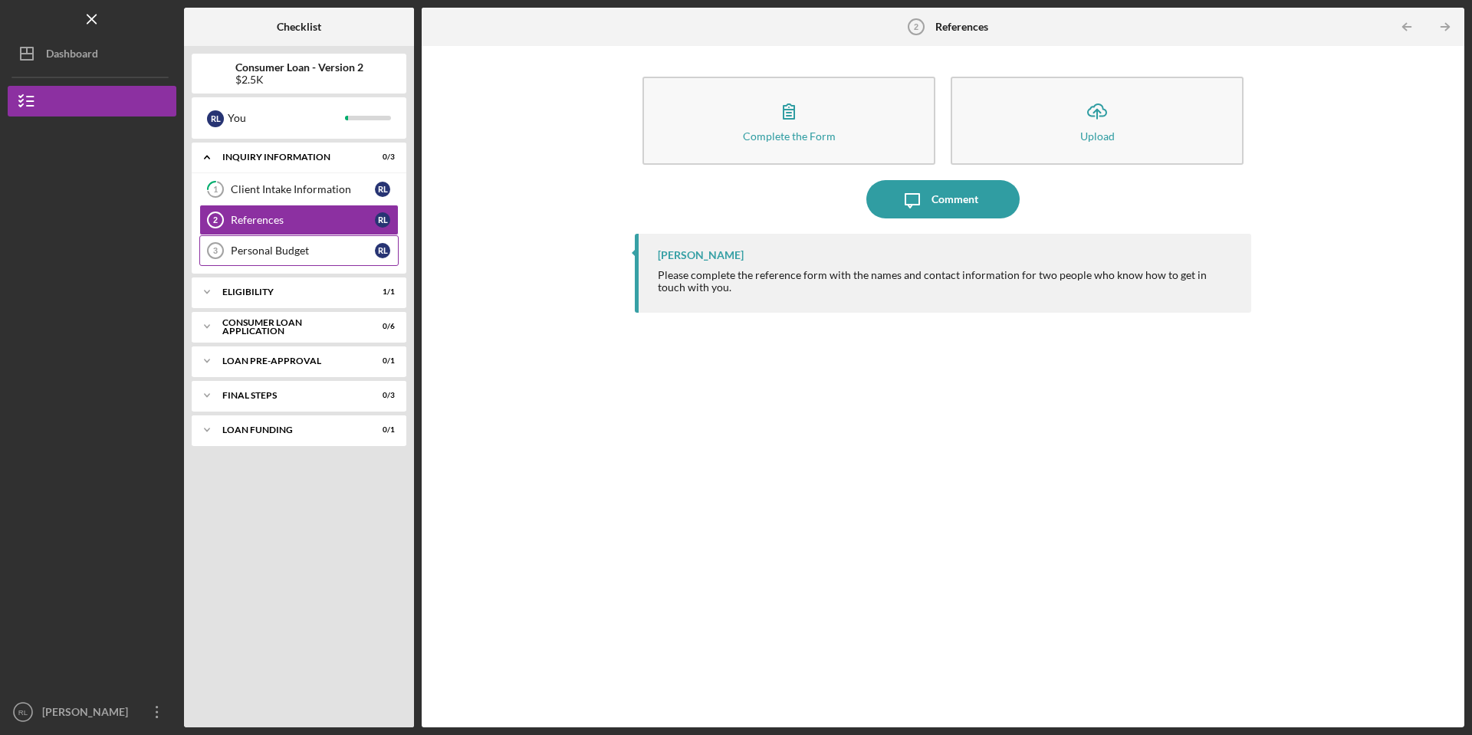
click at [288, 251] on div "Personal Budget" at bounding box center [303, 251] width 144 height 12
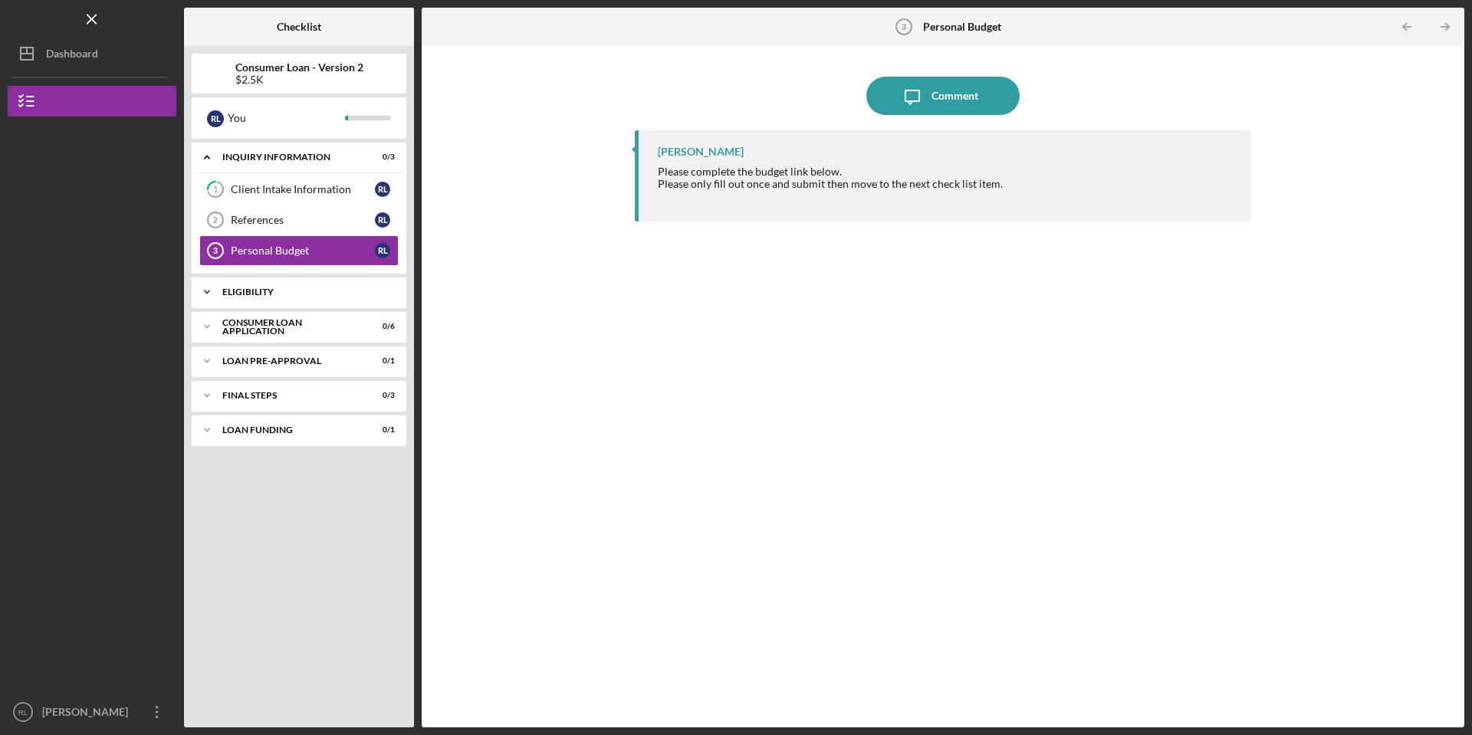
click at [275, 285] on div "Icon/Expander Eligibility 1 / 1" at bounding box center [299, 292] width 215 height 31
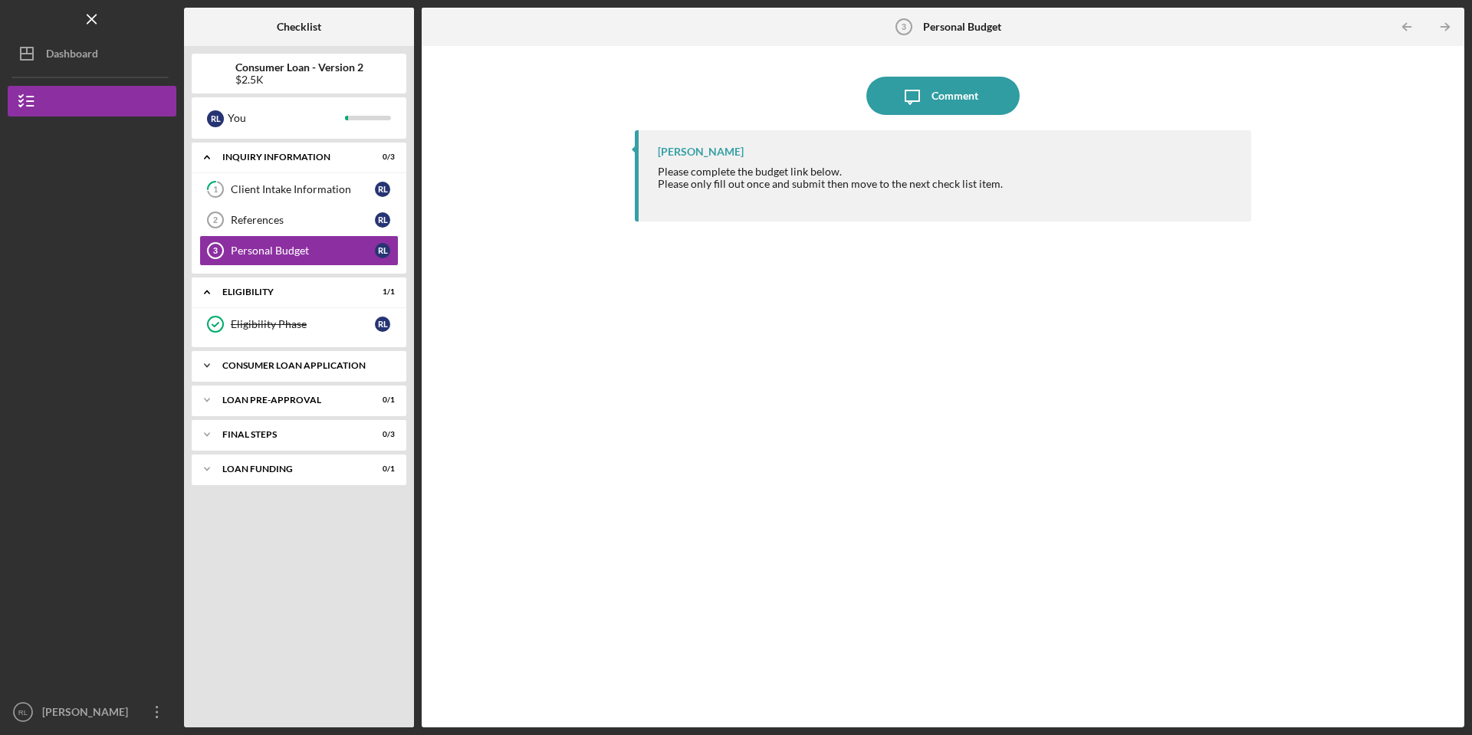
click at [342, 366] on div "Consumer Loan Application" at bounding box center [304, 365] width 165 height 9
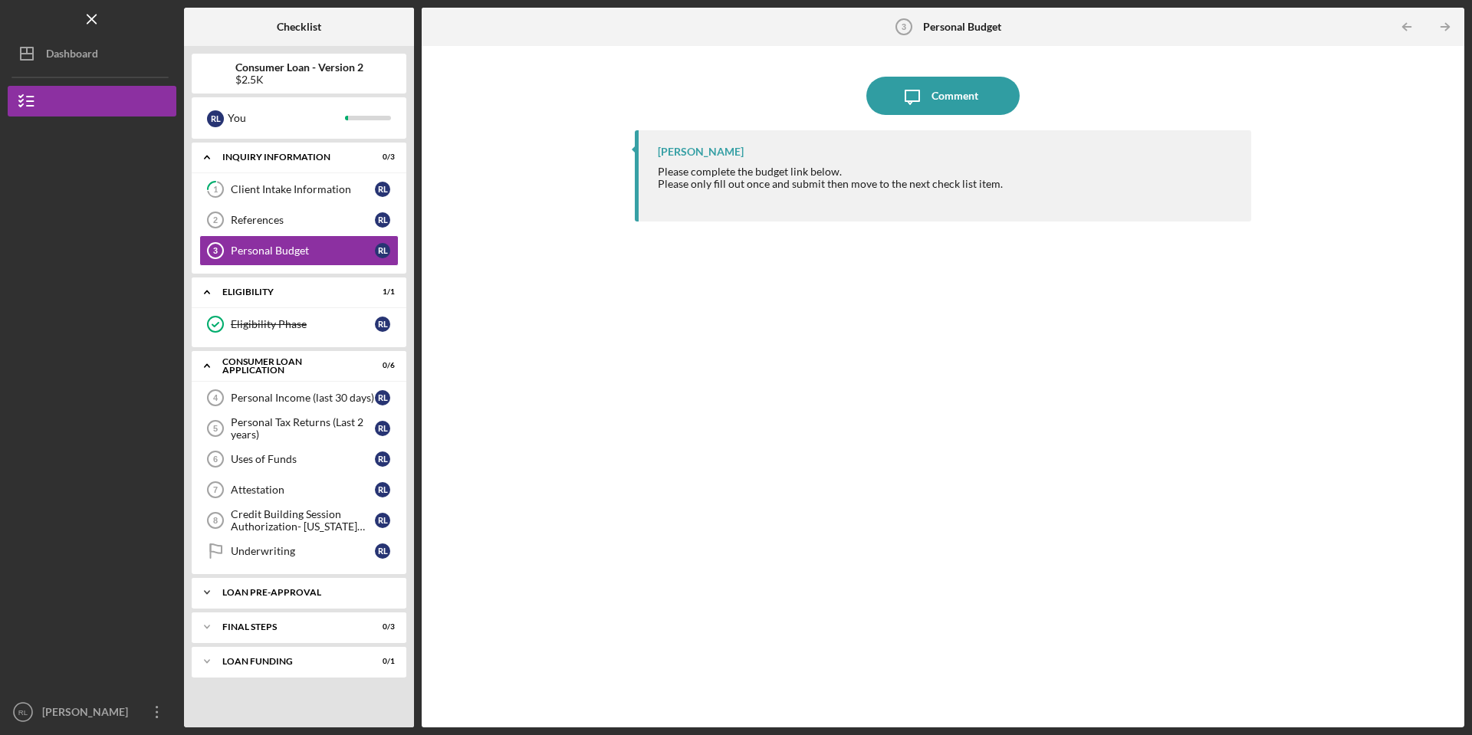
click at [317, 593] on div "Loan Pre-Approval" at bounding box center [304, 592] width 165 height 9
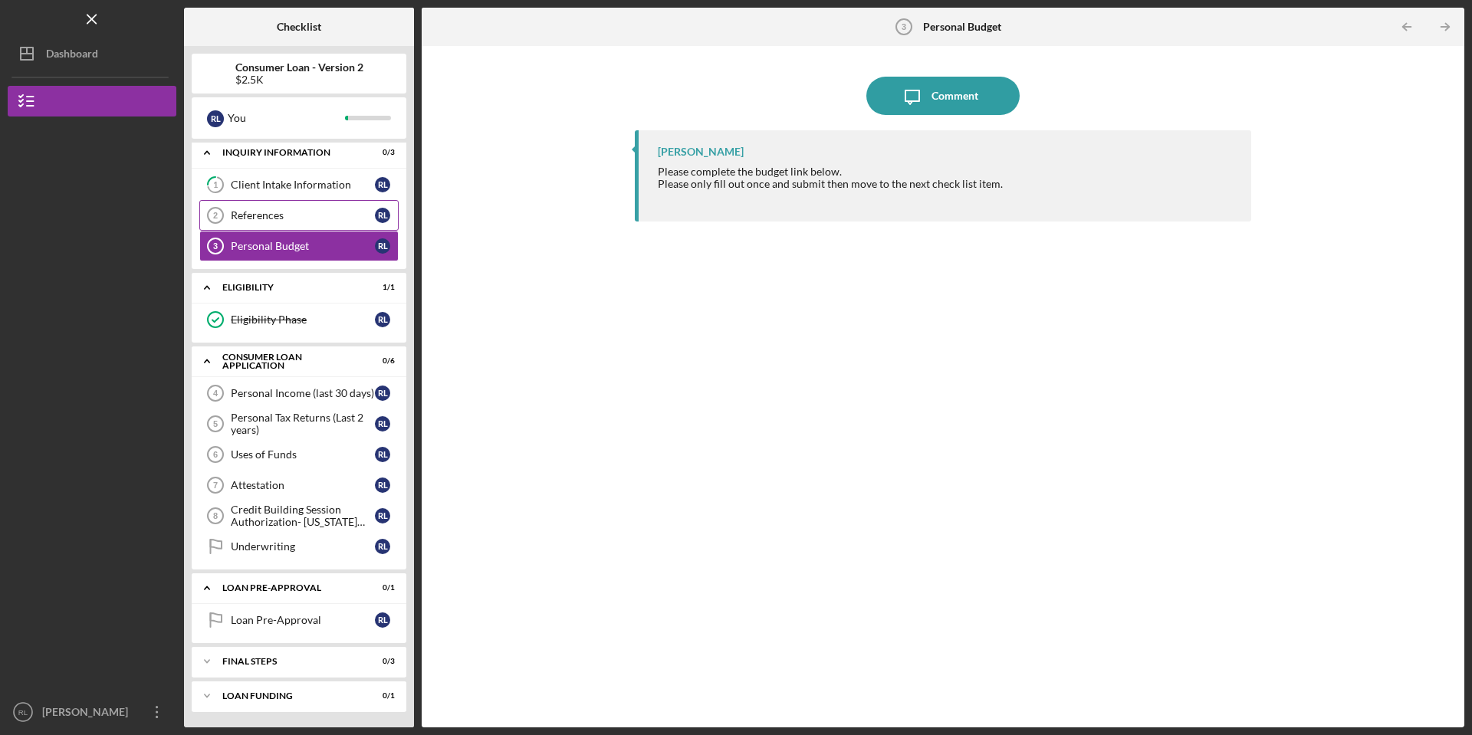
click at [335, 208] on link "References 2 References R L" at bounding box center [298, 215] width 199 height 31
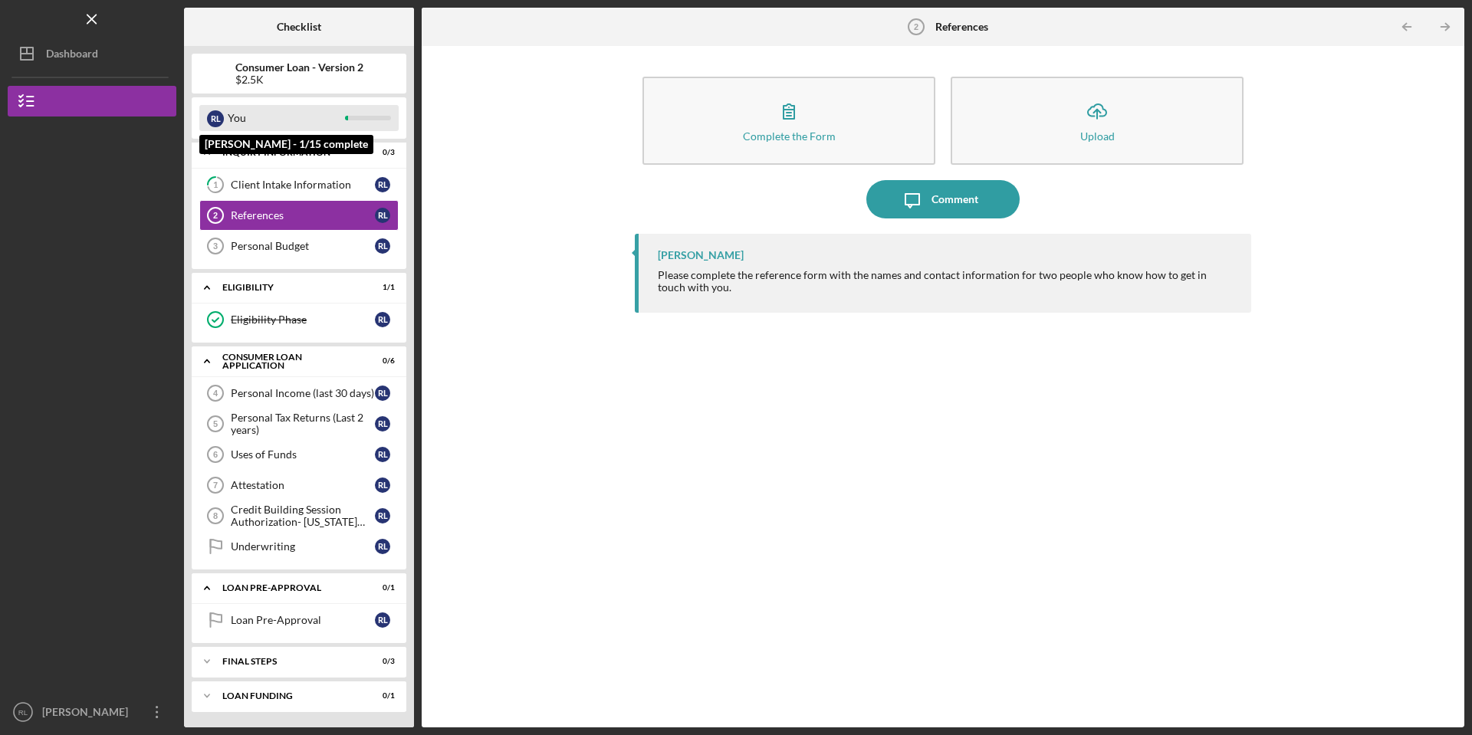
click at [269, 123] on div "You" at bounding box center [286, 118] width 117 height 26
click at [340, 212] on div "References" at bounding box center [303, 215] width 144 height 12
click at [251, 255] on link "Personal Budget 3 Personal Budget R L" at bounding box center [298, 246] width 199 height 31
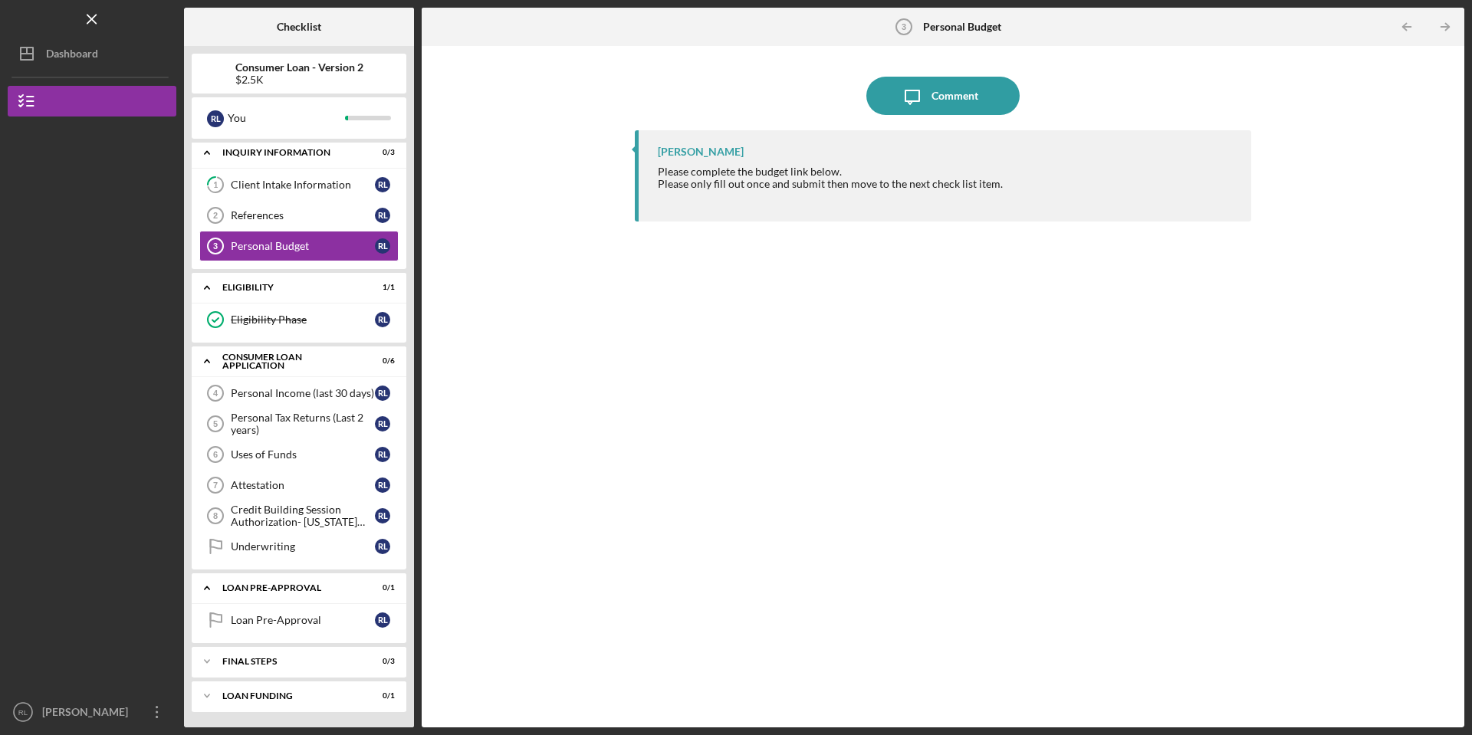
click at [1048, 356] on div "Jon Pettigrew Please complete the budget link below. Please only fill out once …" at bounding box center [943, 417] width 616 height 574
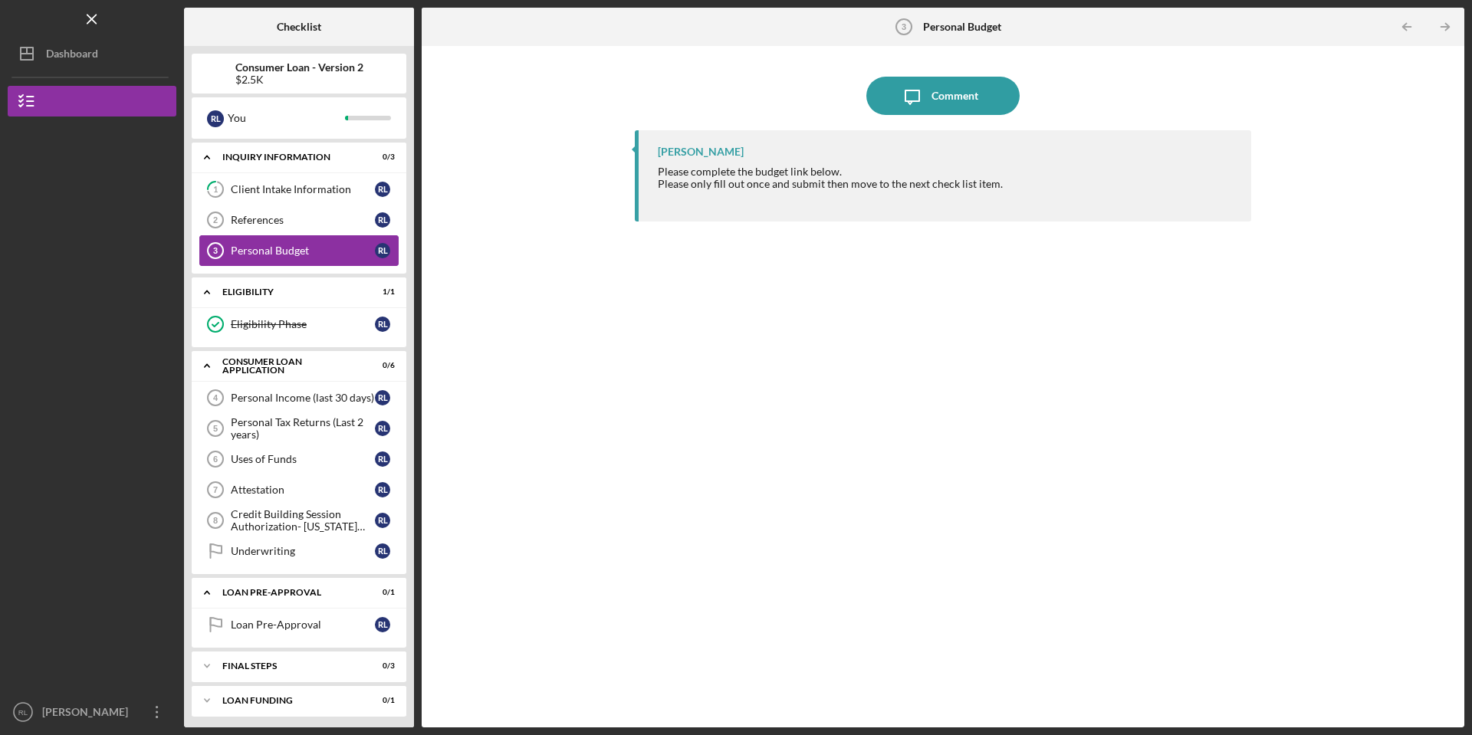
click at [324, 248] on div "Personal Budget" at bounding box center [303, 251] width 144 height 12
click at [327, 248] on div "Personal Budget" at bounding box center [303, 251] width 144 height 12
drag, startPoint x: 325, startPoint y: 250, endPoint x: 334, endPoint y: 248, distance: 9.5
click at [326, 250] on div "Personal Budget" at bounding box center [303, 251] width 144 height 12
drag, startPoint x: 885, startPoint y: 563, endPoint x: 893, endPoint y: 562, distance: 7.7
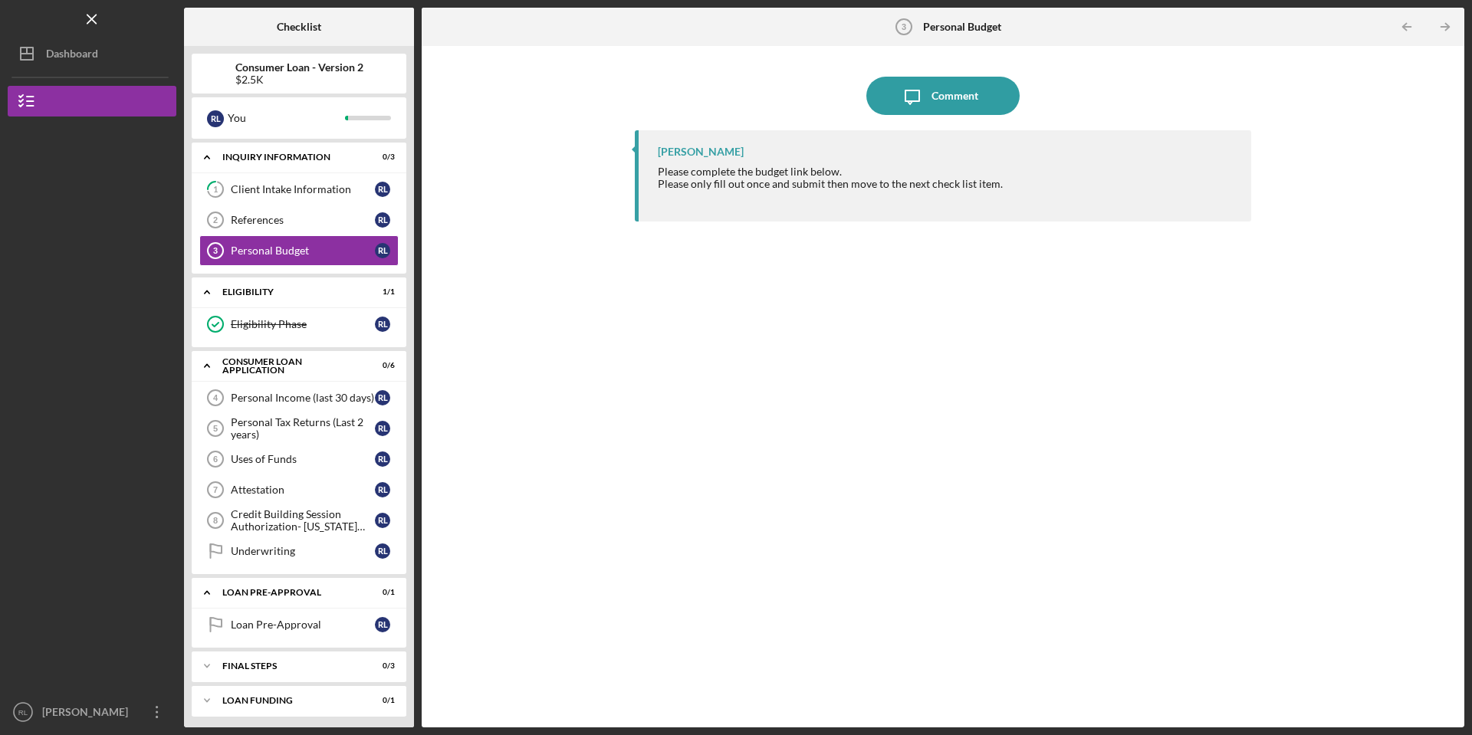
click at [889, 563] on div "Jon Pettigrew Please complete the budget link below. Please only fill out once …" at bounding box center [943, 417] width 616 height 574
